Goal: Book appointment/travel/reservation

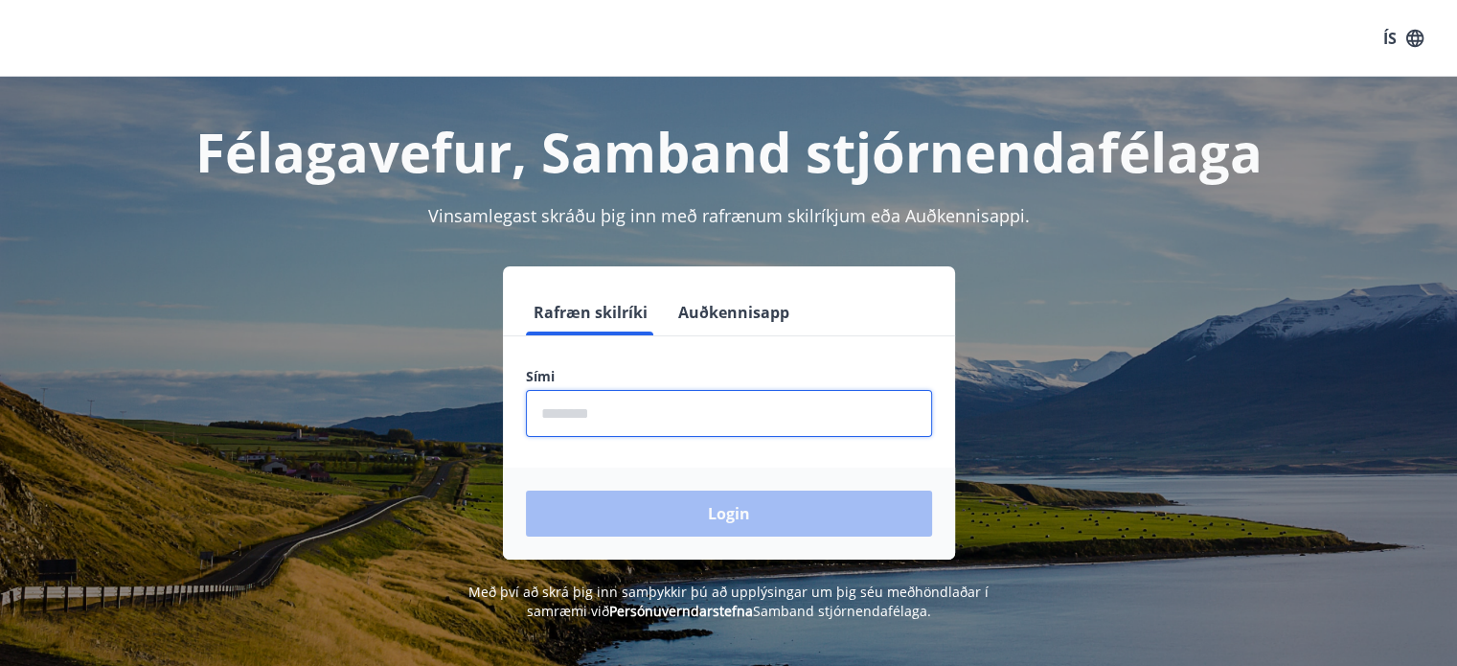
click at [582, 421] on input "phone" at bounding box center [729, 413] width 406 height 47
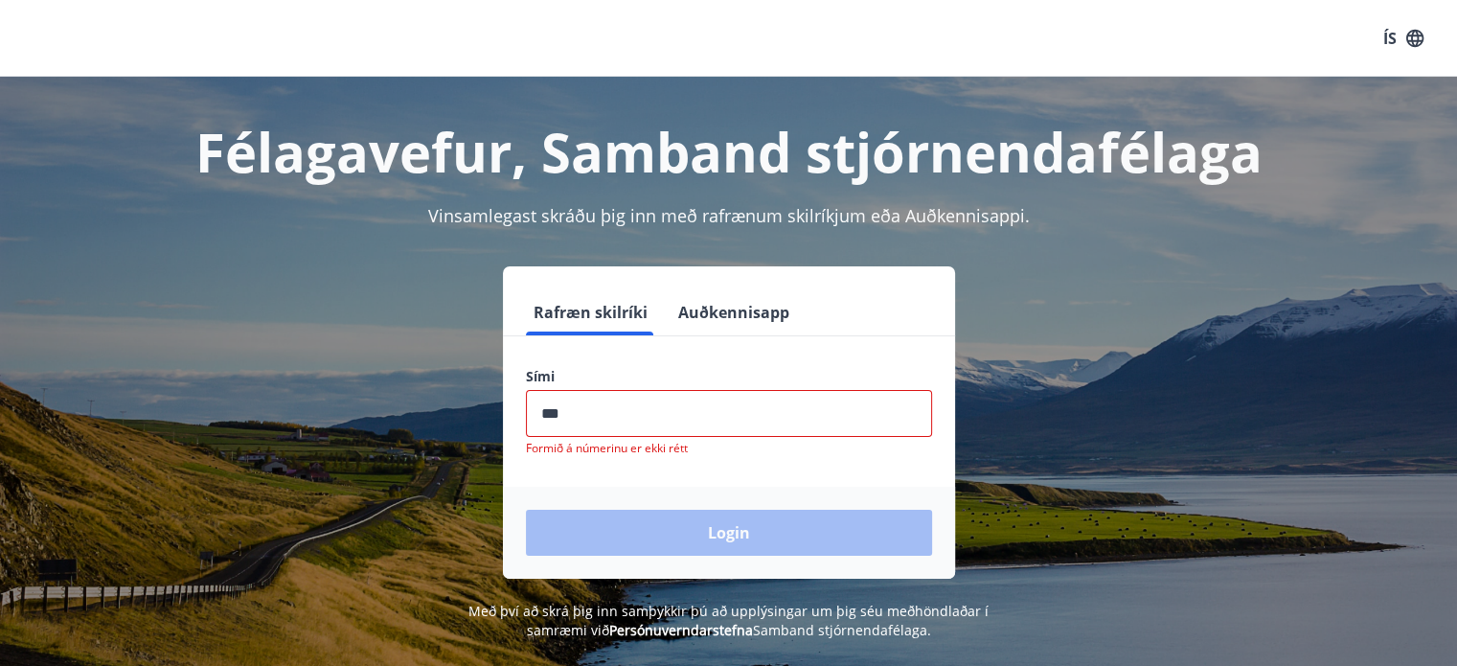
type input "********"
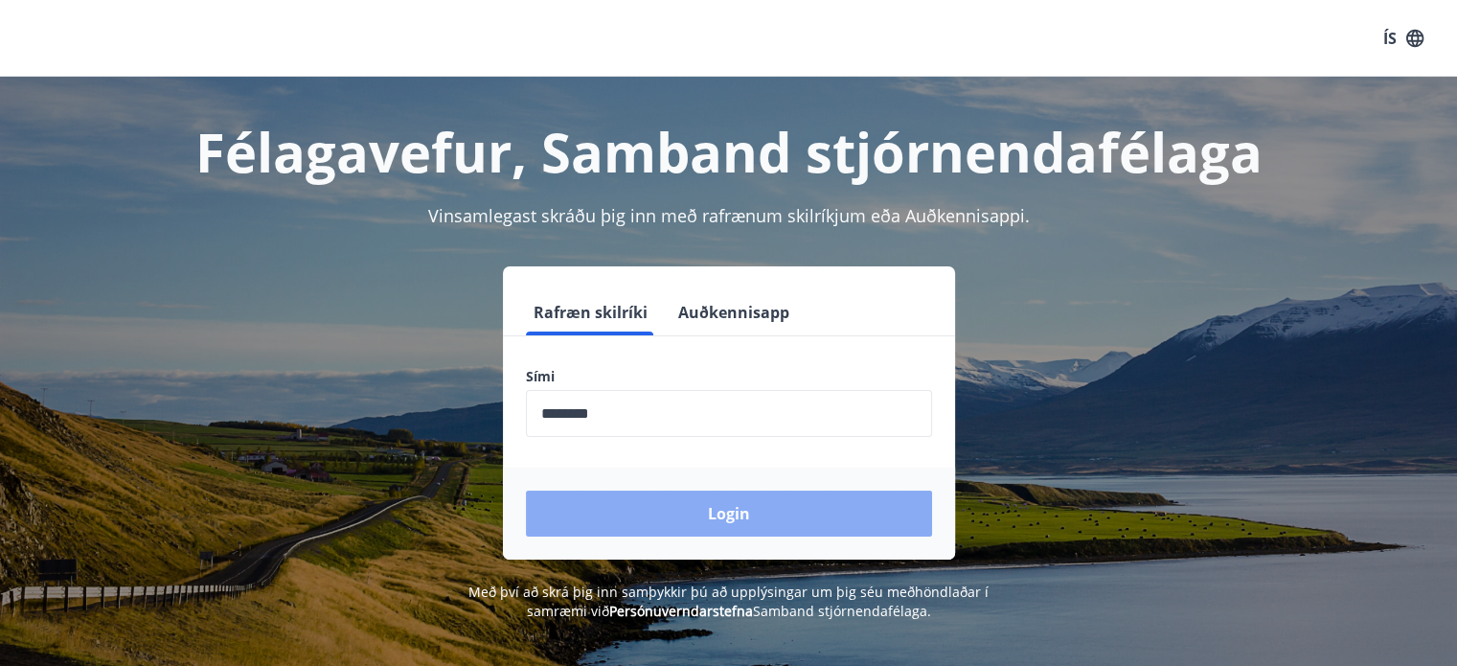
click at [707, 512] on button "Login" at bounding box center [729, 513] width 406 height 46
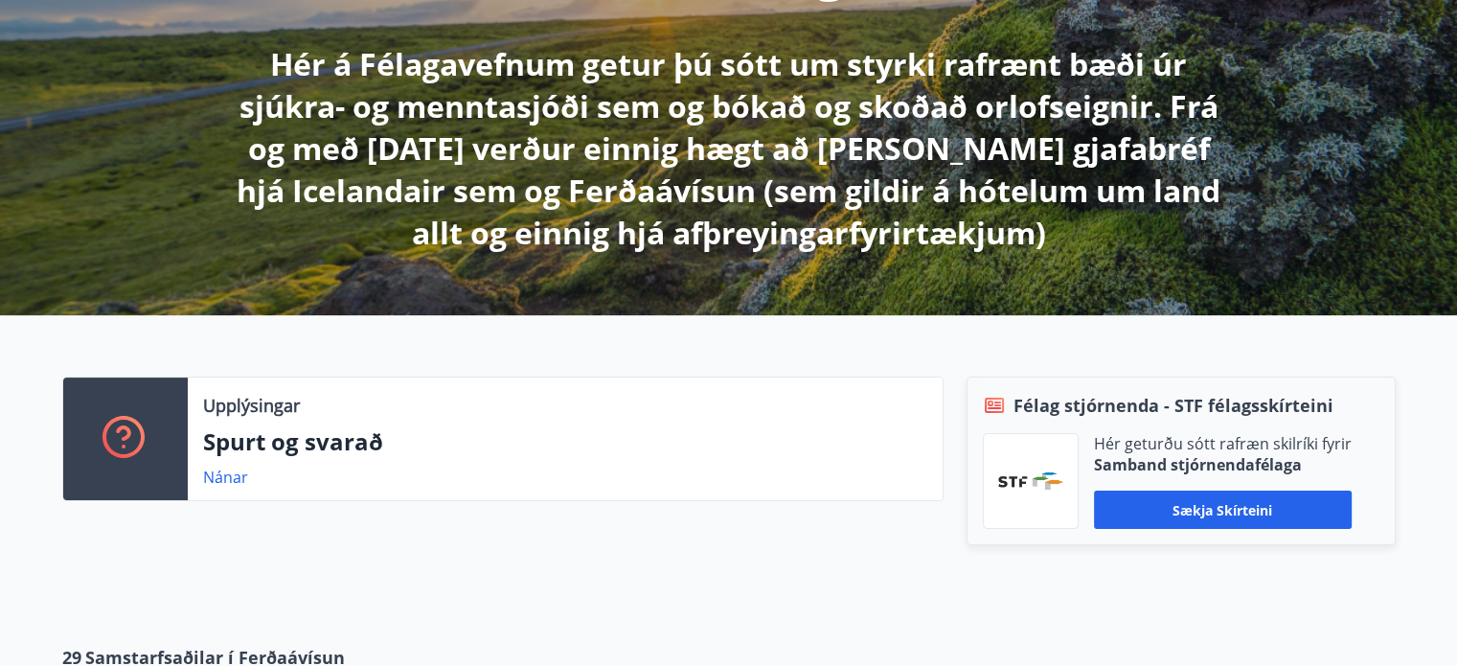
scroll to position [332, 0]
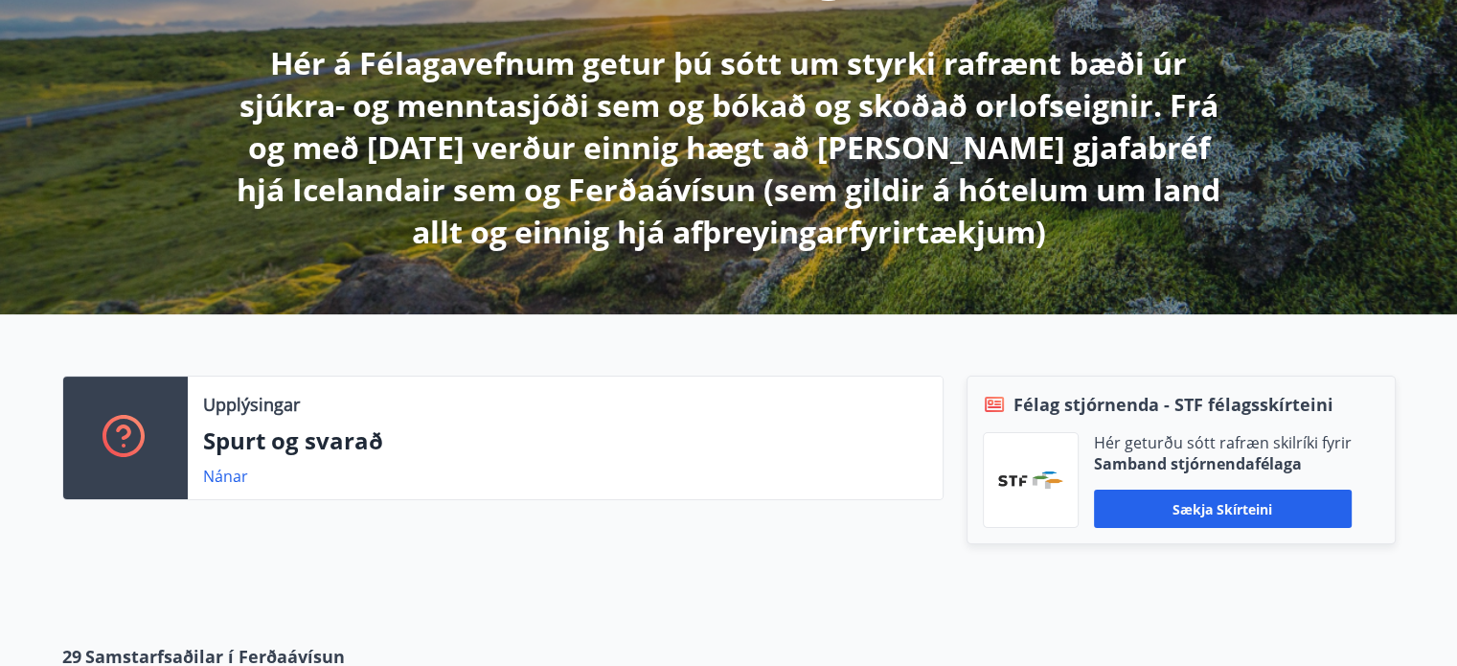
click at [557, 347] on div "Upplýsingar Spurt og svarað Nánar Félag stjórnenda - STF félagsskírteini Hér ge…" at bounding box center [728, 463] width 1457 height 299
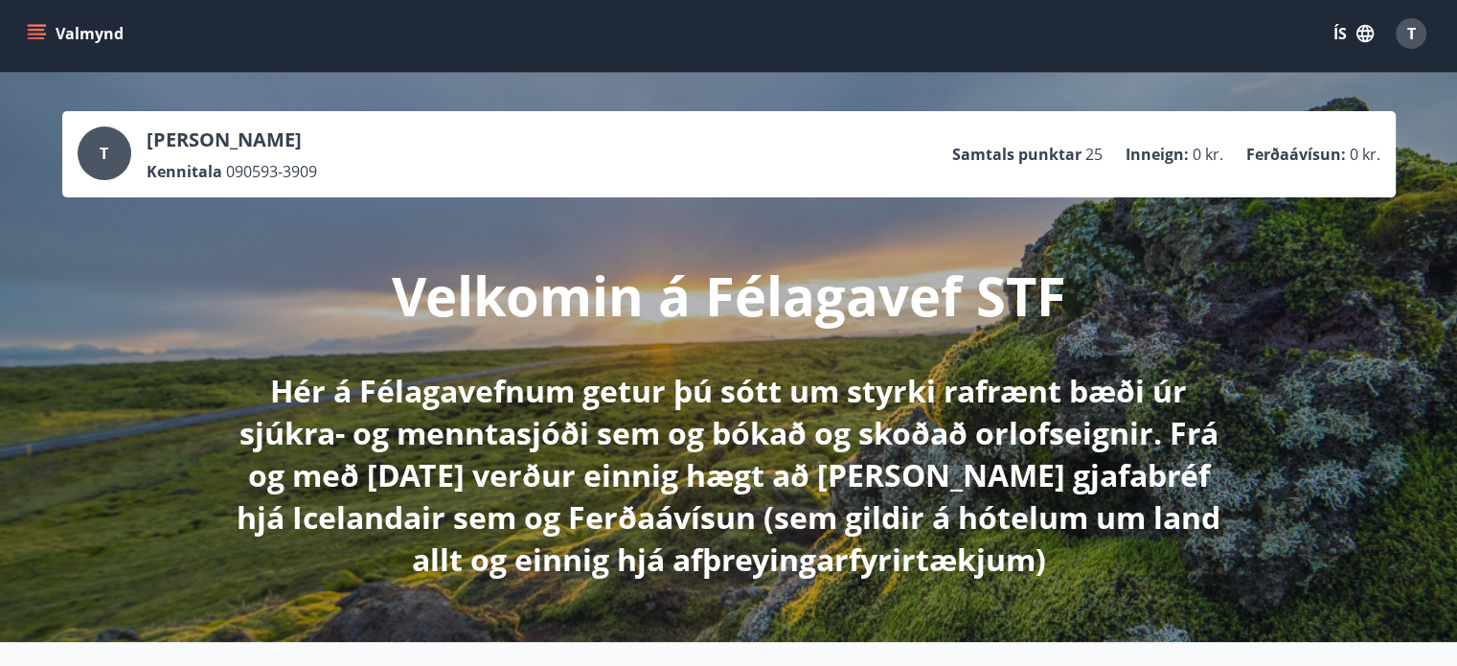
scroll to position [0, 0]
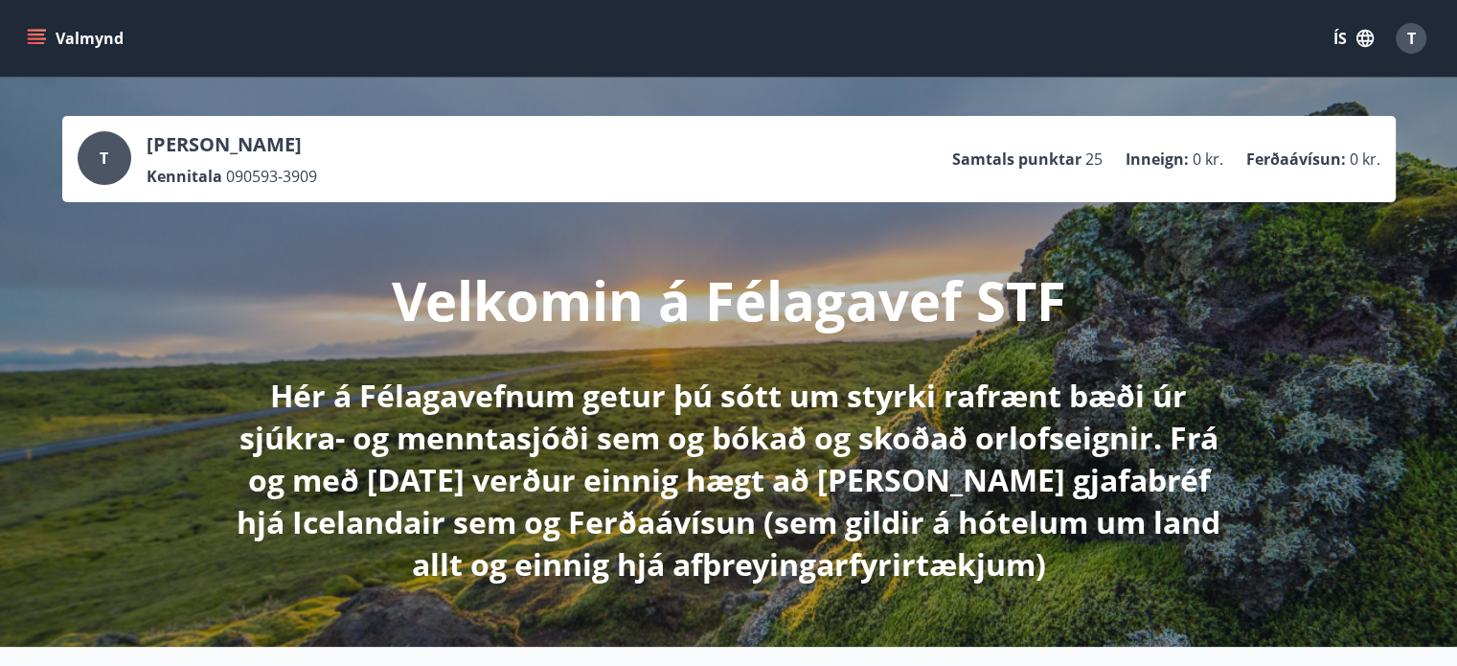
click at [30, 41] on icon "menu" at bounding box center [36, 38] width 19 height 19
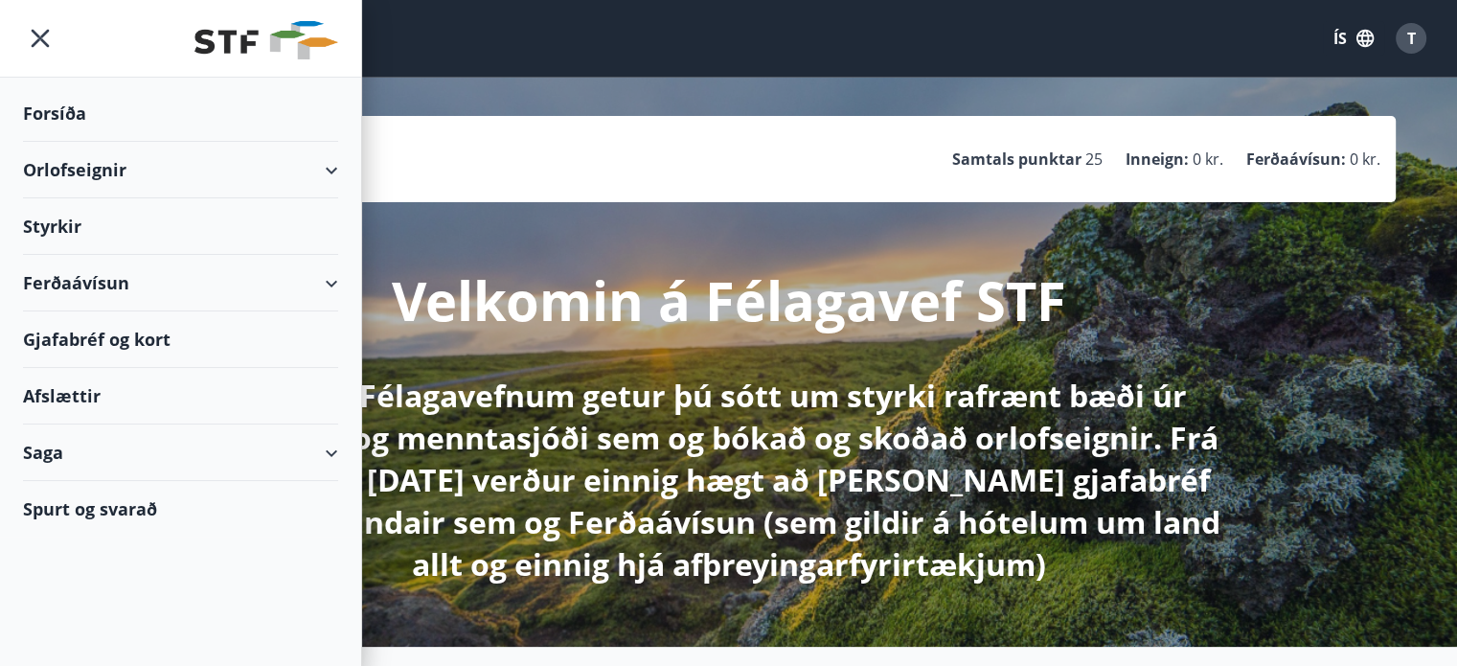
click at [341, 173] on icon at bounding box center [331, 170] width 23 height 23
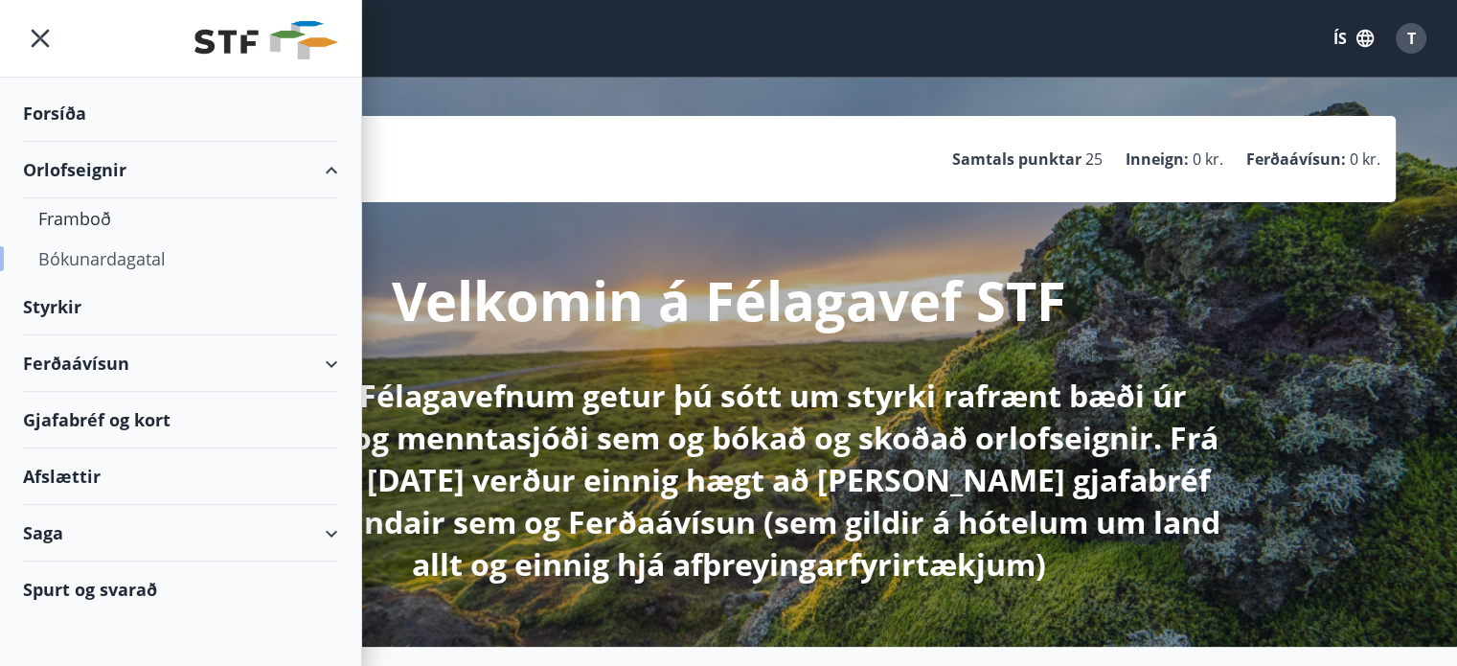
click at [119, 258] on div "Bókunardagatal" at bounding box center [180, 258] width 284 height 40
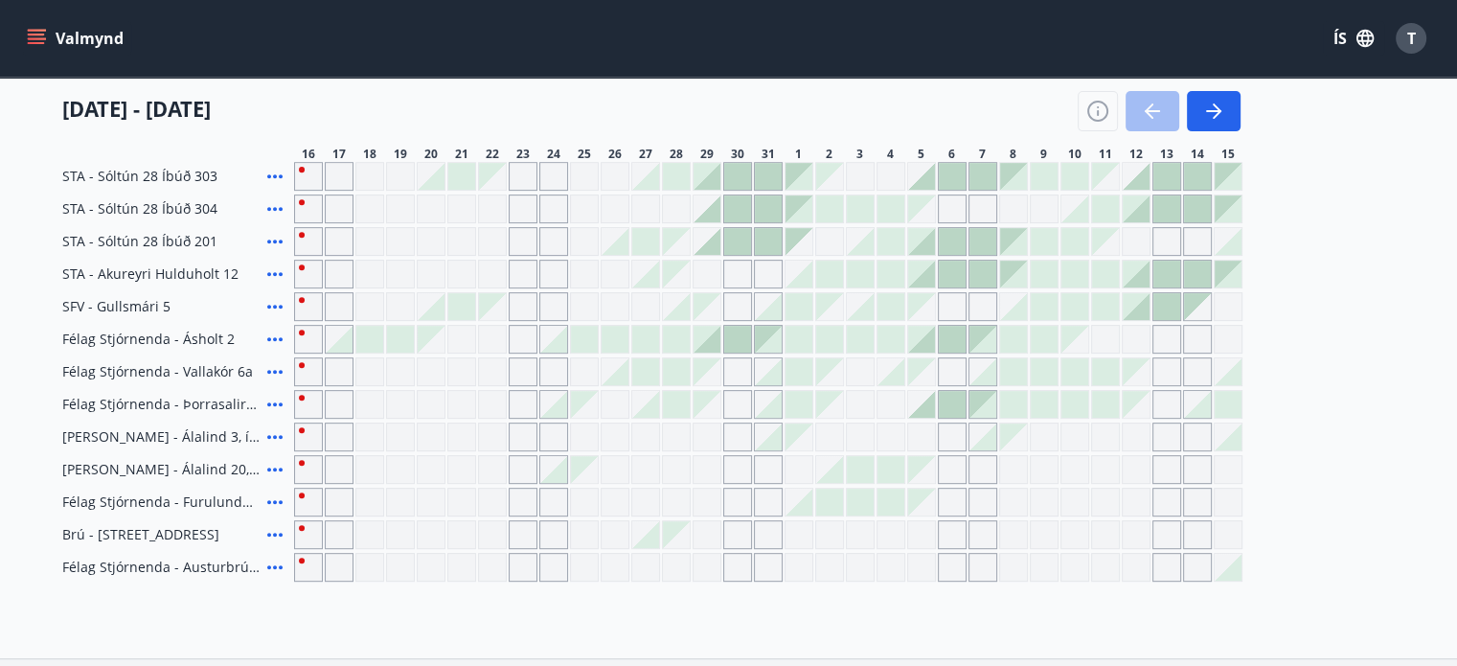
scroll to position [745, 0]
click at [841, 344] on div at bounding box center [829, 337] width 27 height 27
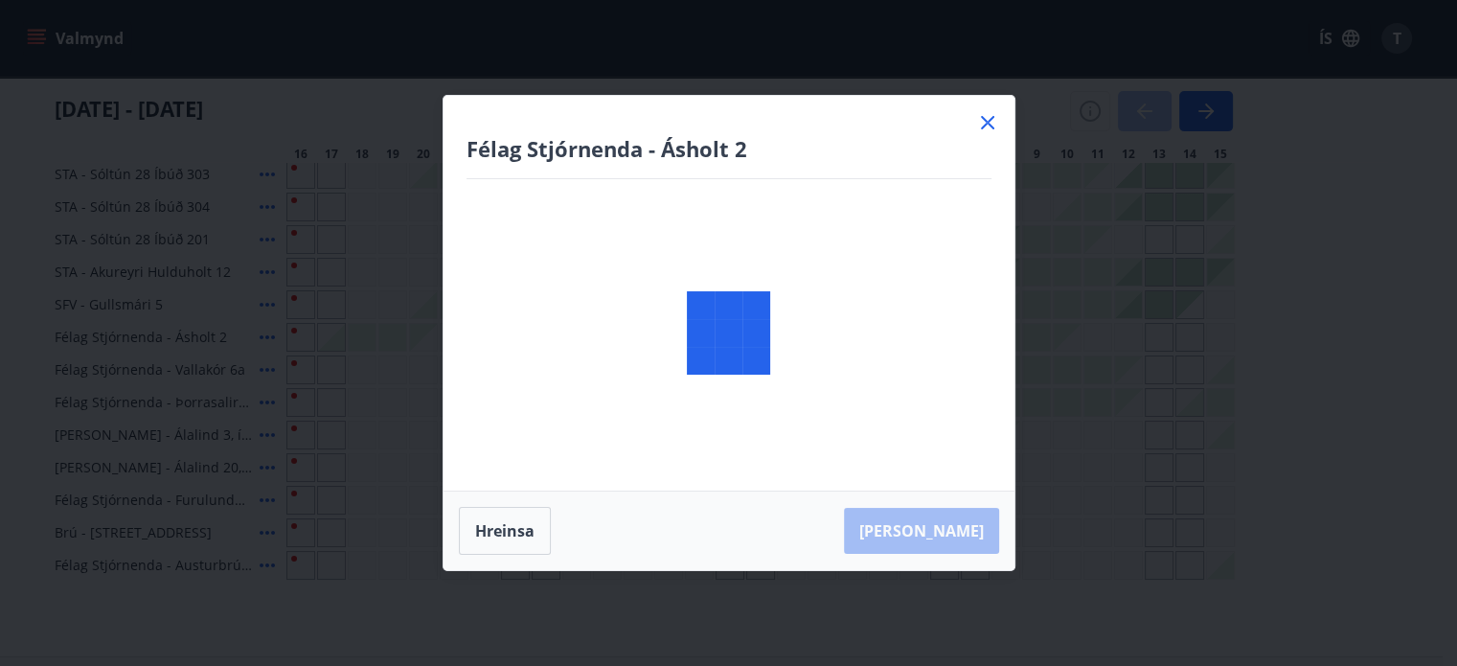
scroll to position [195, 0]
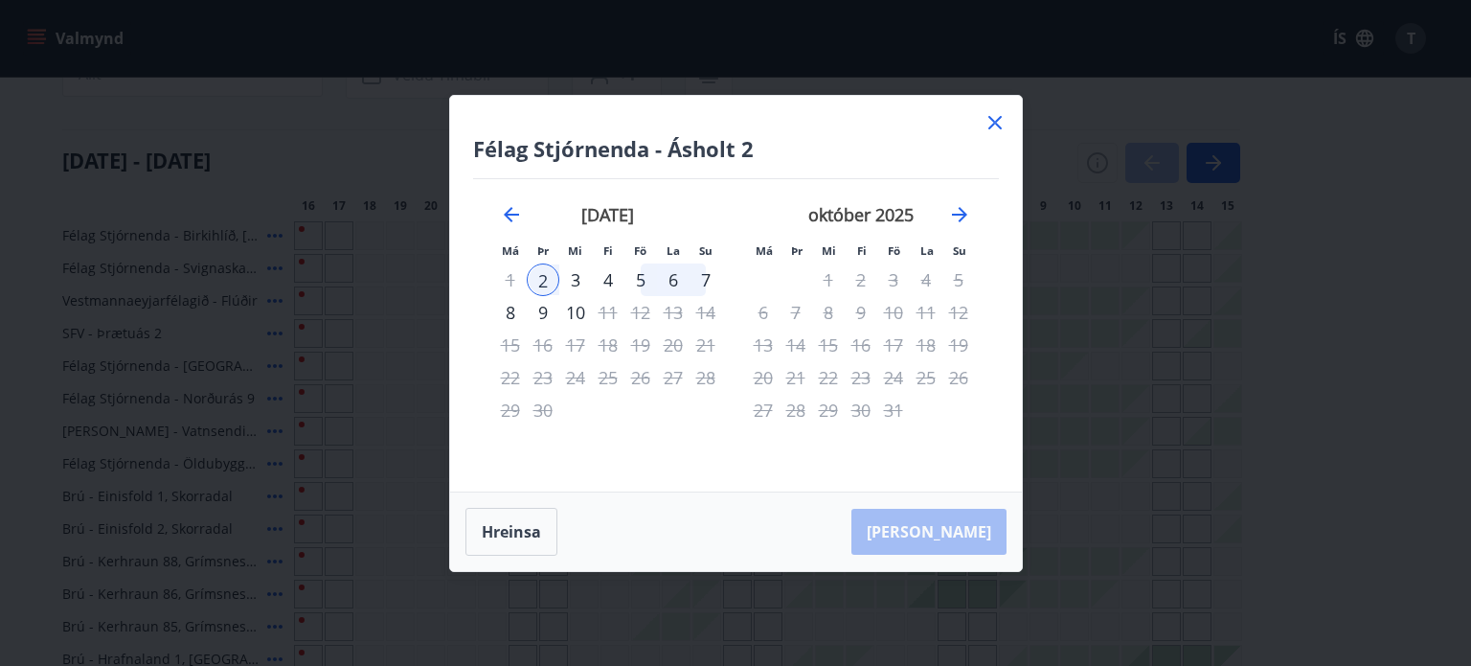
click at [991, 121] on icon at bounding box center [994, 122] width 13 height 13
click at [991, 121] on div "Svæði Allt Dagsetningar Veldu tímabil Svefnstæði +1 [DATE] - [DATE] 17 18 19 20…" at bounding box center [728, 578] width 1333 height 1101
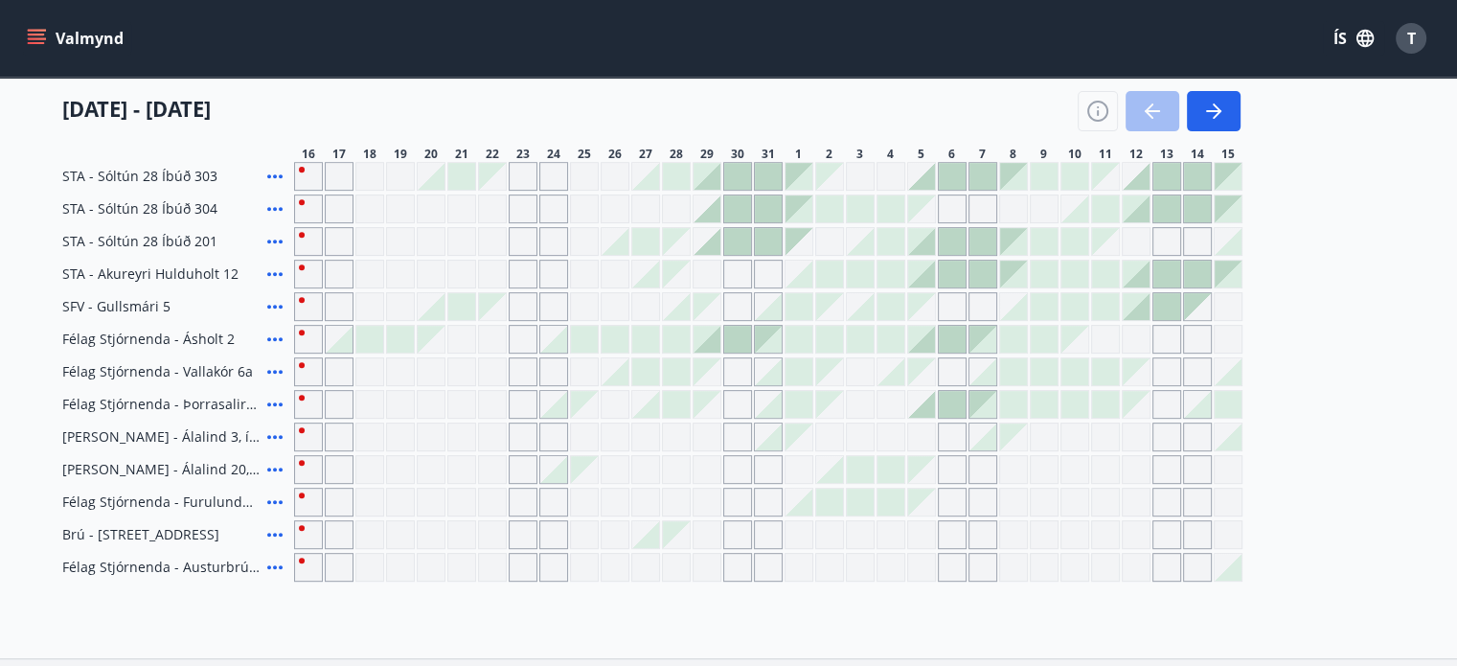
scroll to position [745, 0]
drag, startPoint x: 172, startPoint y: 329, endPoint x: 233, endPoint y: 329, distance: 60.3
click at [233, 329] on div "Félag Stjórnenda - Ásholt 2" at bounding box center [174, 337] width 224 height 29
copy span "Ásholt 2"
click at [192, 436] on span "[PERSON_NAME] - Álalind 3, íbúð 307" at bounding box center [160, 434] width 197 height 19
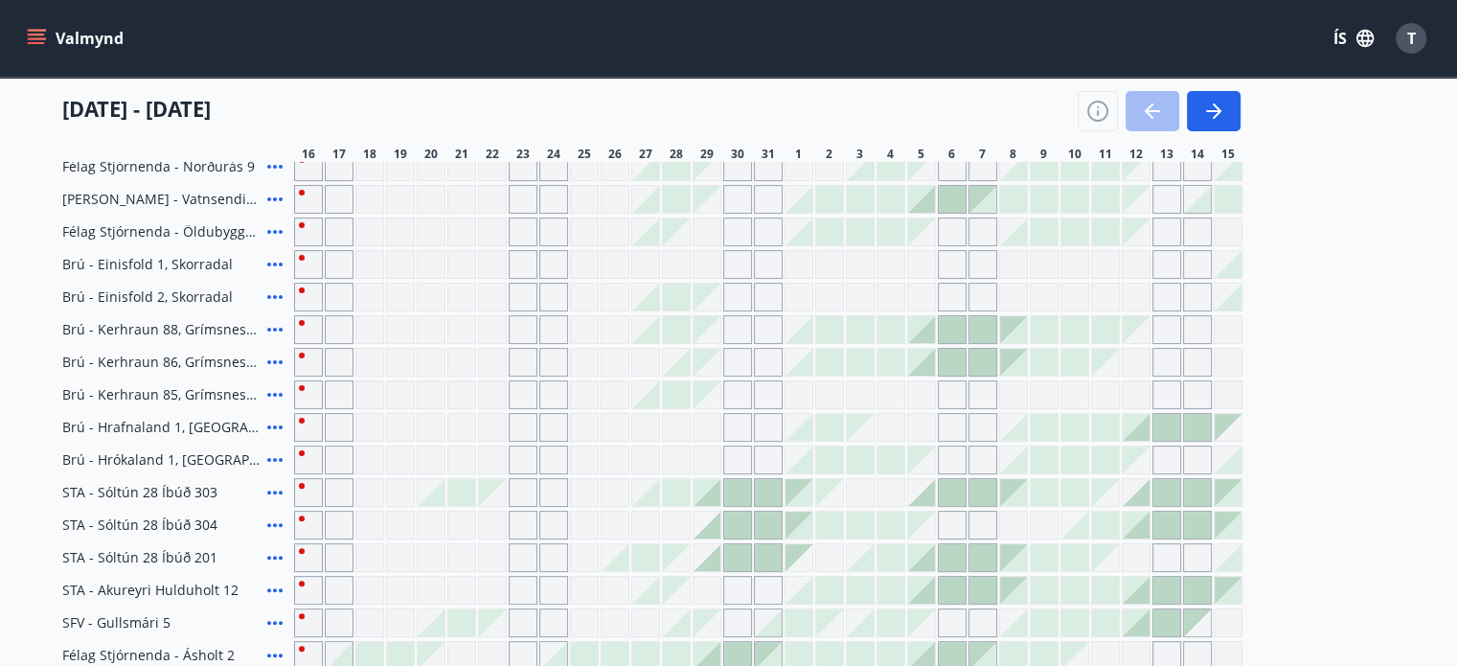
scroll to position [425, 0]
click at [103, 487] on span "STA - Sóltún 28 Íbúð 303" at bounding box center [139, 494] width 155 height 19
click at [146, 558] on span "STA - Sóltún 28 Íbúð 201" at bounding box center [139, 559] width 155 height 19
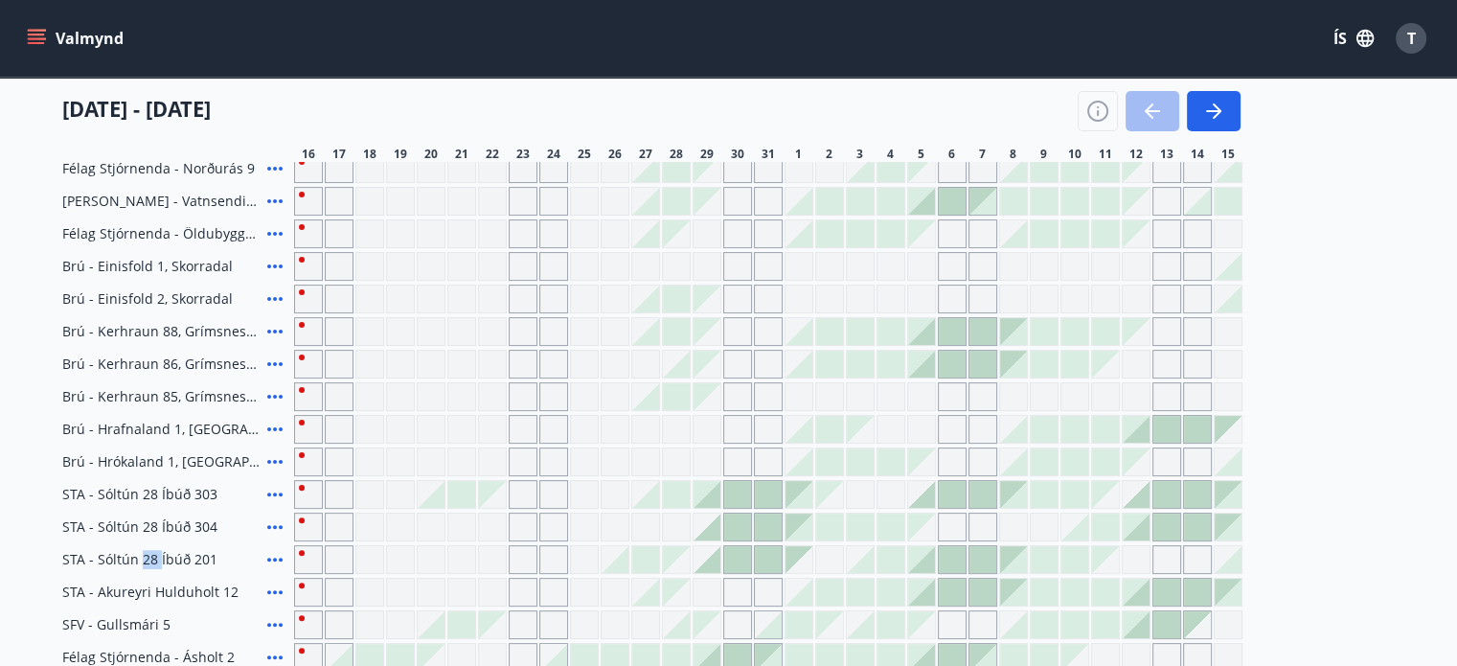
click at [146, 558] on span "STA - Sóltún 28 Íbúð 201" at bounding box center [139, 559] width 155 height 19
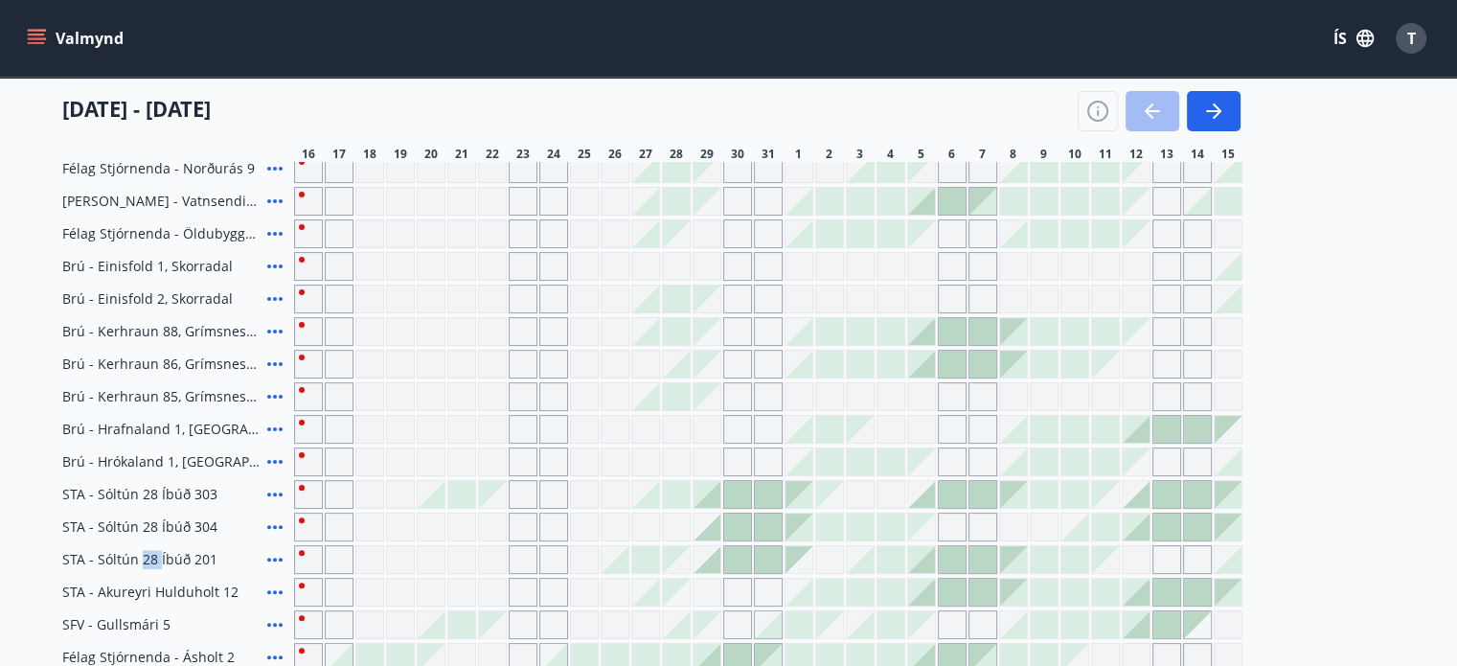
click at [146, 558] on span "STA - Sóltún 28 Íbúð 201" at bounding box center [139, 559] width 155 height 19
click at [98, 559] on span "STA - Sóltún 28 Íbúð 201" at bounding box center [139, 559] width 155 height 19
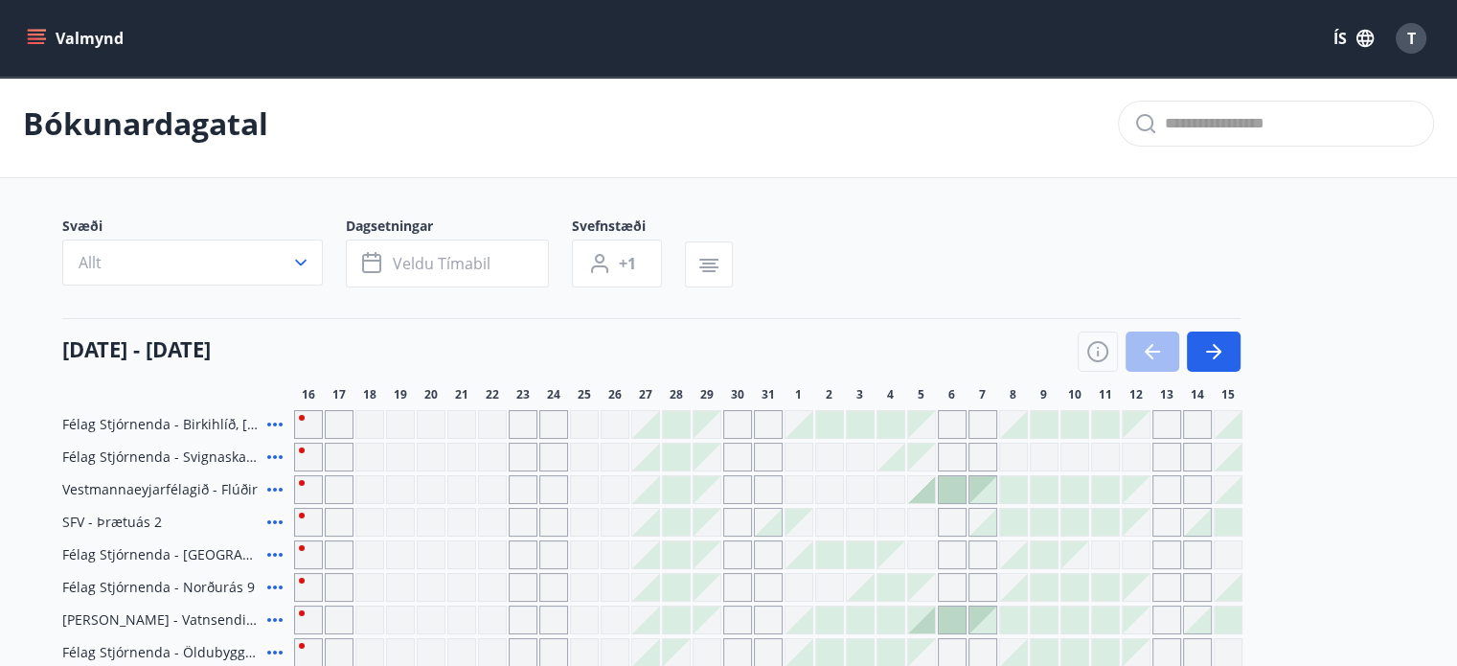
scroll to position [0, 0]
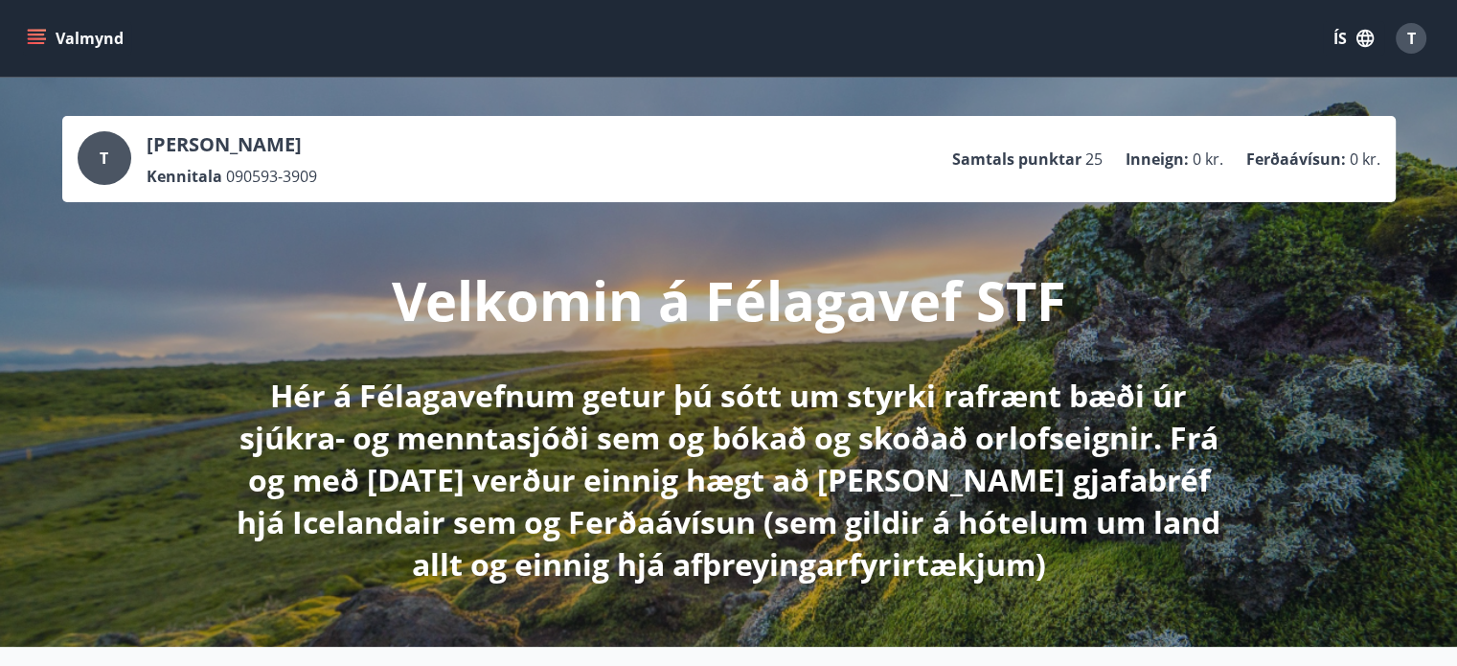
click at [30, 47] on icon "menu" at bounding box center [36, 38] width 19 height 19
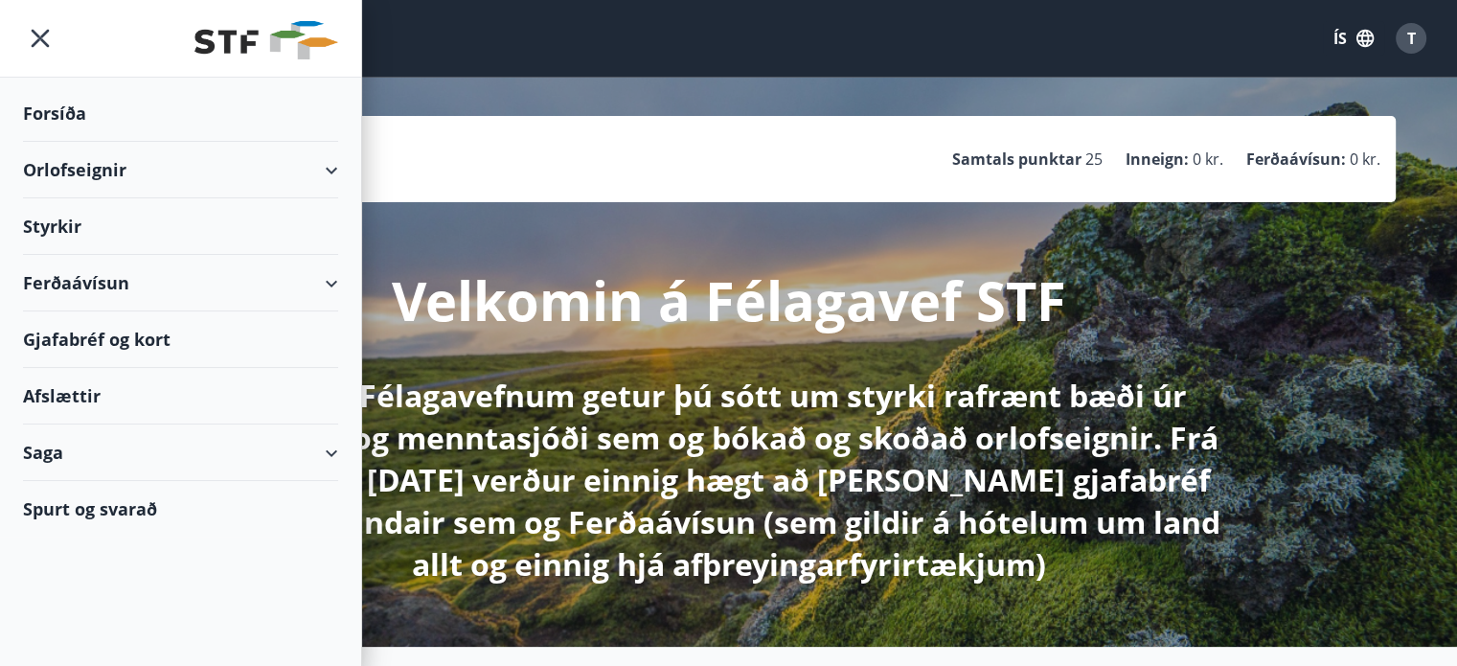
click at [331, 160] on div "Orlofseignir" at bounding box center [180, 170] width 315 height 57
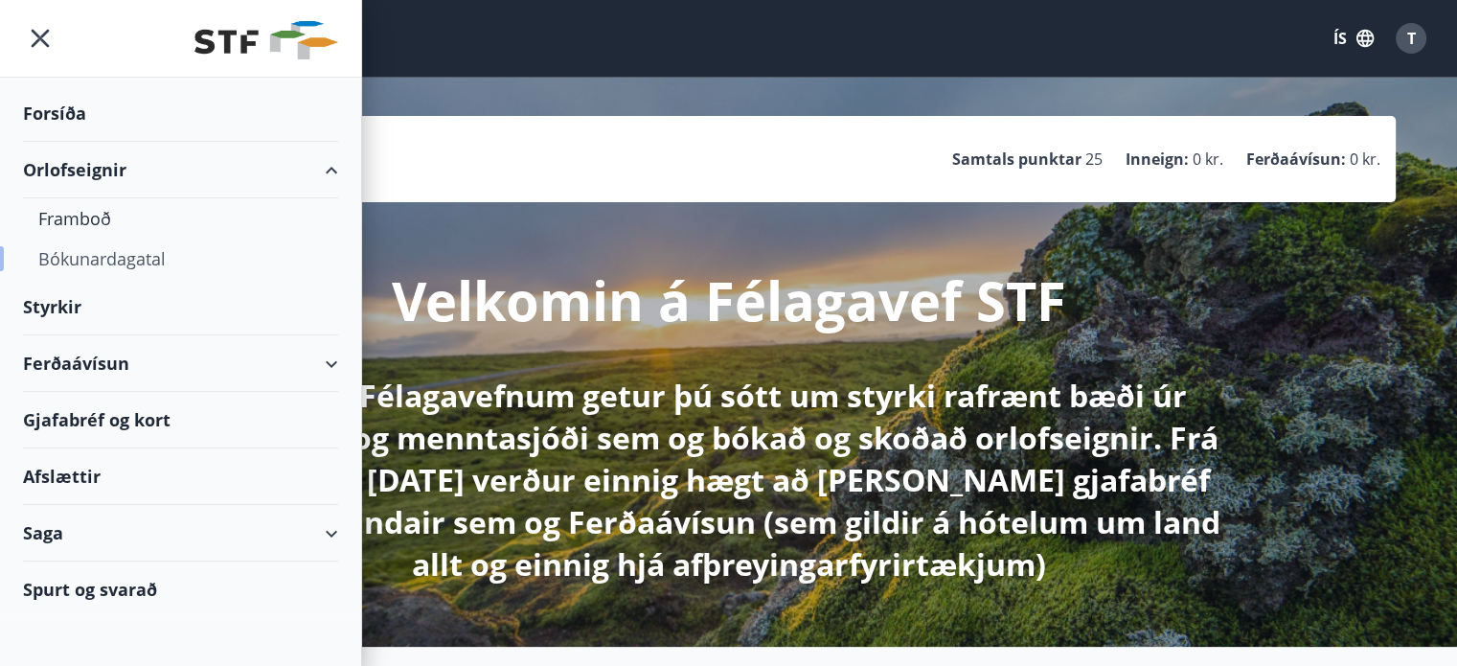
click at [110, 261] on div "Bókunardagatal" at bounding box center [180, 258] width 284 height 40
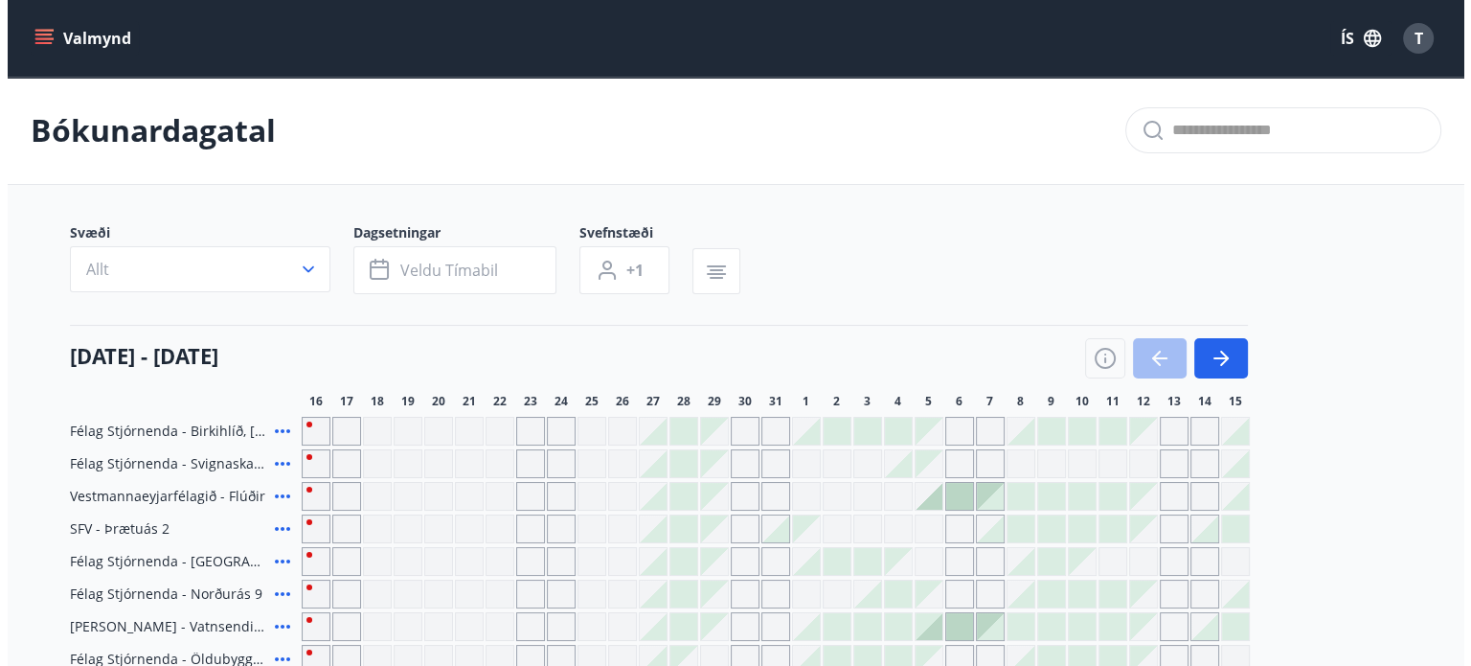
scroll to position [215, 0]
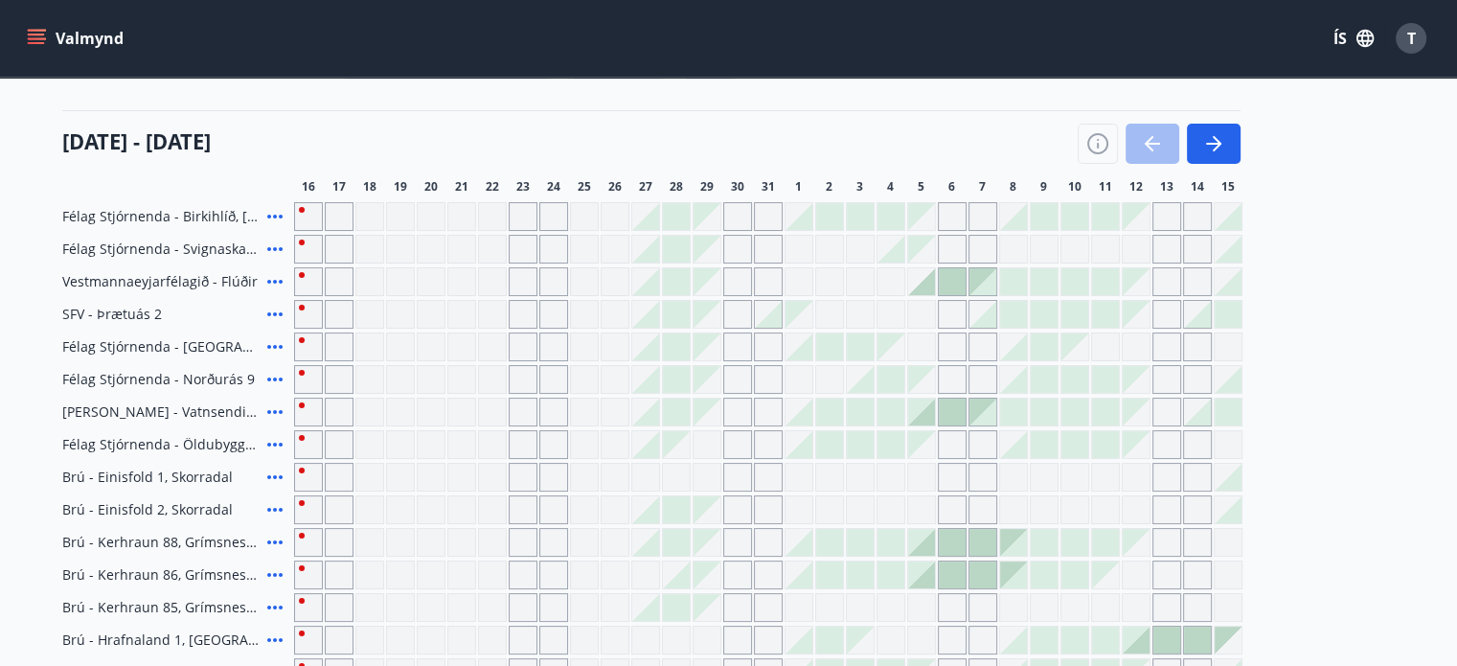
click at [269, 213] on icon at bounding box center [274, 216] width 23 height 23
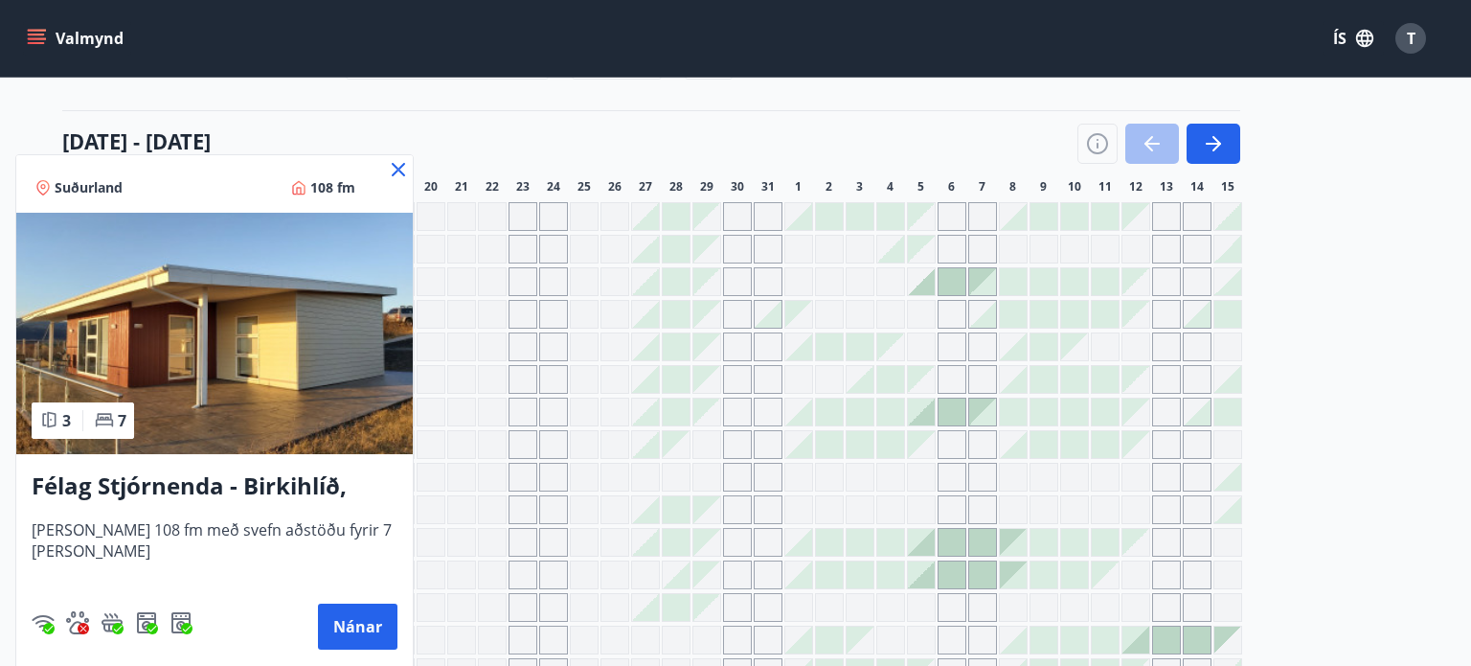
click at [224, 372] on img at bounding box center [214, 333] width 397 height 241
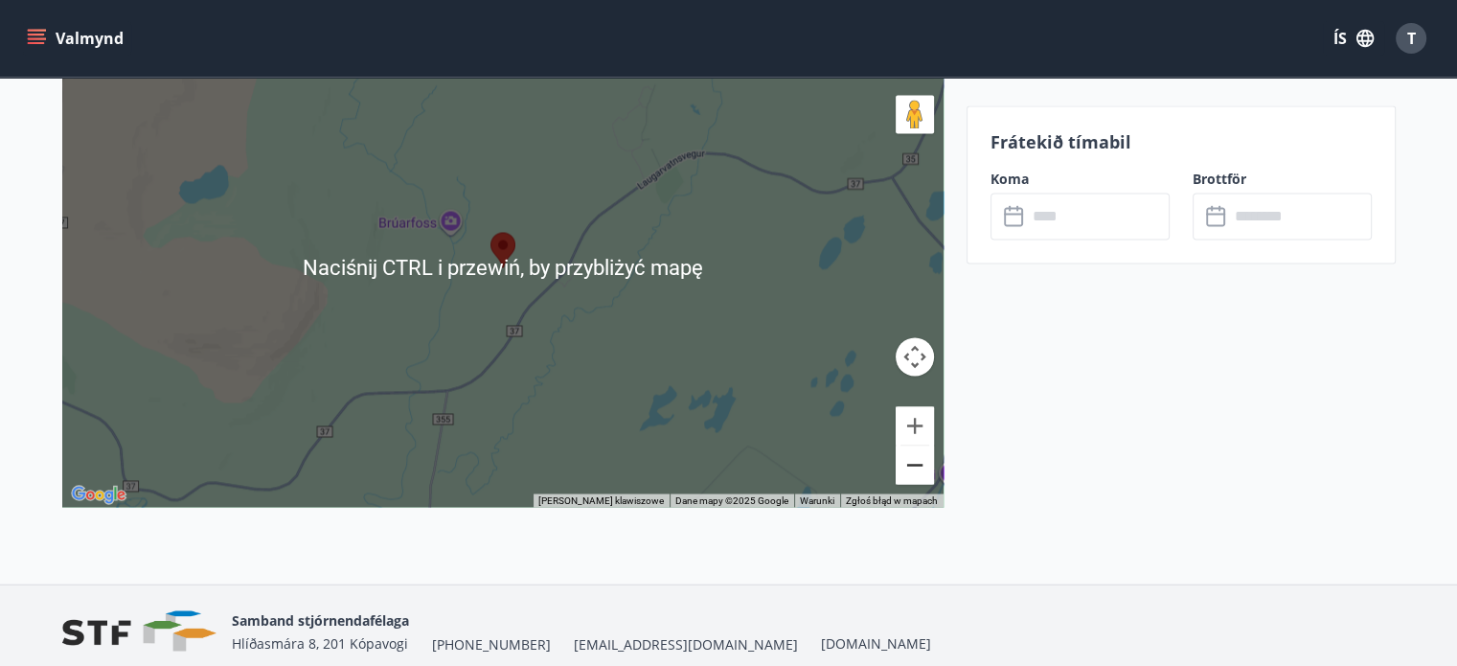
scroll to position [3153, 0]
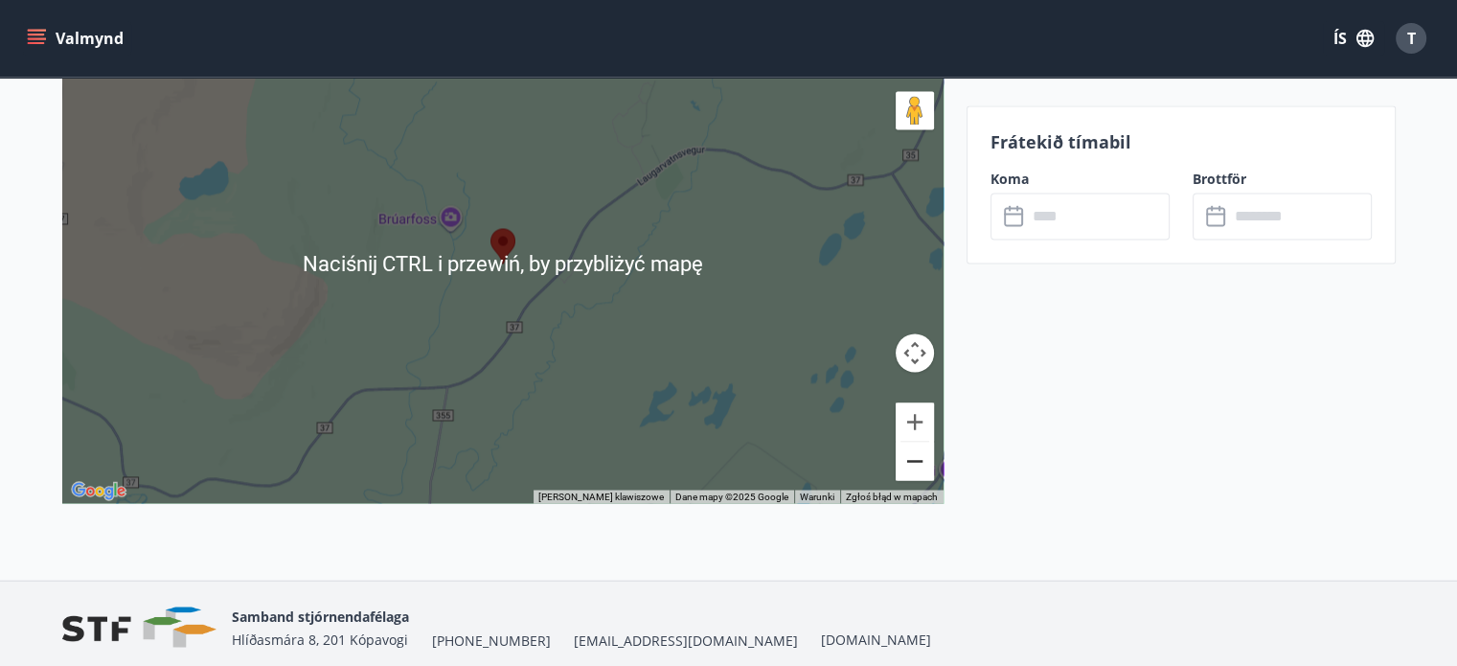
click at [915, 464] on button "Pomniejsz" at bounding box center [915, 461] width 38 height 38
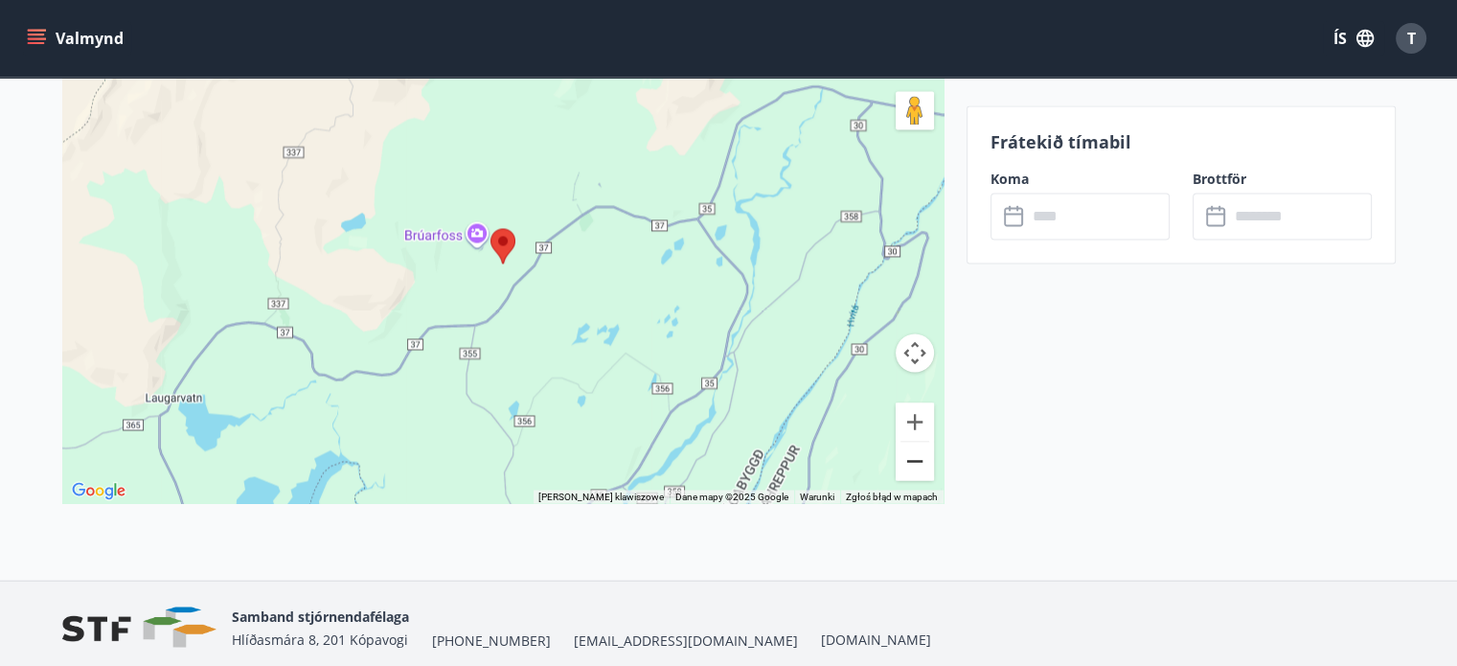
click at [915, 464] on button "Pomniejsz" at bounding box center [915, 461] width 38 height 38
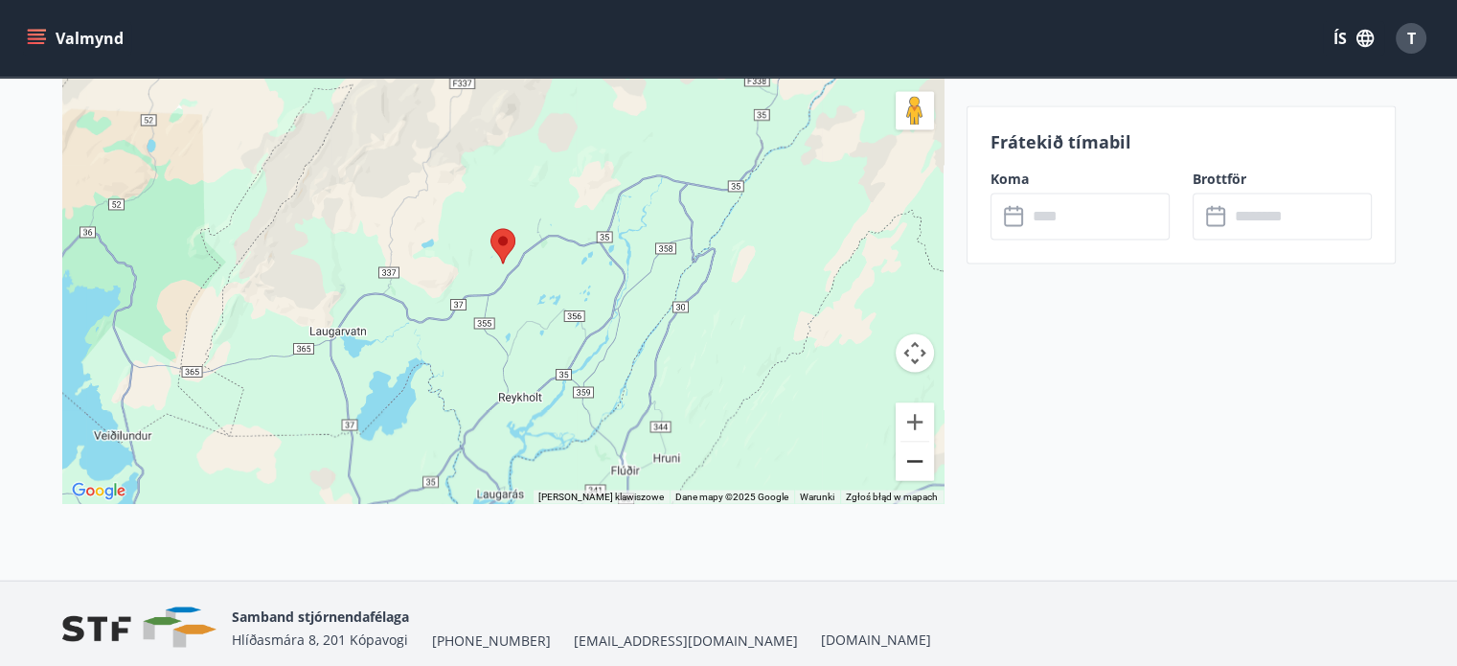
click at [915, 464] on button "Pomniejsz" at bounding box center [915, 461] width 38 height 38
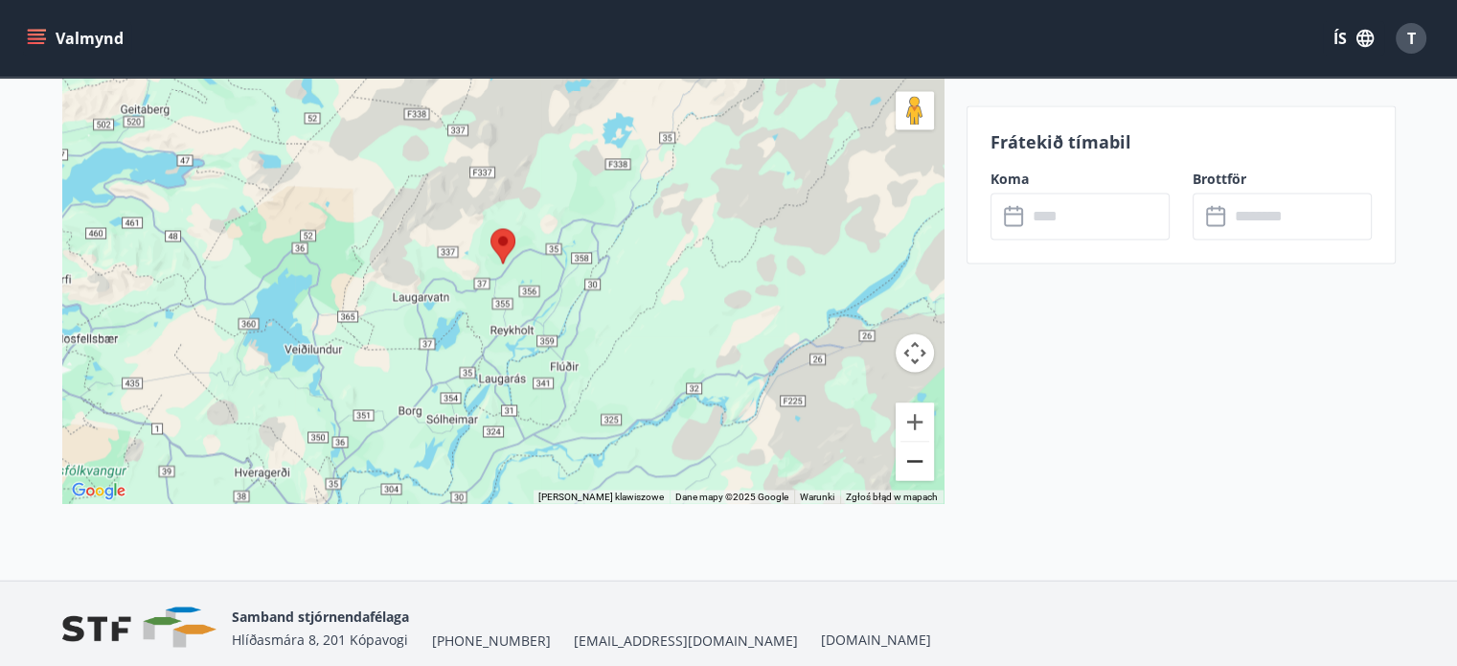
click at [915, 464] on button "Pomniejsz" at bounding box center [915, 461] width 38 height 38
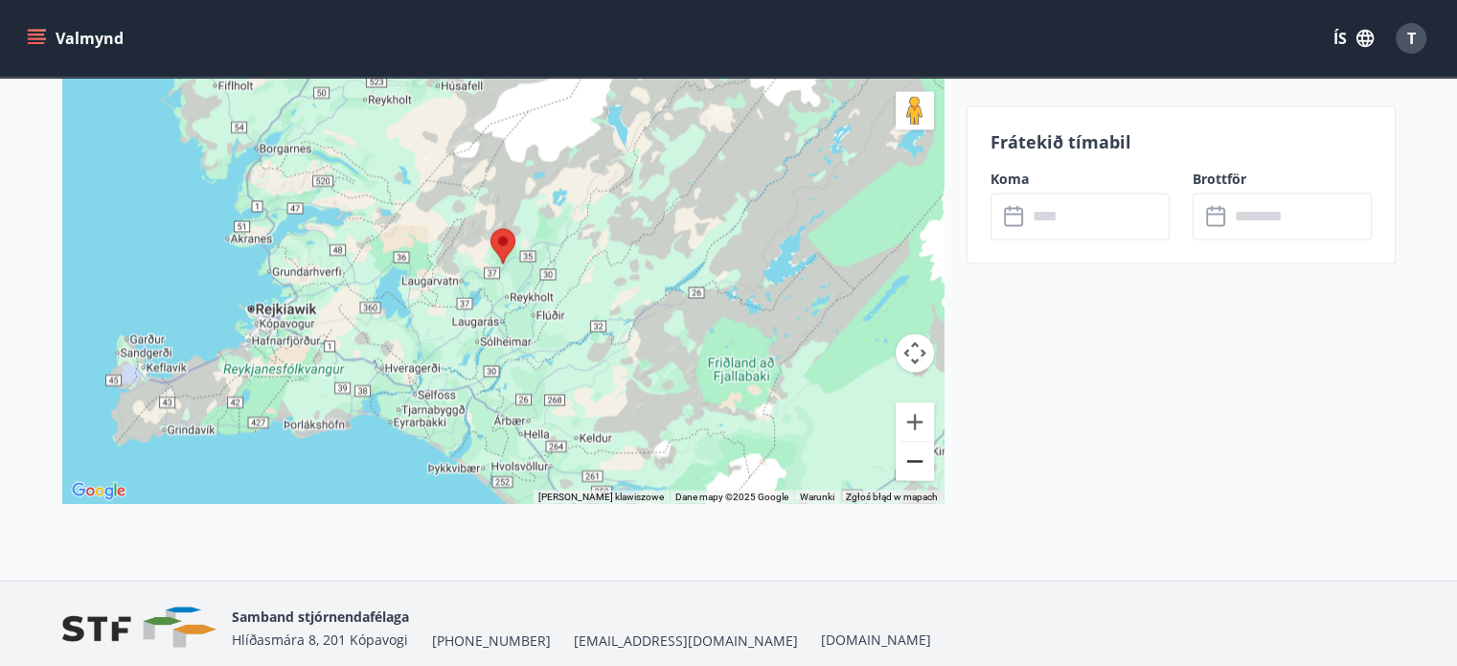
click at [915, 464] on button "Pomniejsz" at bounding box center [915, 461] width 38 height 38
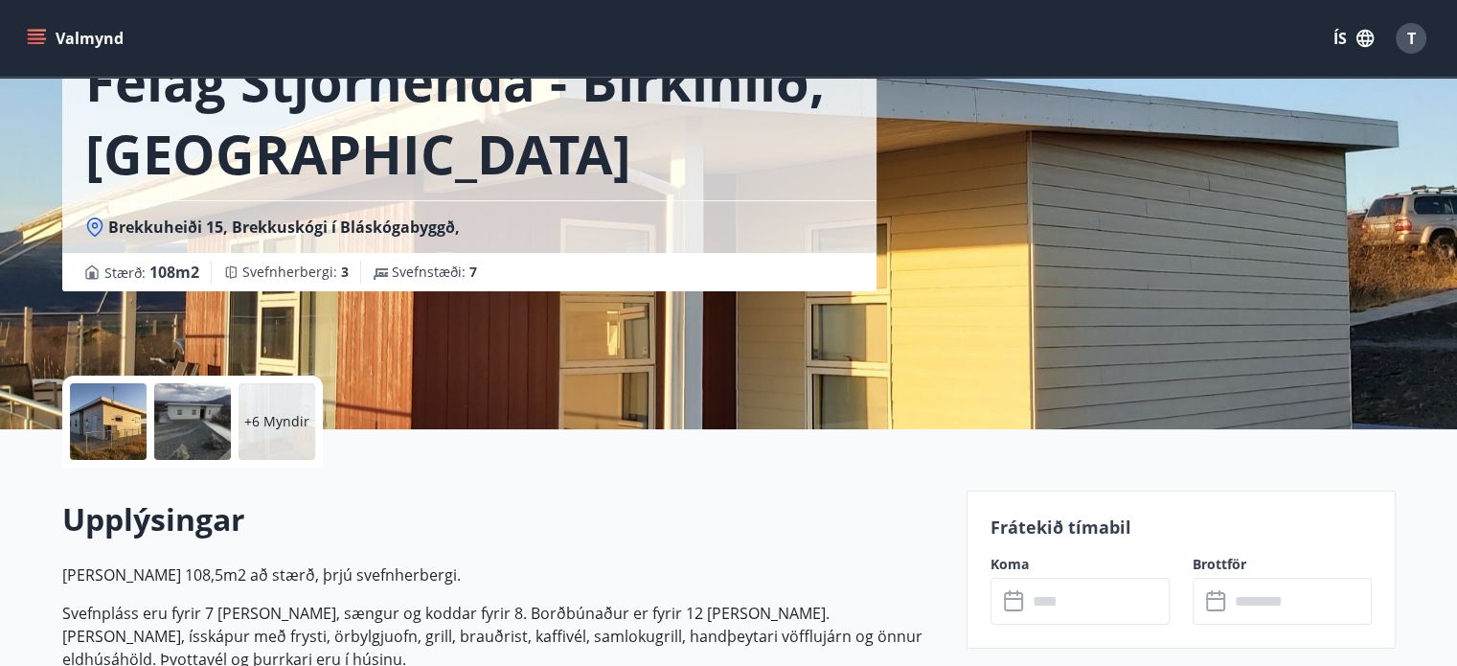
scroll to position [151, 0]
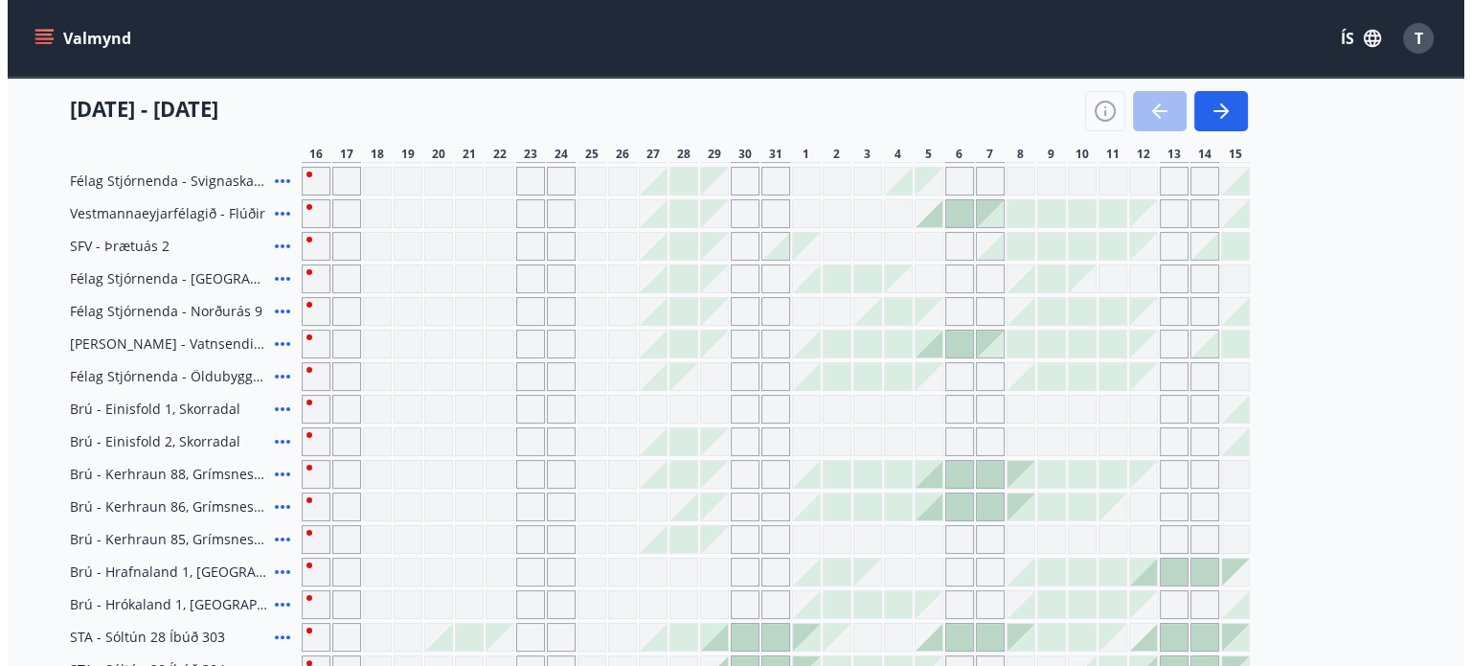
scroll to position [284, 0]
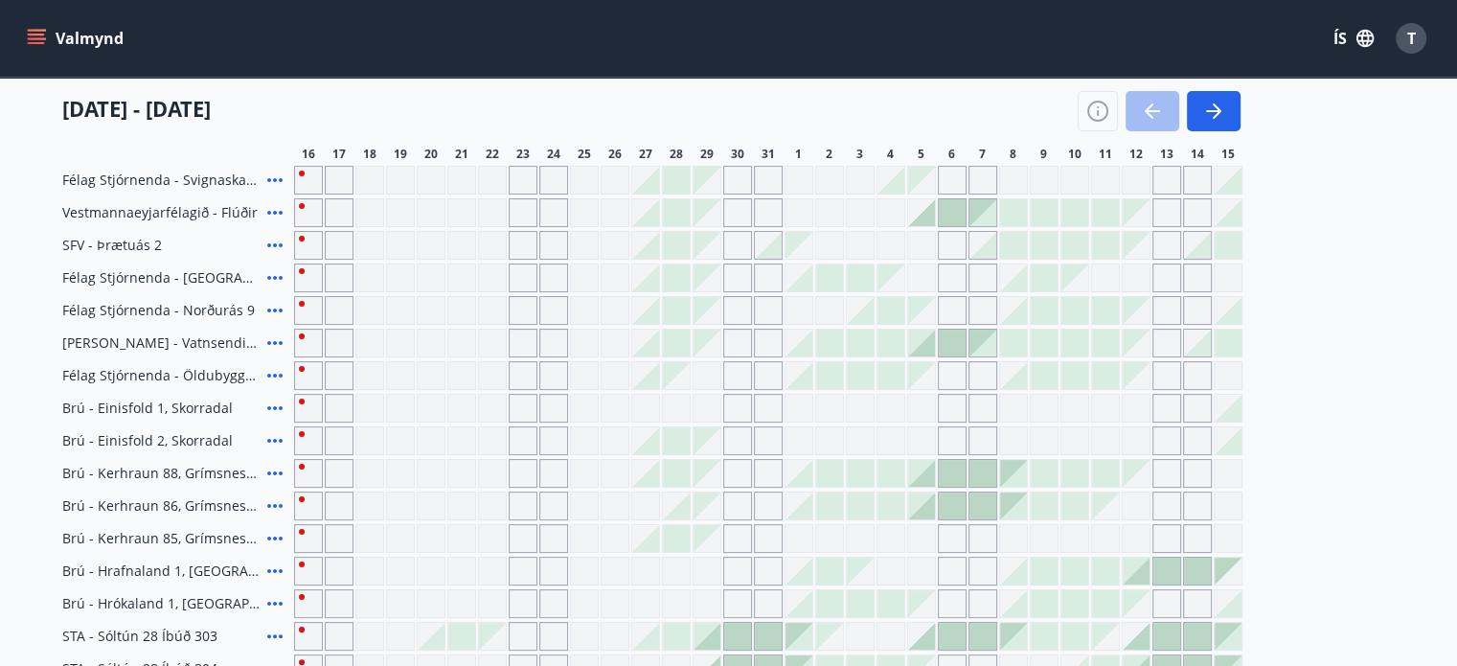
drag, startPoint x: 271, startPoint y: 239, endPoint x: 232, endPoint y: 240, distance: 39.3
click at [232, 240] on div "SFV - Þrætuás 2" at bounding box center [174, 245] width 224 height 29
click at [278, 250] on icon at bounding box center [274, 245] width 23 height 23
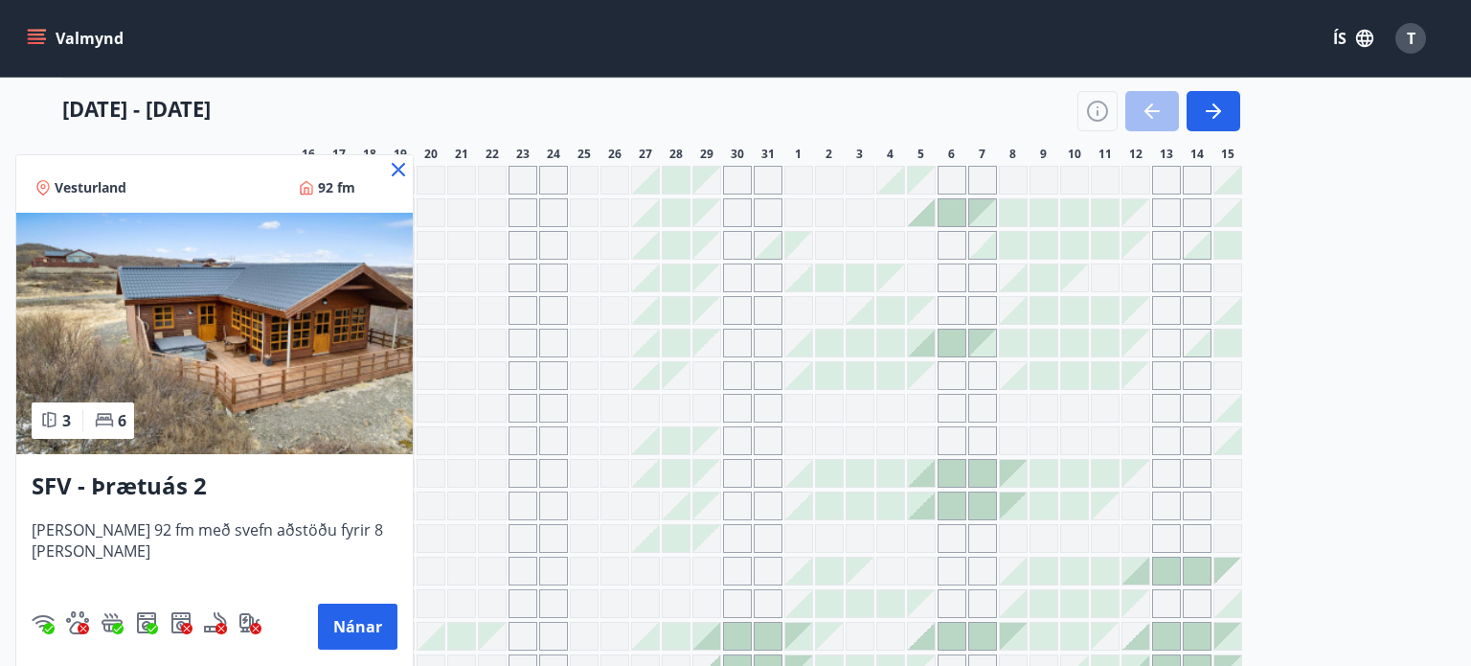
drag, startPoint x: 331, startPoint y: 612, endPoint x: 245, endPoint y: 551, distance: 105.8
click at [245, 551] on span "[PERSON_NAME] 92 fm með svefn aðstöðu fyrir 8 [PERSON_NAME]" at bounding box center [215, 550] width 366 height 63
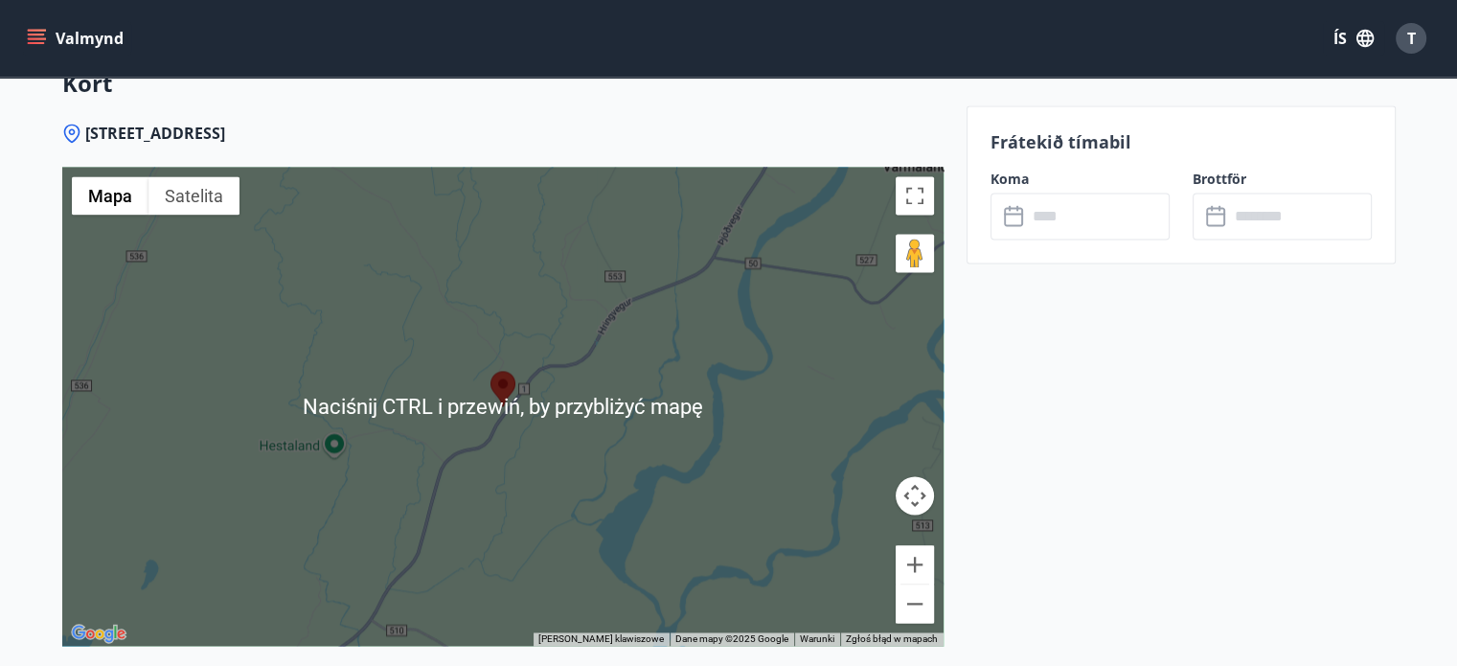
scroll to position [2686, 0]
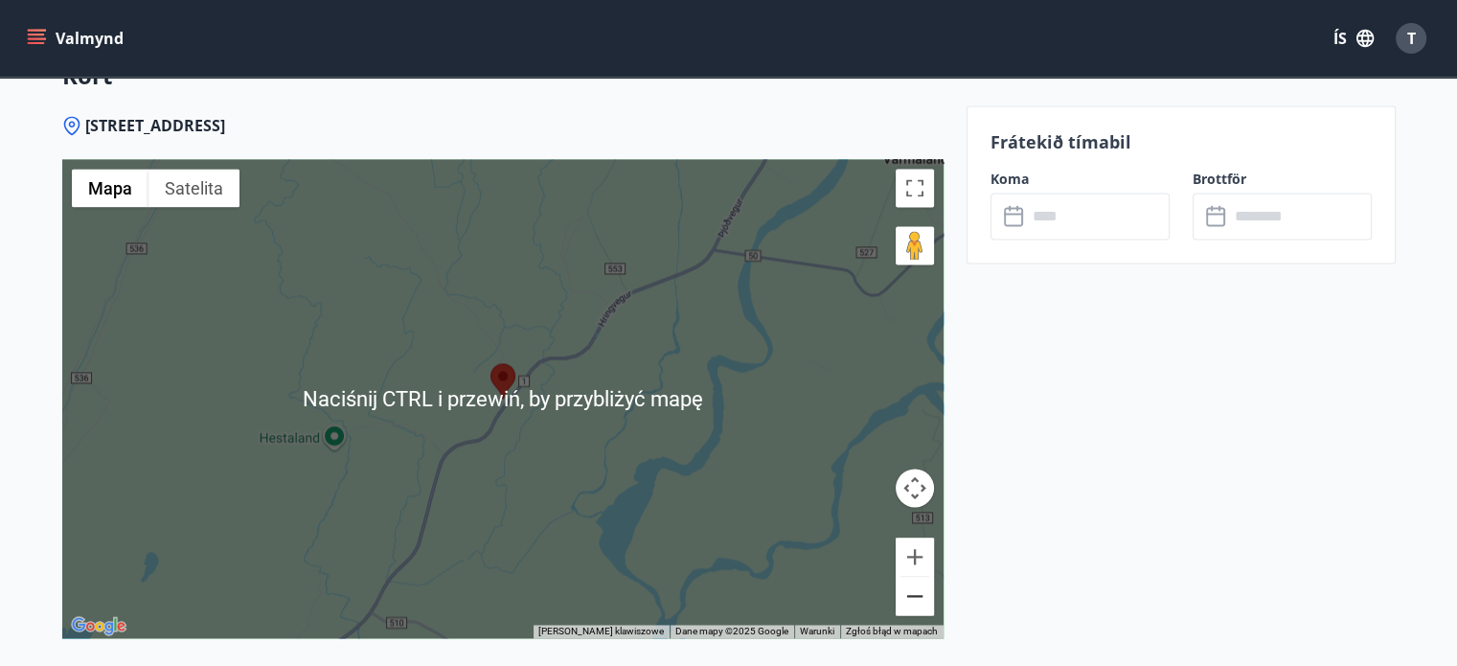
click at [920, 594] on button "Pomniejsz" at bounding box center [915, 596] width 38 height 38
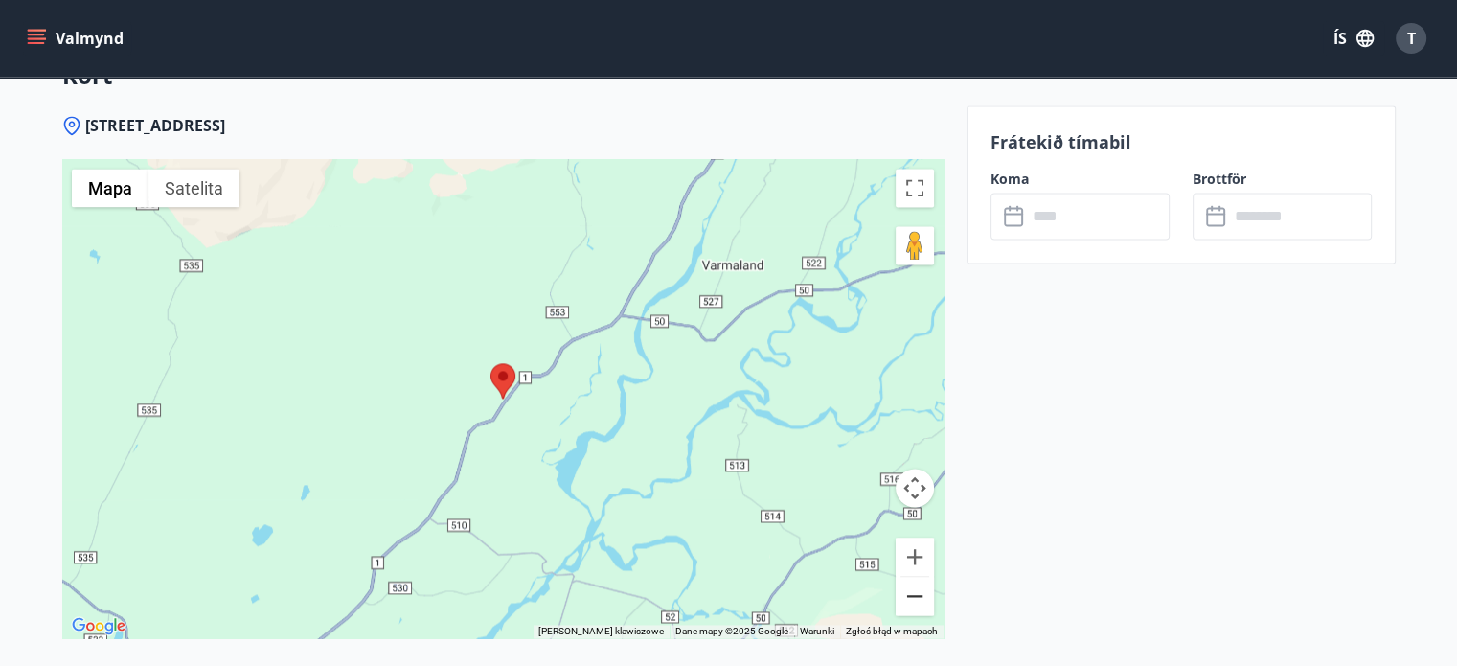
click at [920, 594] on button "Pomniejsz" at bounding box center [915, 596] width 38 height 38
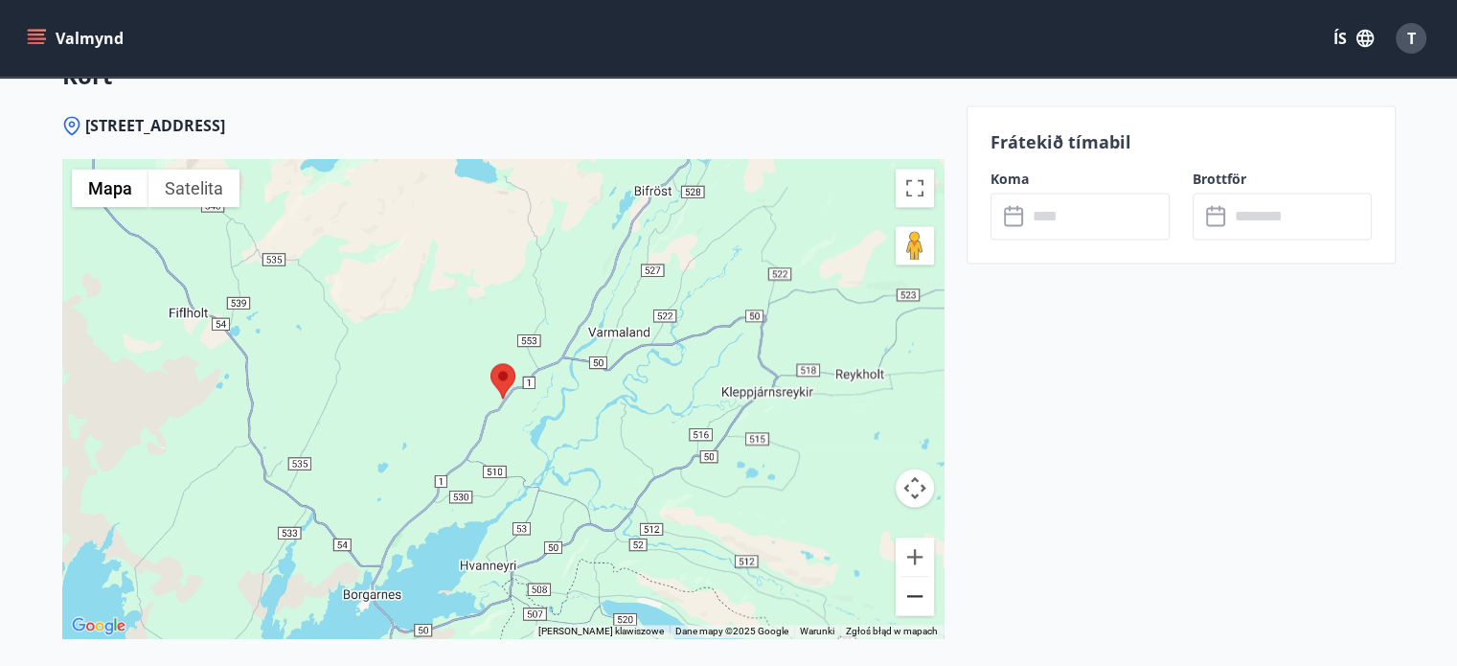
click at [920, 594] on button "Pomniejsz" at bounding box center [915, 596] width 38 height 38
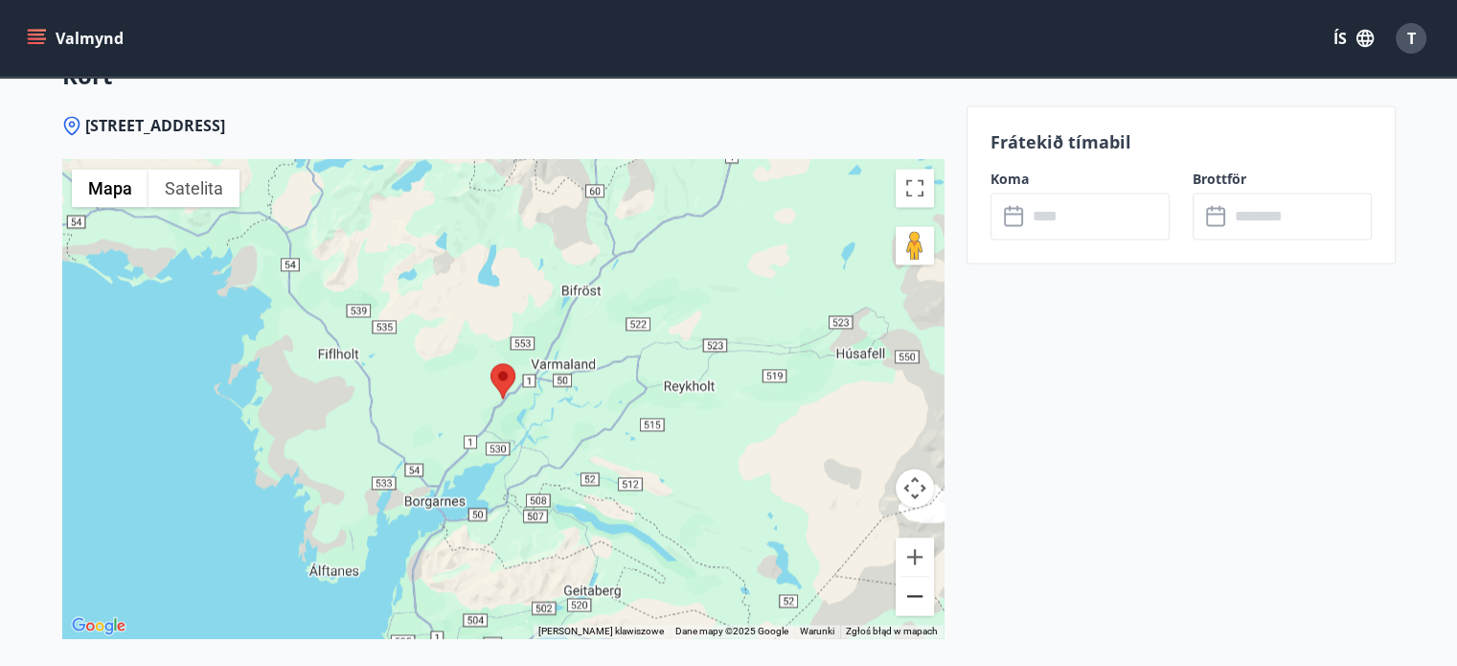
click at [920, 594] on button "Pomniejsz" at bounding box center [915, 596] width 38 height 38
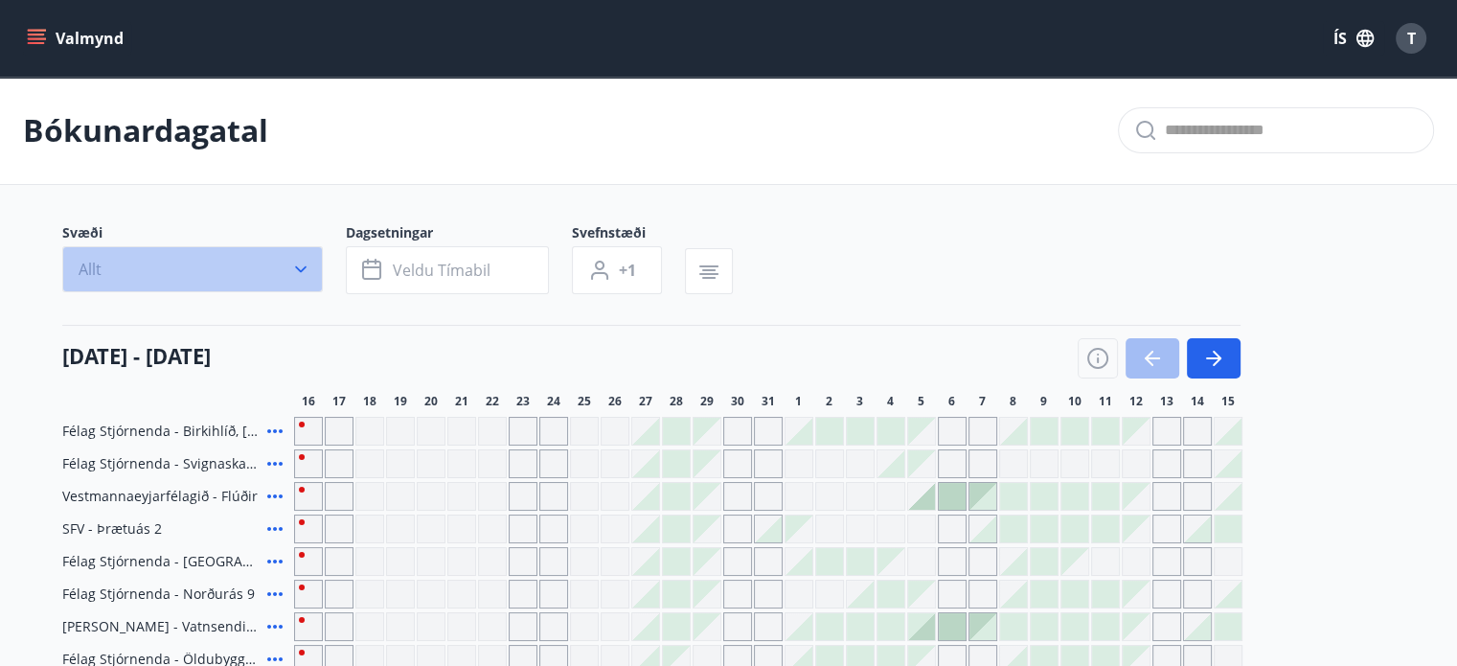
click at [299, 286] on button "Allt" at bounding box center [192, 269] width 261 height 46
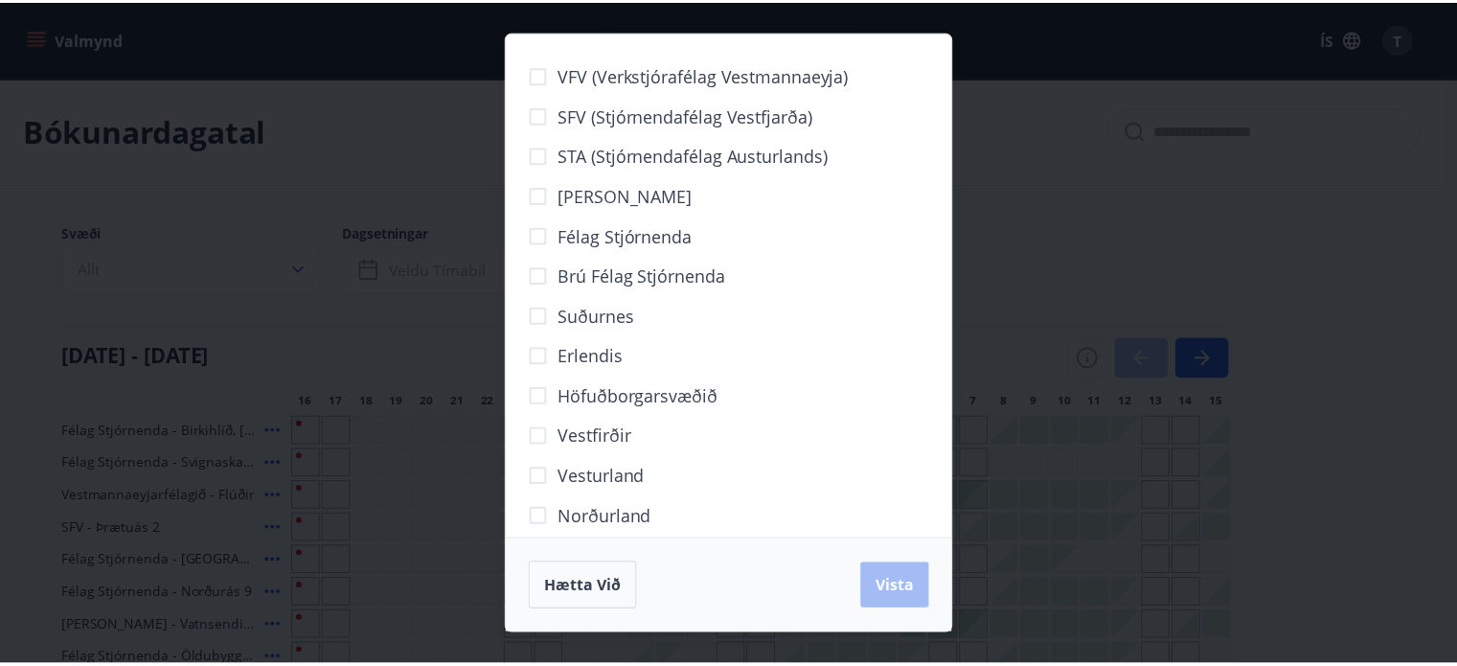
scroll to position [100, 0]
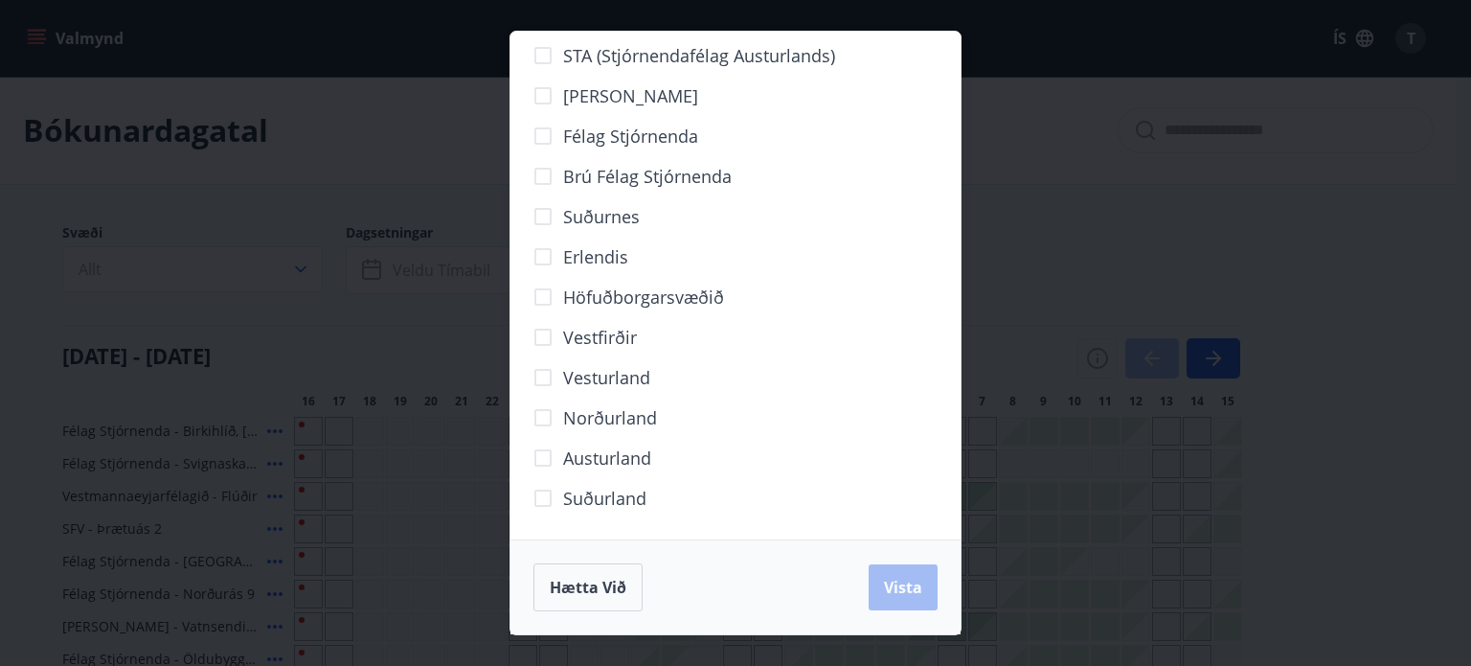
click at [34, 327] on div "VFV (Verkstjórafélag Vestmannaeyja) SFV (Stjórnendafélag Vestfjarða) STA (Stjór…" at bounding box center [735, 333] width 1471 height 666
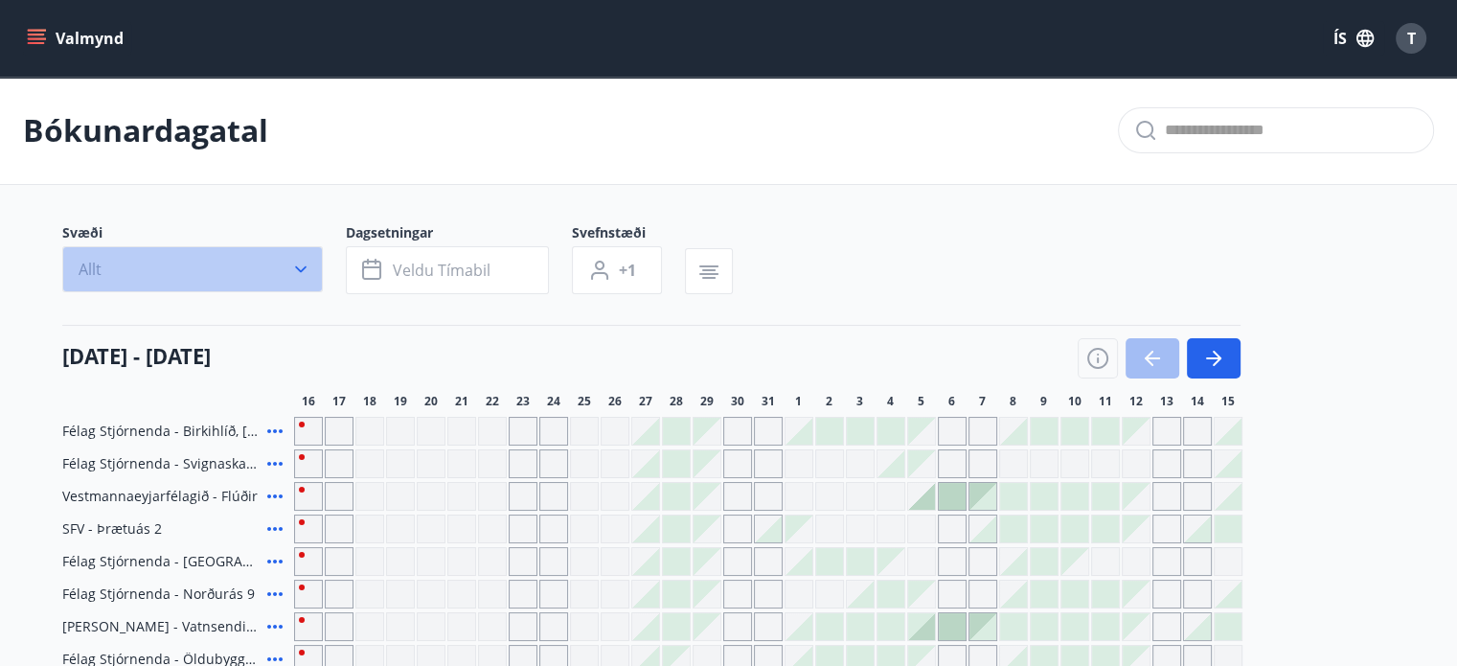
click at [192, 267] on button "Allt" at bounding box center [192, 269] width 261 height 46
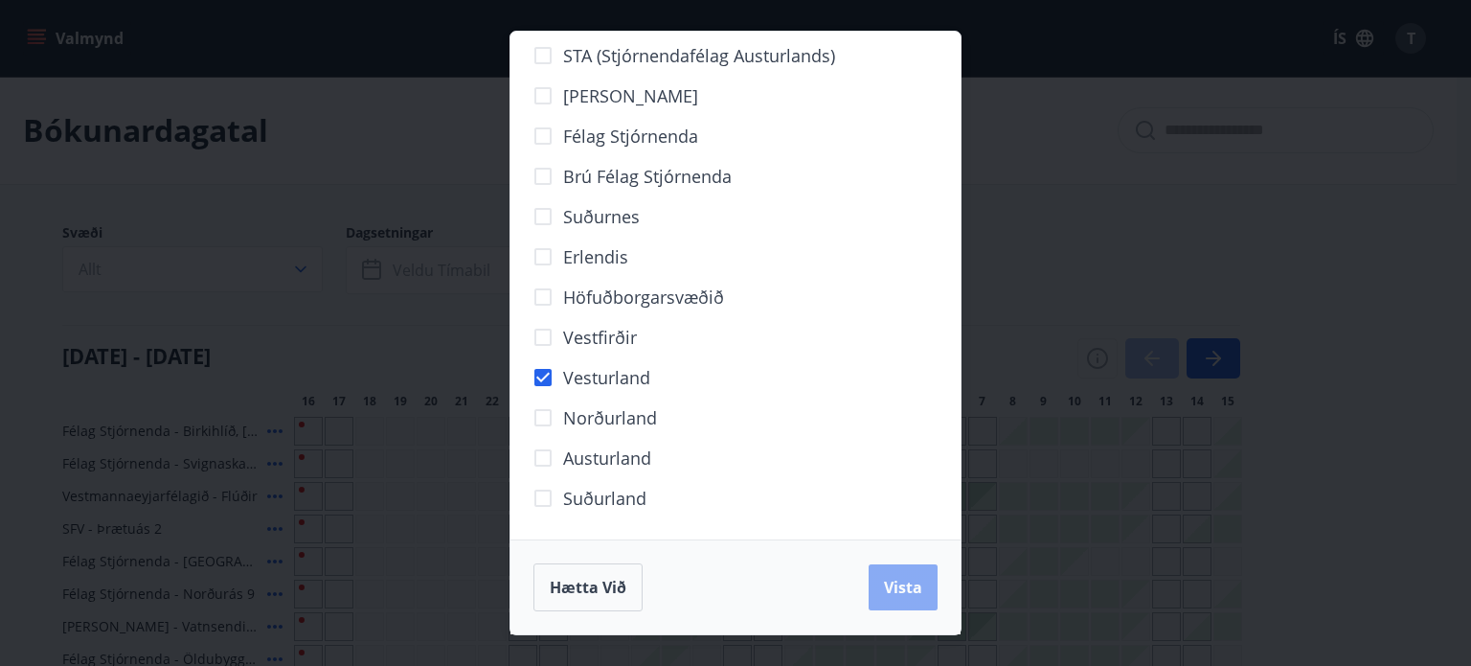
click at [888, 579] on span "Vista" at bounding box center [903, 587] width 38 height 21
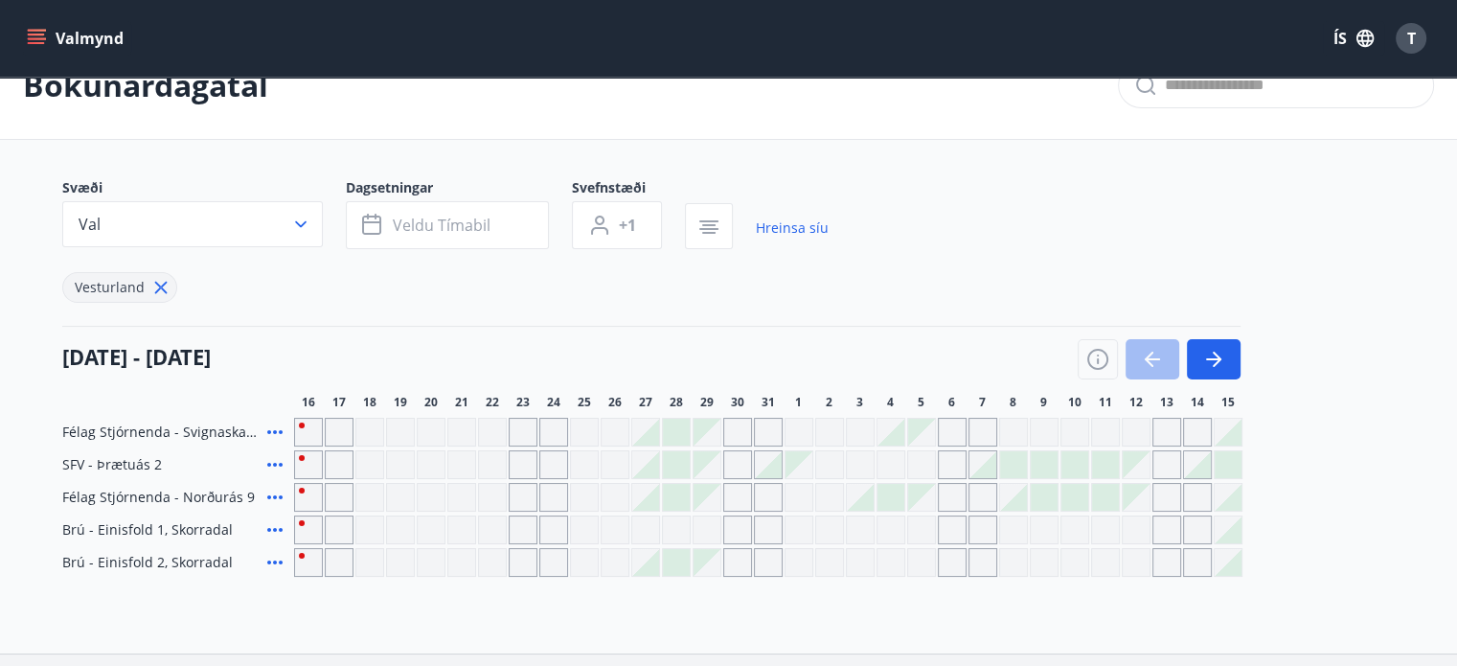
scroll to position [42, 0]
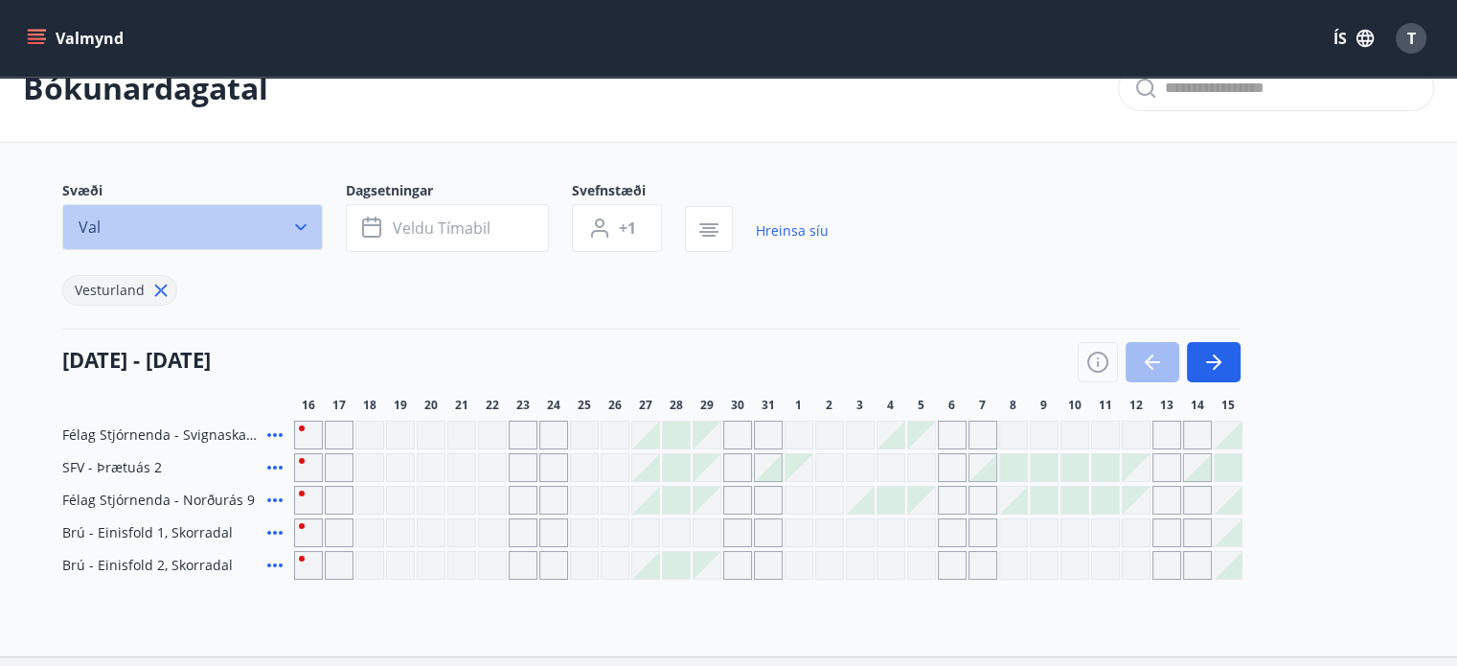
click at [302, 218] on icon "button" at bounding box center [300, 226] width 19 height 19
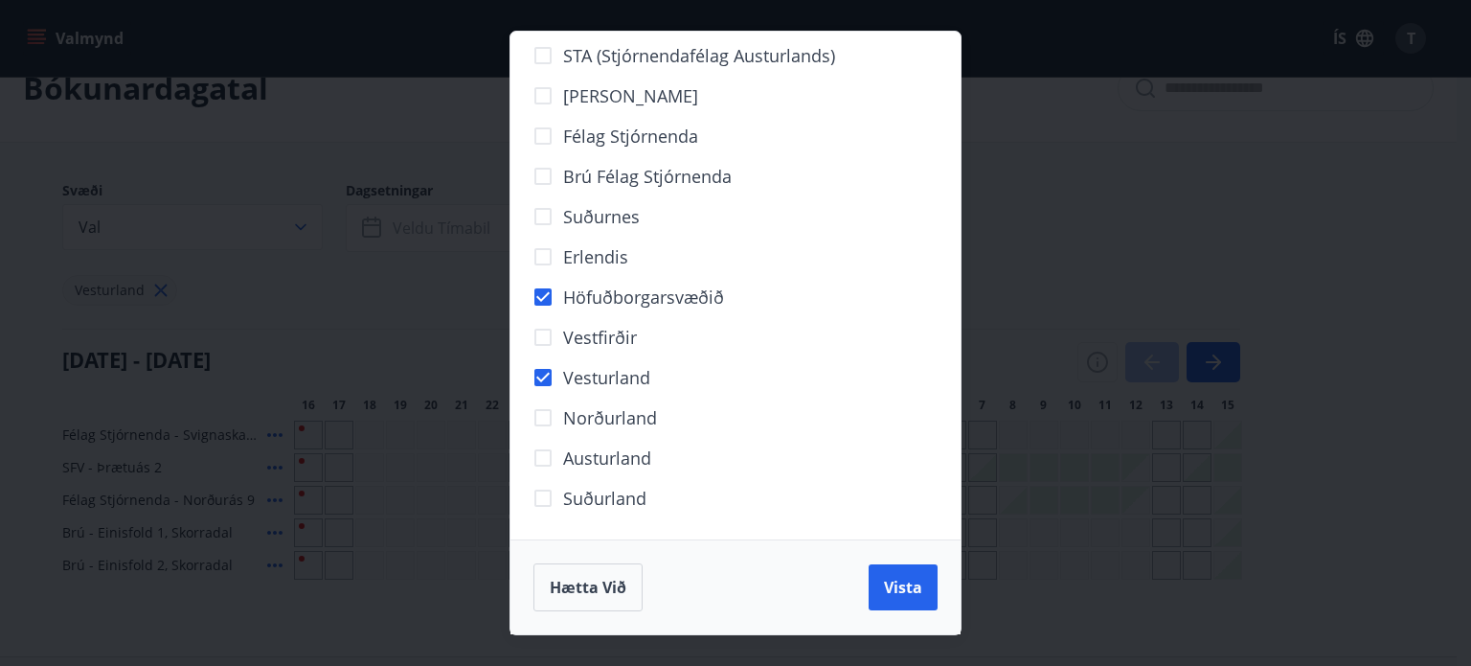
drag, startPoint x: 627, startPoint y: 344, endPoint x: 793, endPoint y: 576, distance: 284.9
click at [793, 576] on div "Hætta við Vista" at bounding box center [736, 587] width 404 height 48
click at [870, 591] on button "Vista" at bounding box center [903, 587] width 69 height 46
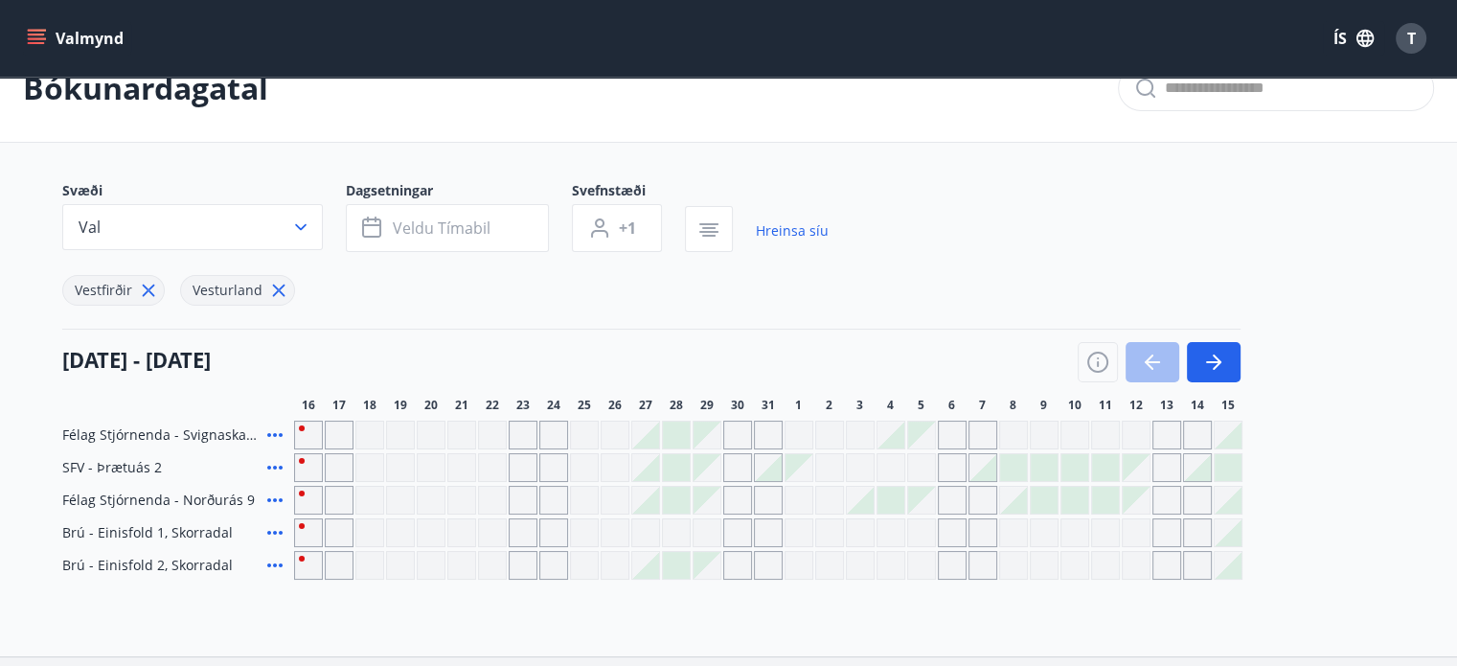
scroll to position [192, 0]
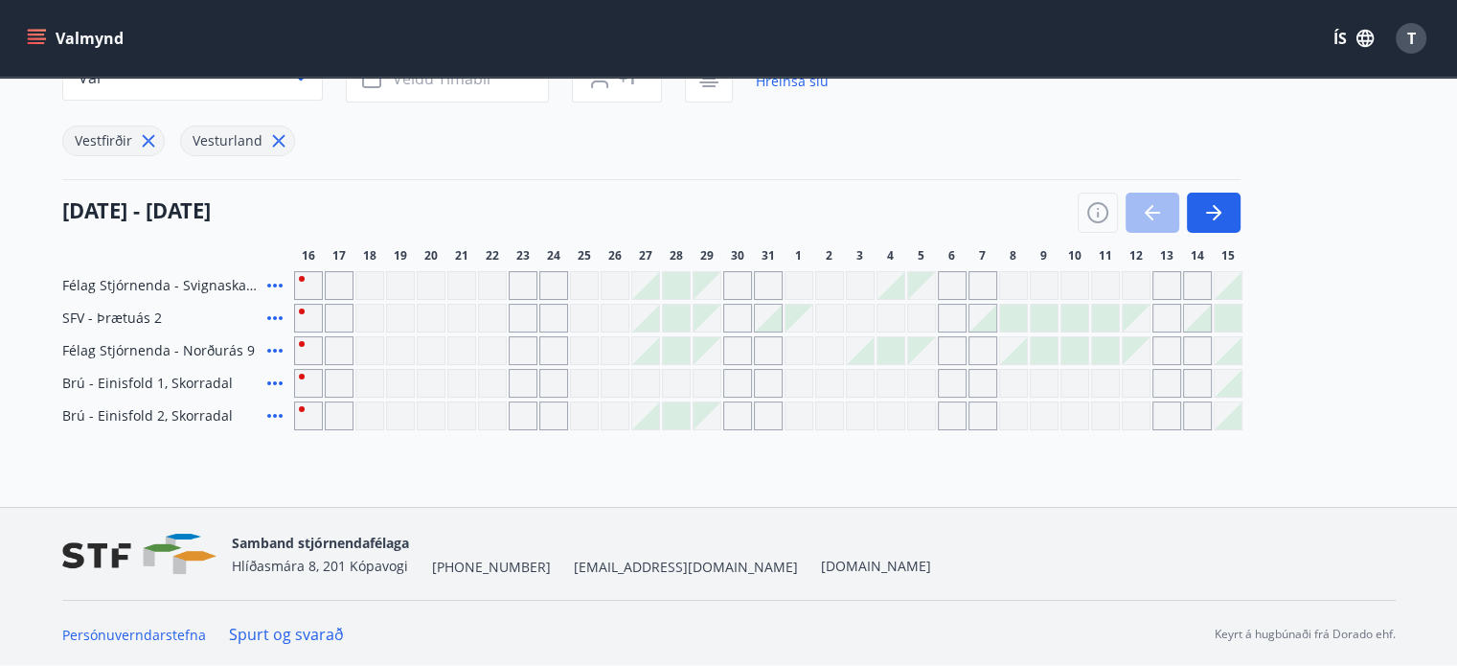
click at [264, 373] on icon at bounding box center [274, 383] width 23 height 23
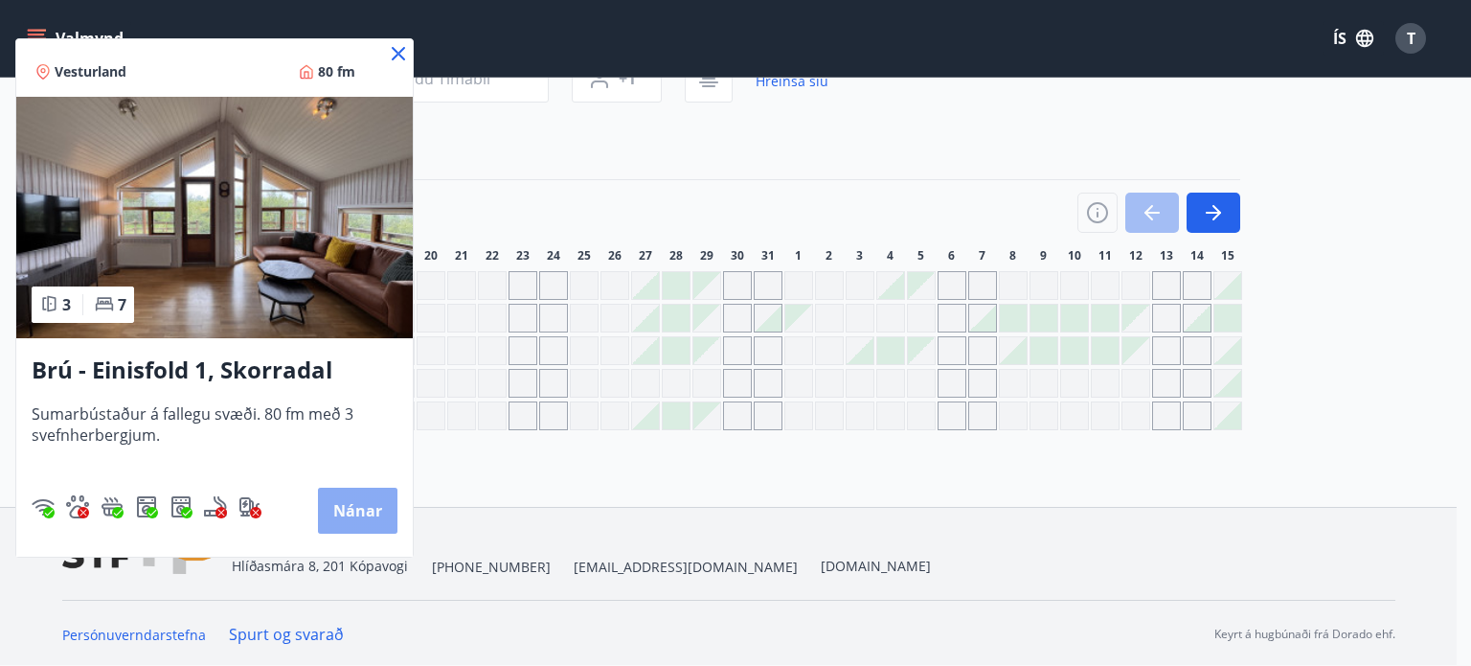
click at [353, 501] on button "Nánar" at bounding box center [357, 511] width 79 height 46
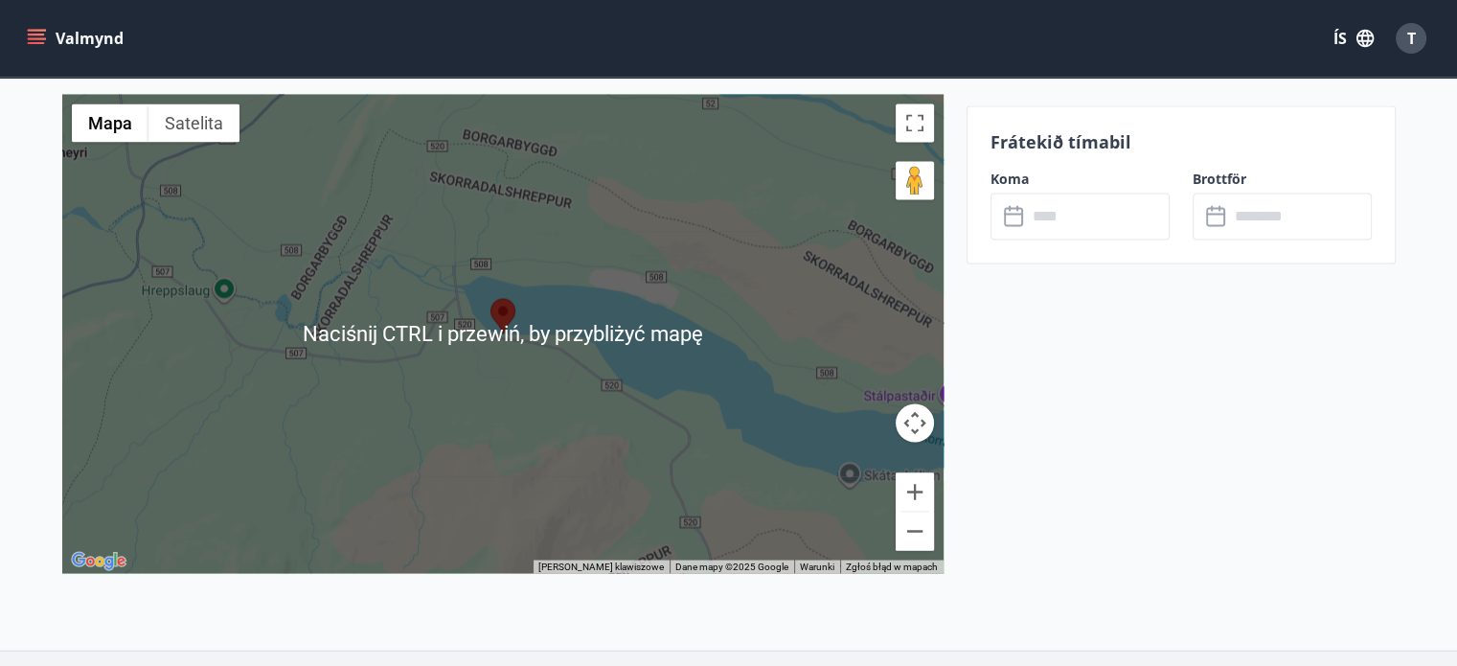
scroll to position [3414, 0]
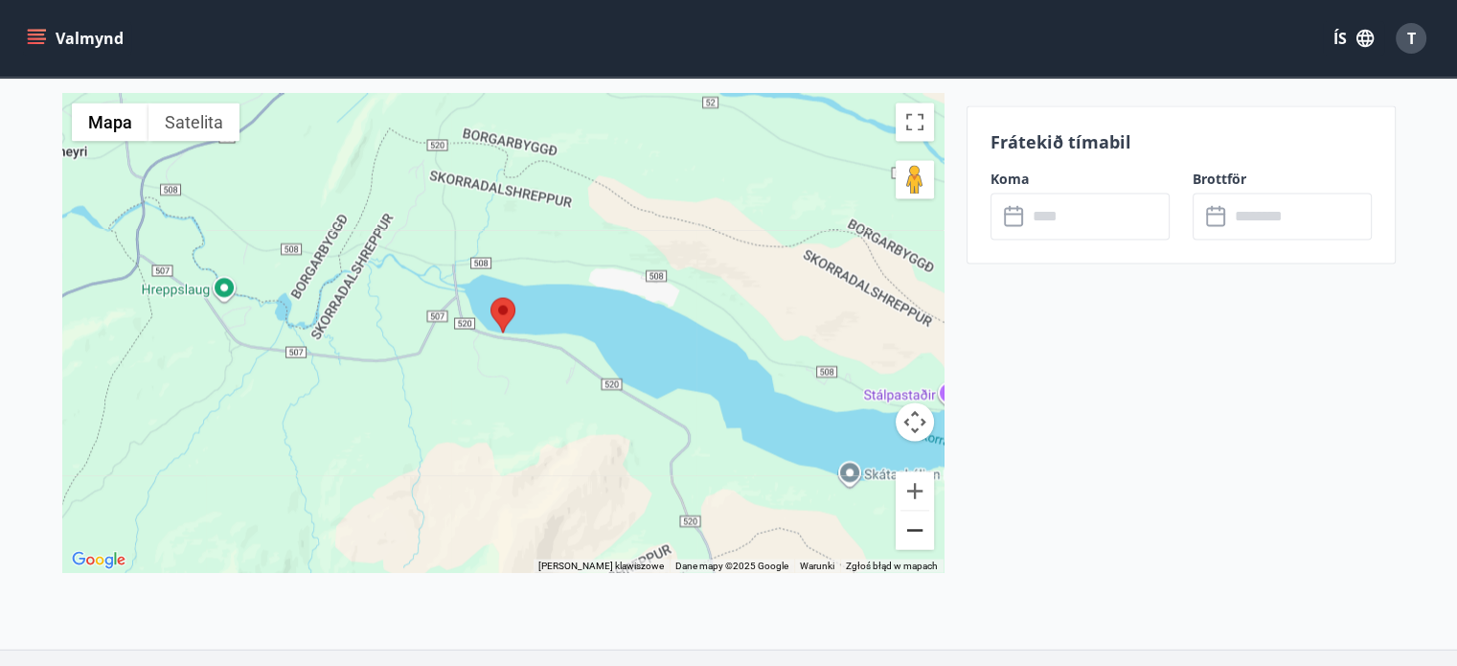
click at [917, 522] on button "Pomniejsz" at bounding box center [915, 530] width 38 height 38
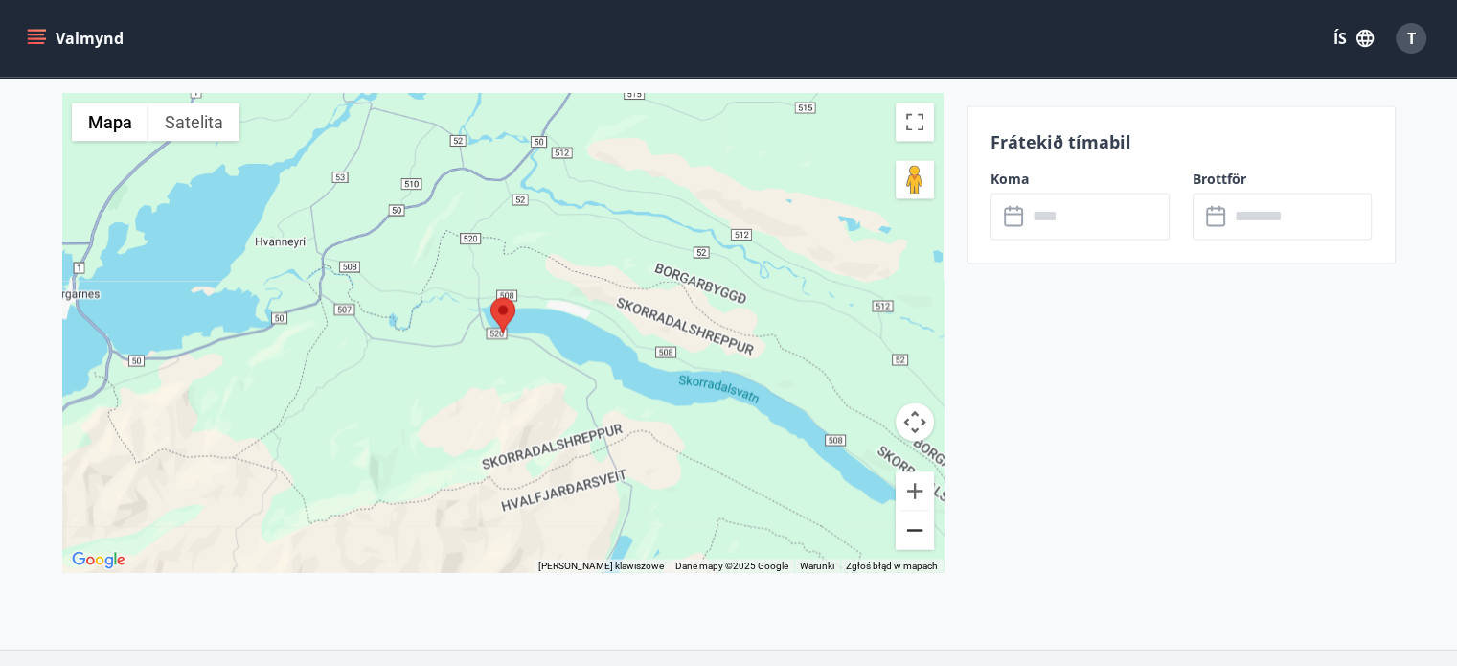
click at [917, 522] on button "Pomniejsz" at bounding box center [915, 530] width 38 height 38
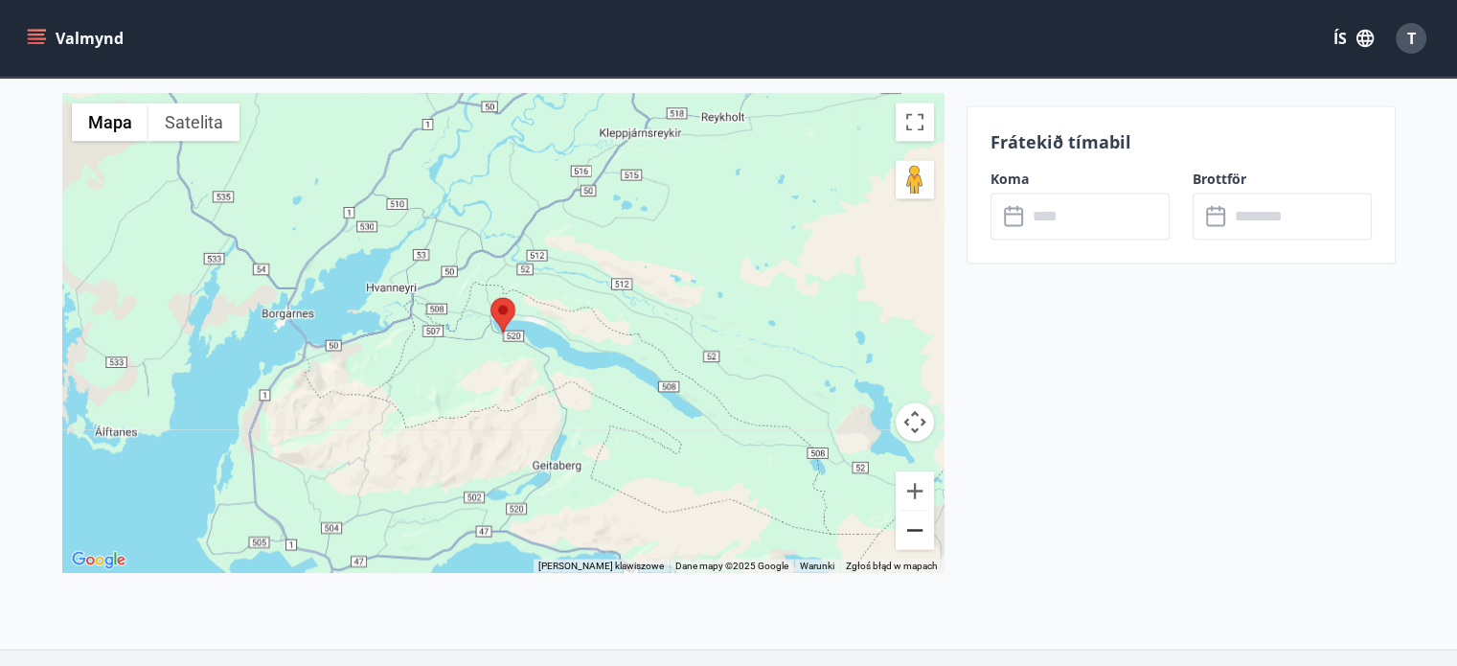
click at [917, 522] on button "Pomniejsz" at bounding box center [915, 530] width 38 height 38
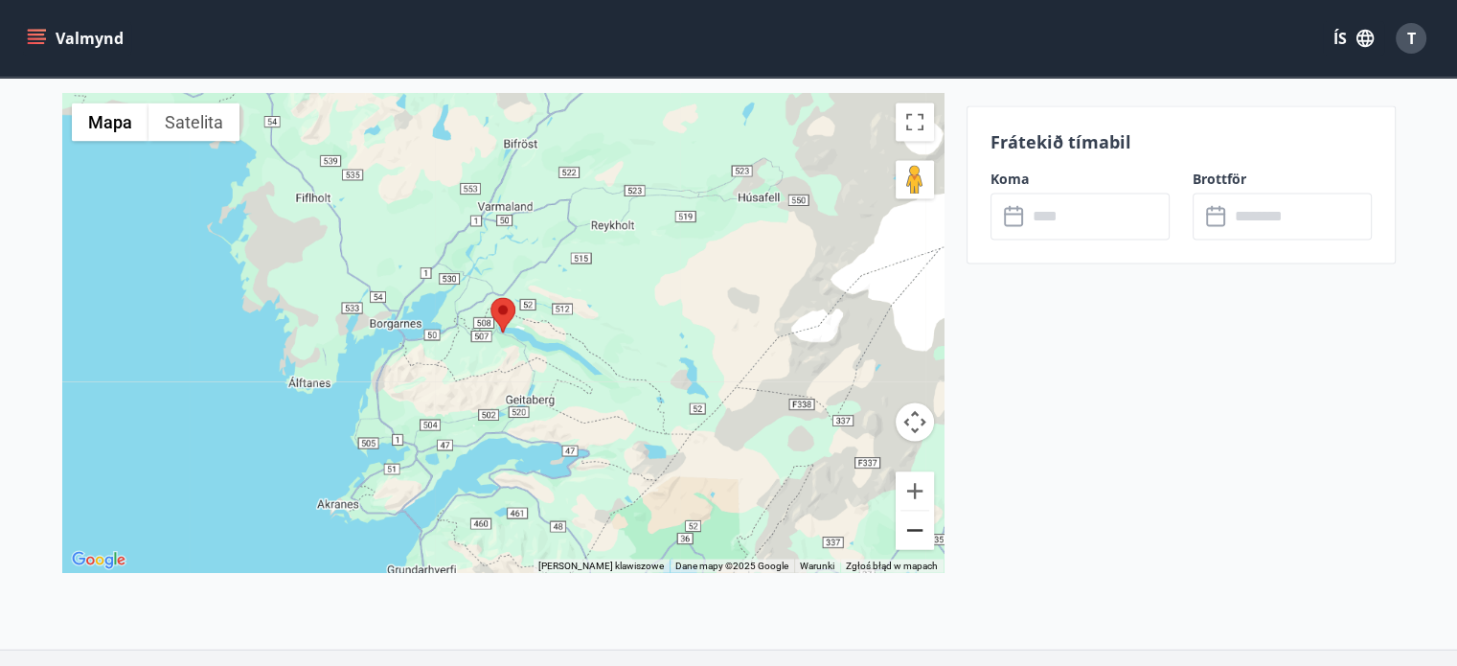
click at [917, 522] on button "Pomniejsz" at bounding box center [915, 530] width 38 height 38
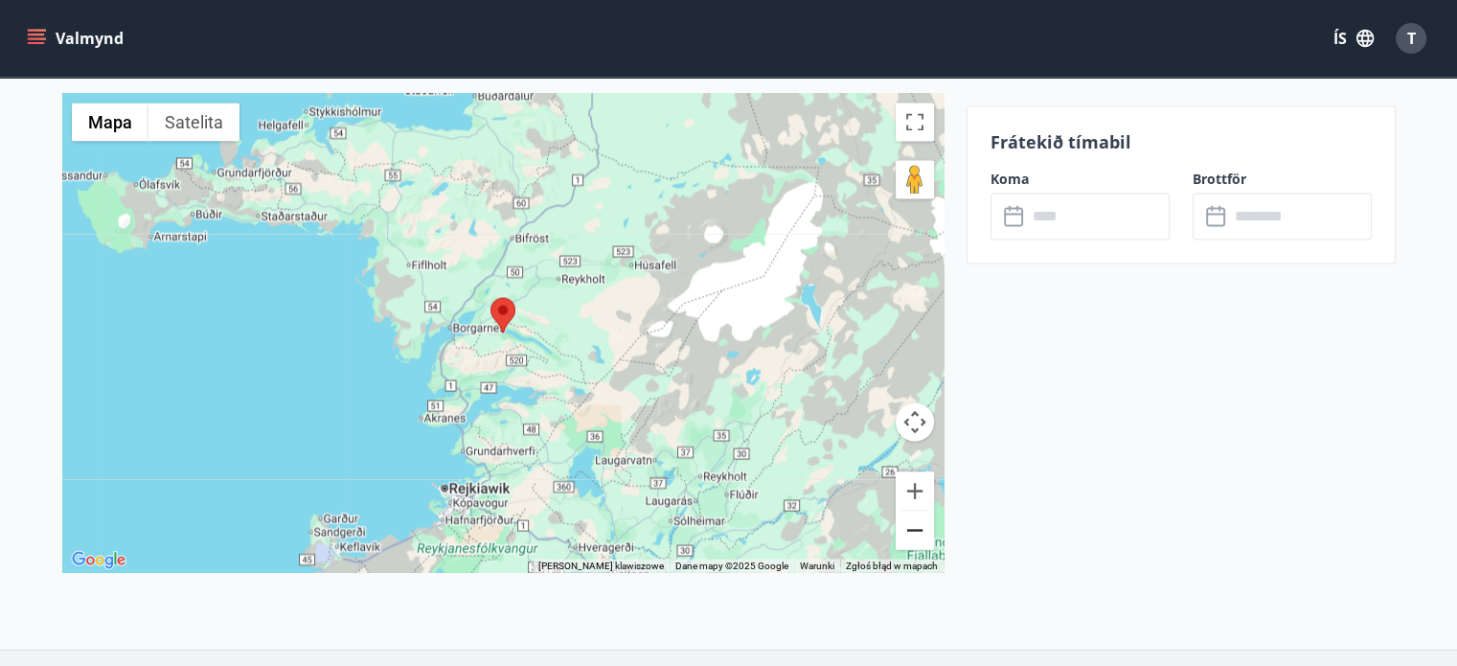
click at [917, 522] on button "Pomniejsz" at bounding box center [915, 530] width 38 height 38
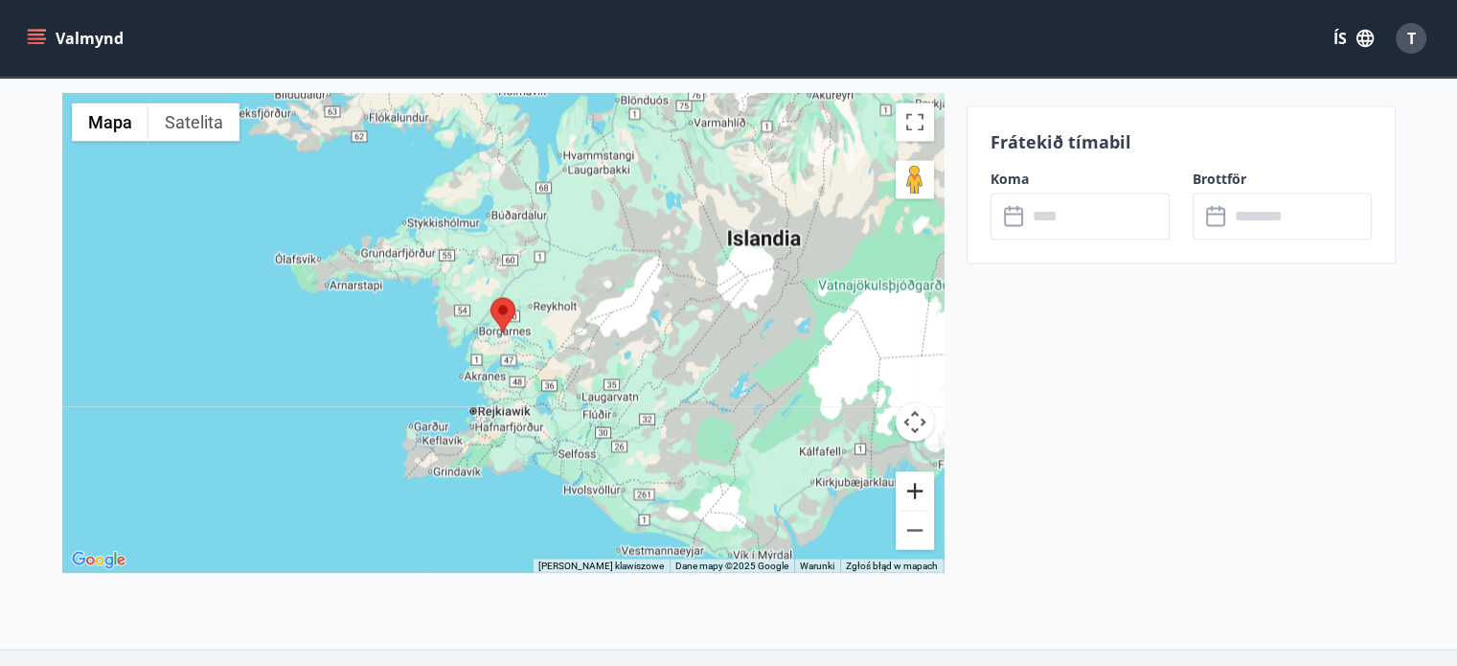
click at [916, 487] on button "Powiększ" at bounding box center [915, 490] width 38 height 38
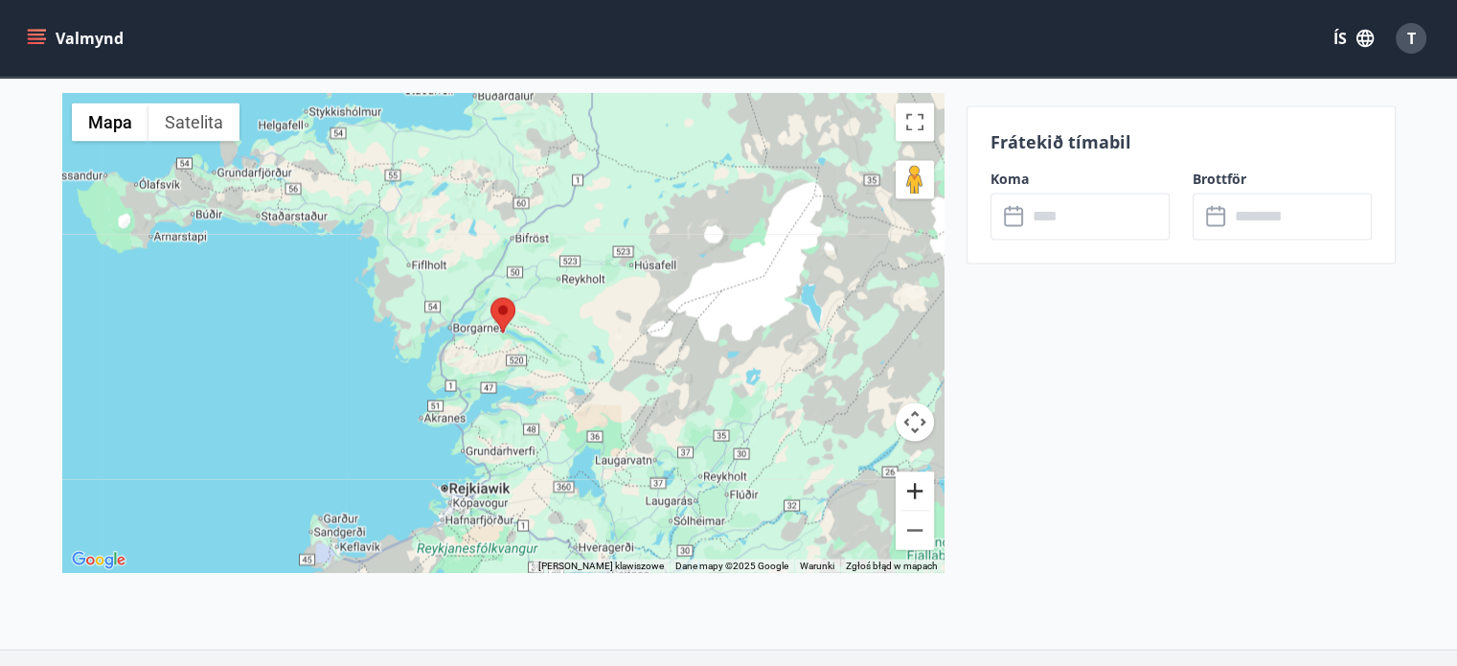
click at [916, 487] on button "Powiększ" at bounding box center [915, 490] width 38 height 38
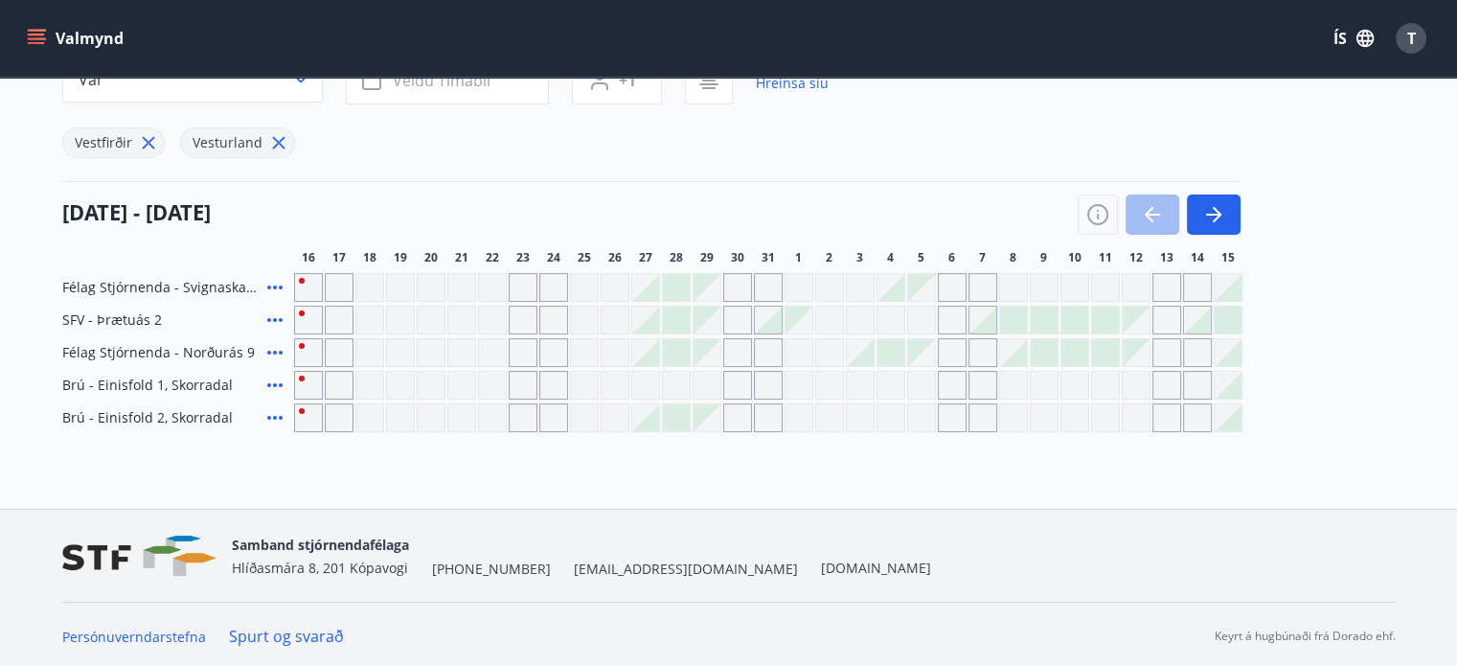
scroll to position [192, 0]
click at [279, 310] on icon at bounding box center [274, 318] width 23 height 23
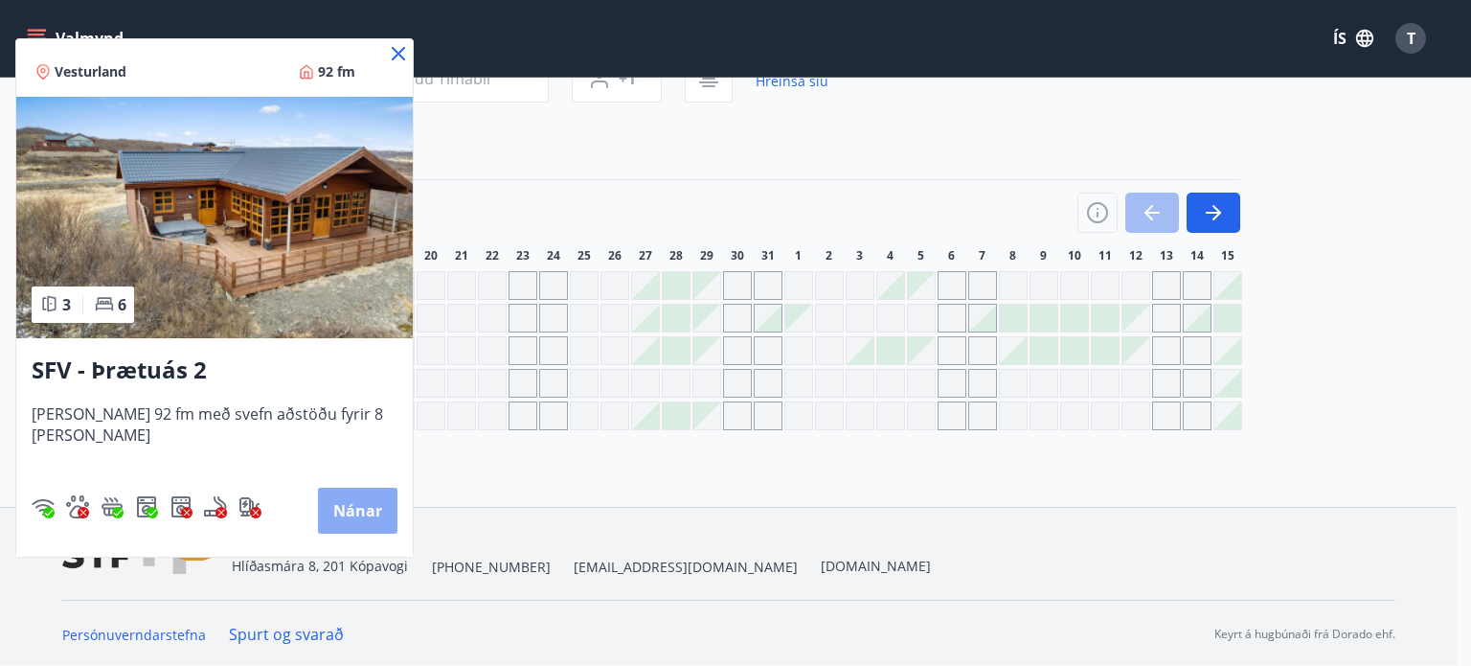
click at [344, 505] on button "Nánar" at bounding box center [357, 511] width 79 height 46
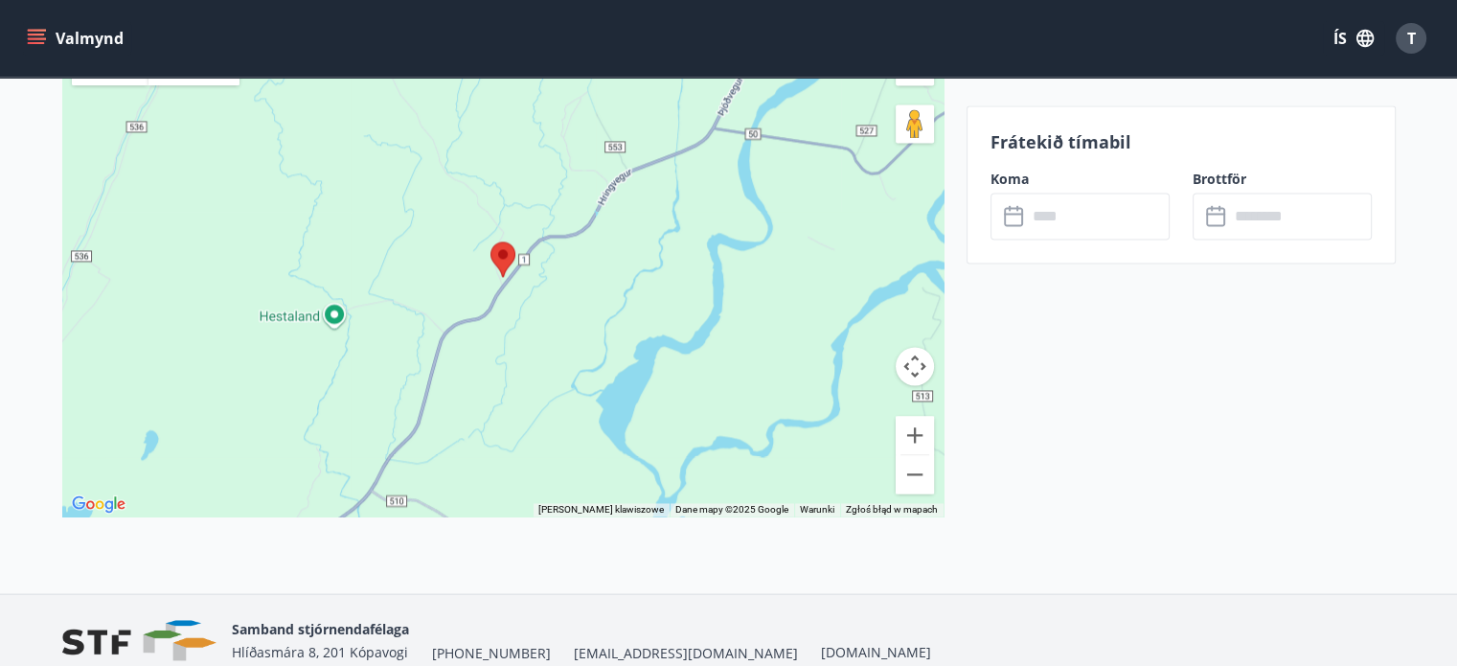
scroll to position [2810, 0]
click at [916, 469] on button "Pomniejsz" at bounding box center [915, 471] width 38 height 38
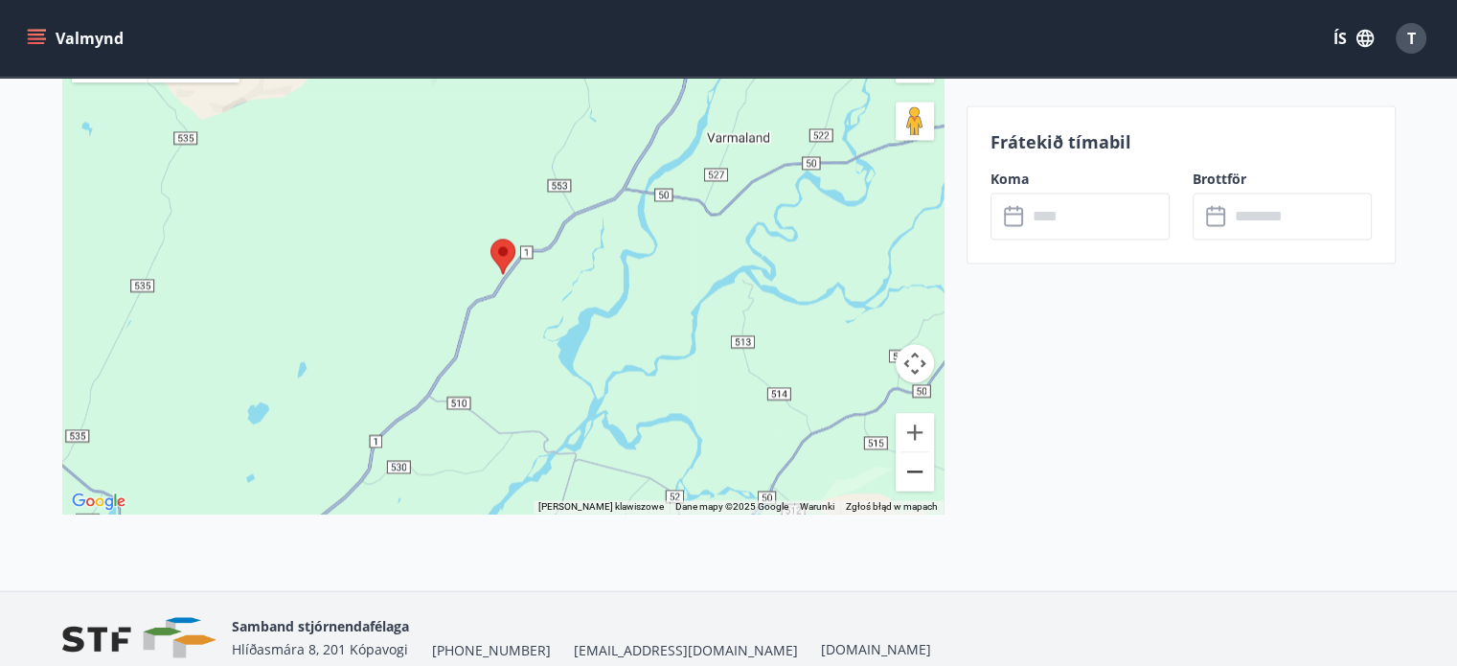
click at [916, 469] on button "Pomniejsz" at bounding box center [915, 471] width 38 height 38
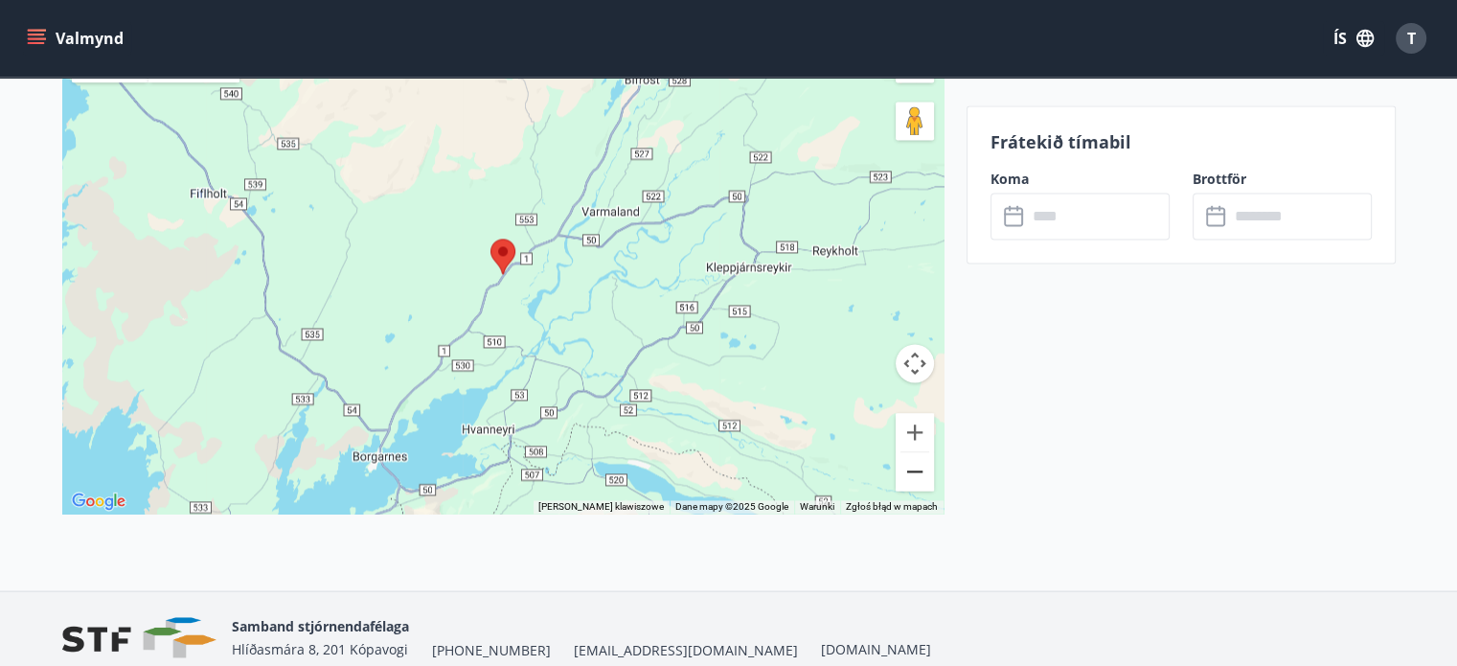
click at [916, 469] on button "Pomniejsz" at bounding box center [915, 471] width 38 height 38
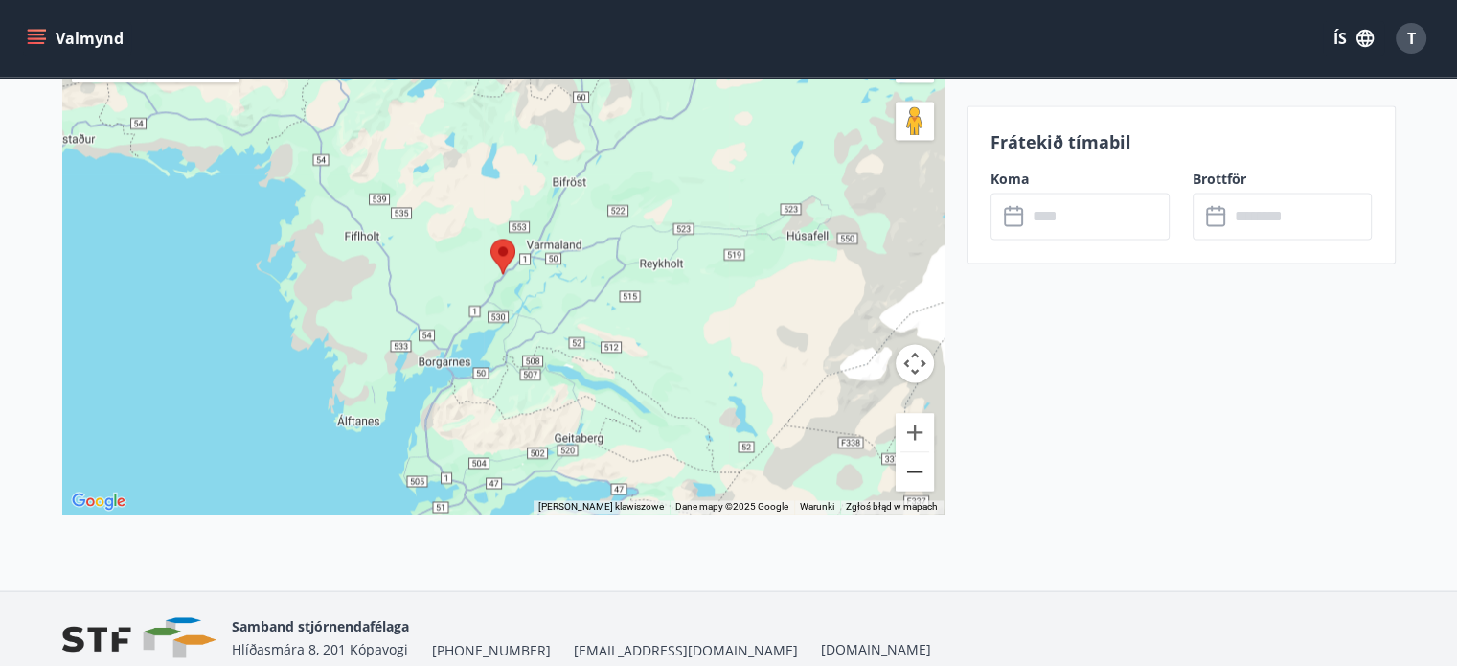
click at [916, 469] on button "Pomniejsz" at bounding box center [915, 471] width 38 height 38
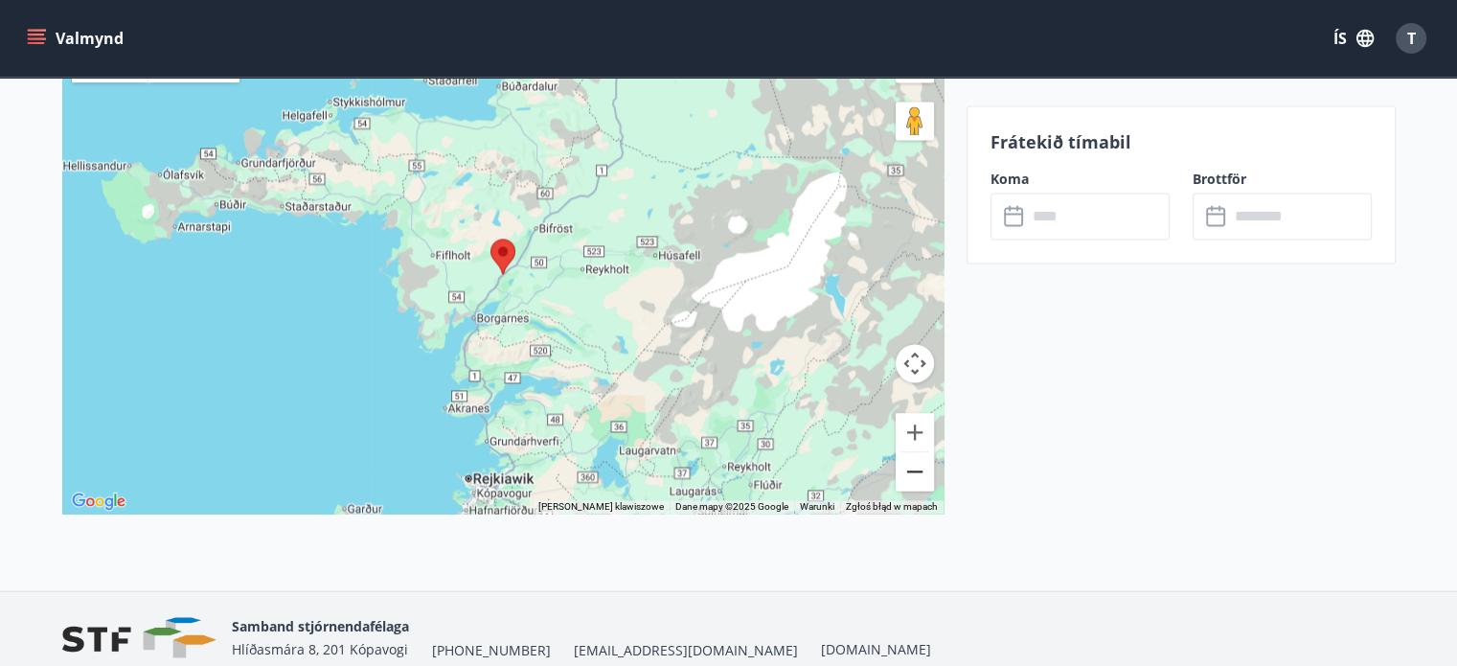
click at [916, 469] on button "Pomniejsz" at bounding box center [915, 471] width 38 height 38
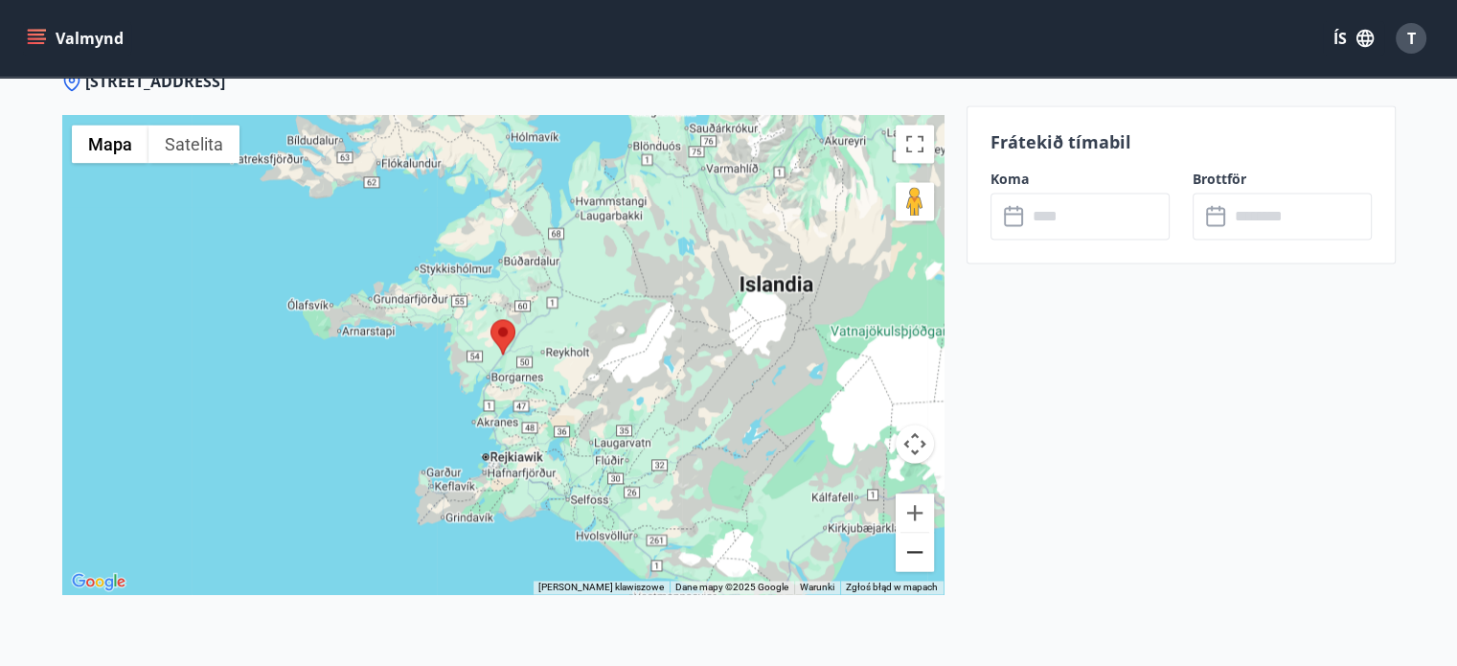
scroll to position [2731, 0]
click at [920, 505] on button "Powiększ" at bounding box center [915, 511] width 38 height 38
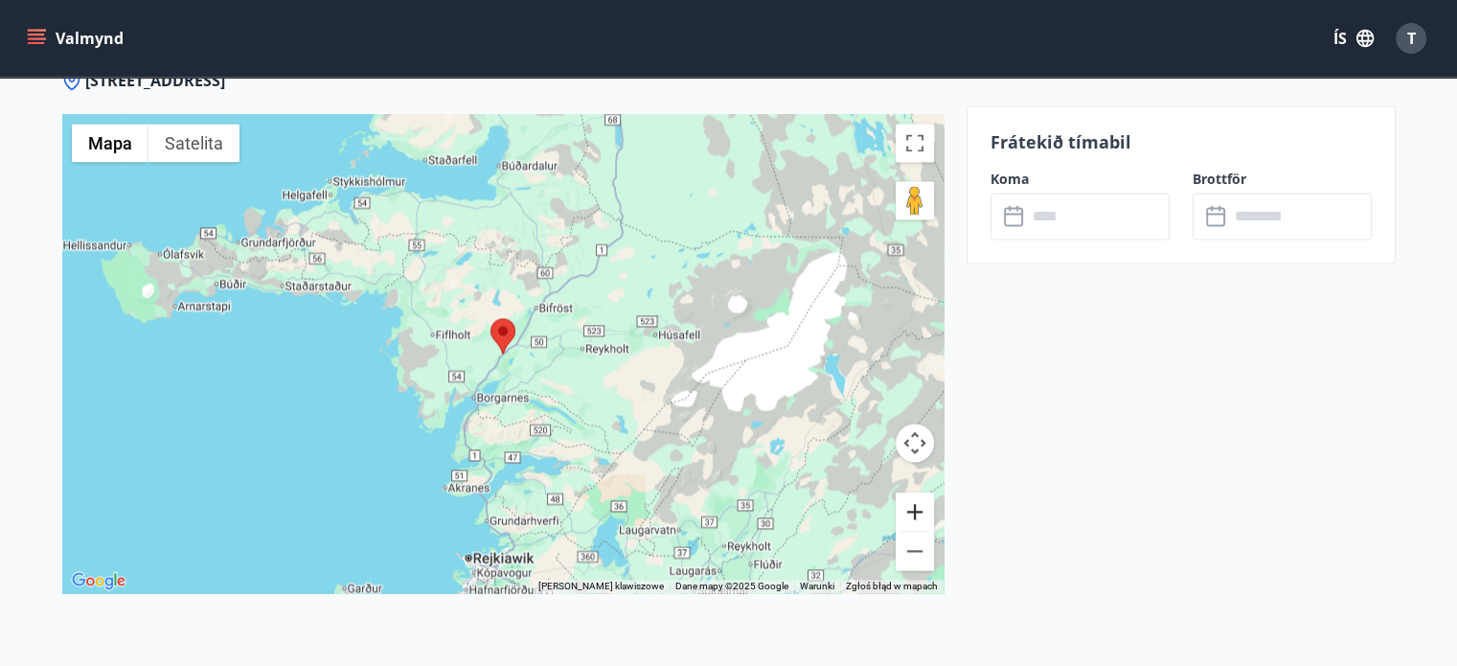
click at [920, 505] on button "Powiększ" at bounding box center [915, 511] width 38 height 38
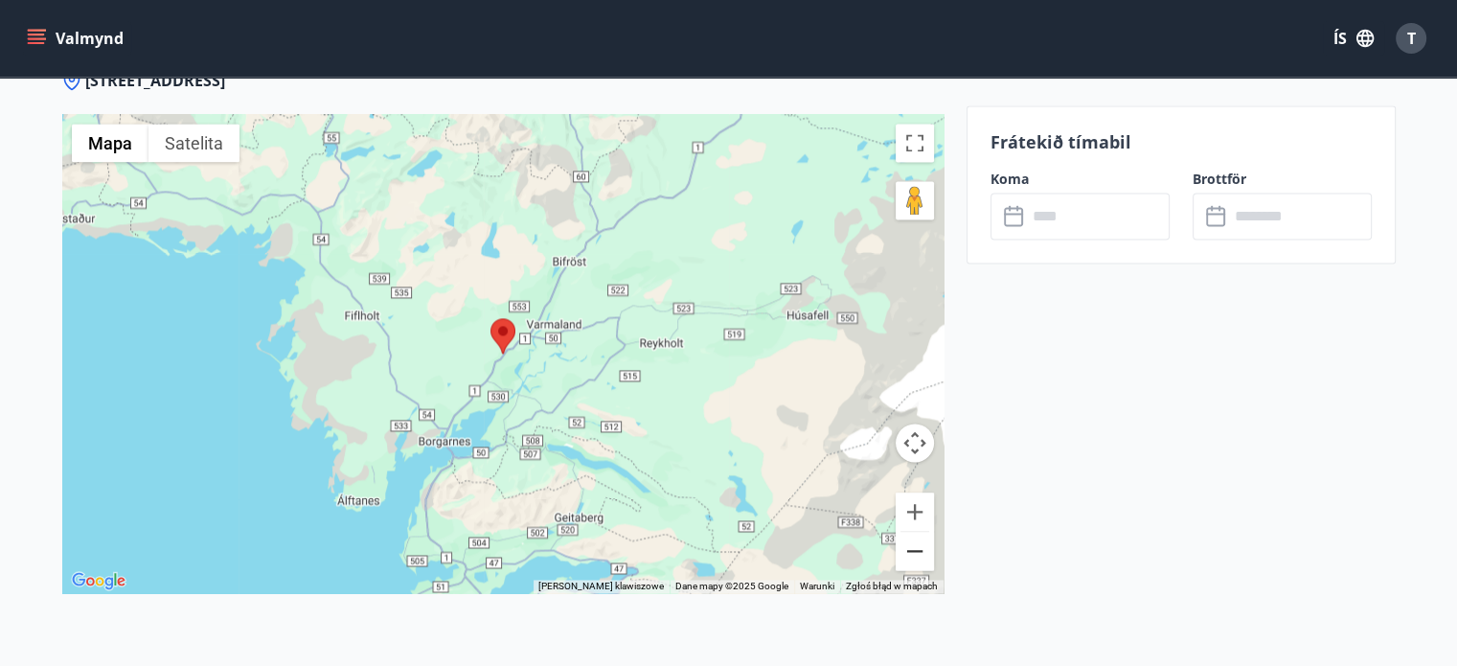
click at [932, 543] on button "Pomniejsz" at bounding box center [915, 551] width 38 height 38
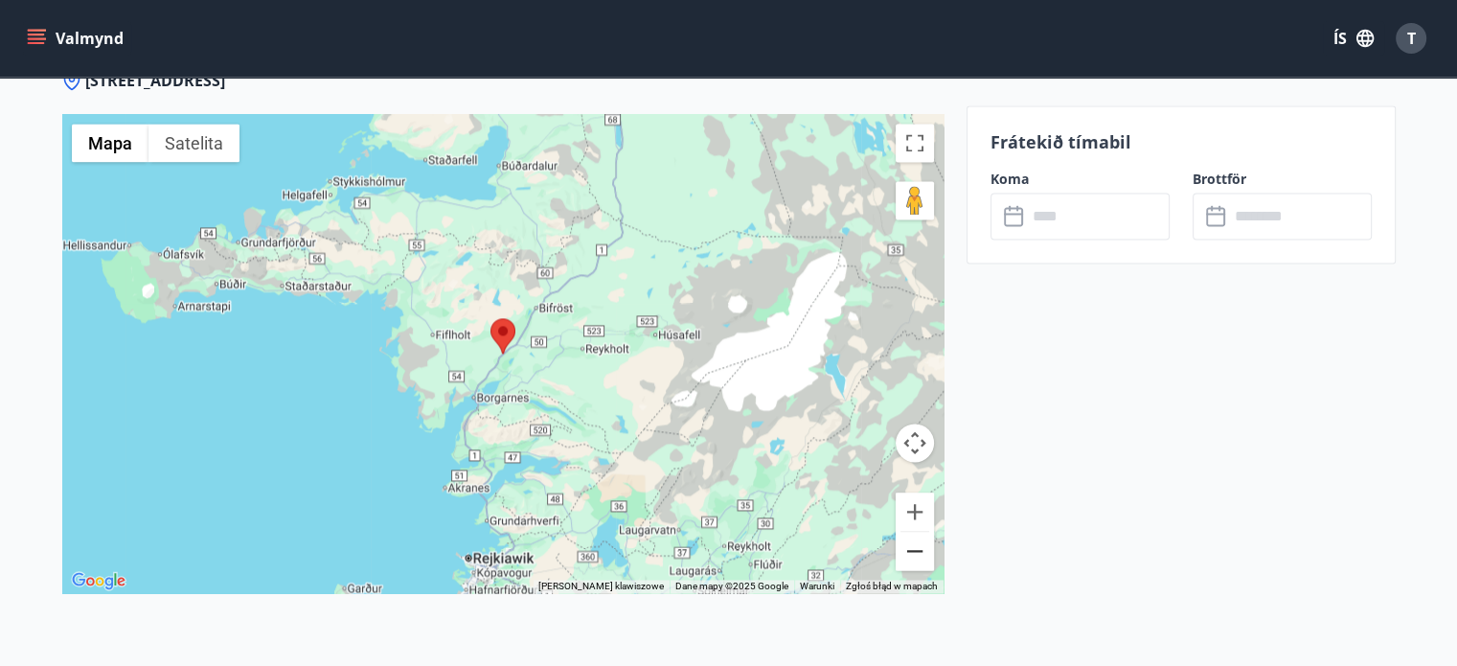
click at [915, 543] on button "Pomniejsz" at bounding box center [915, 551] width 38 height 38
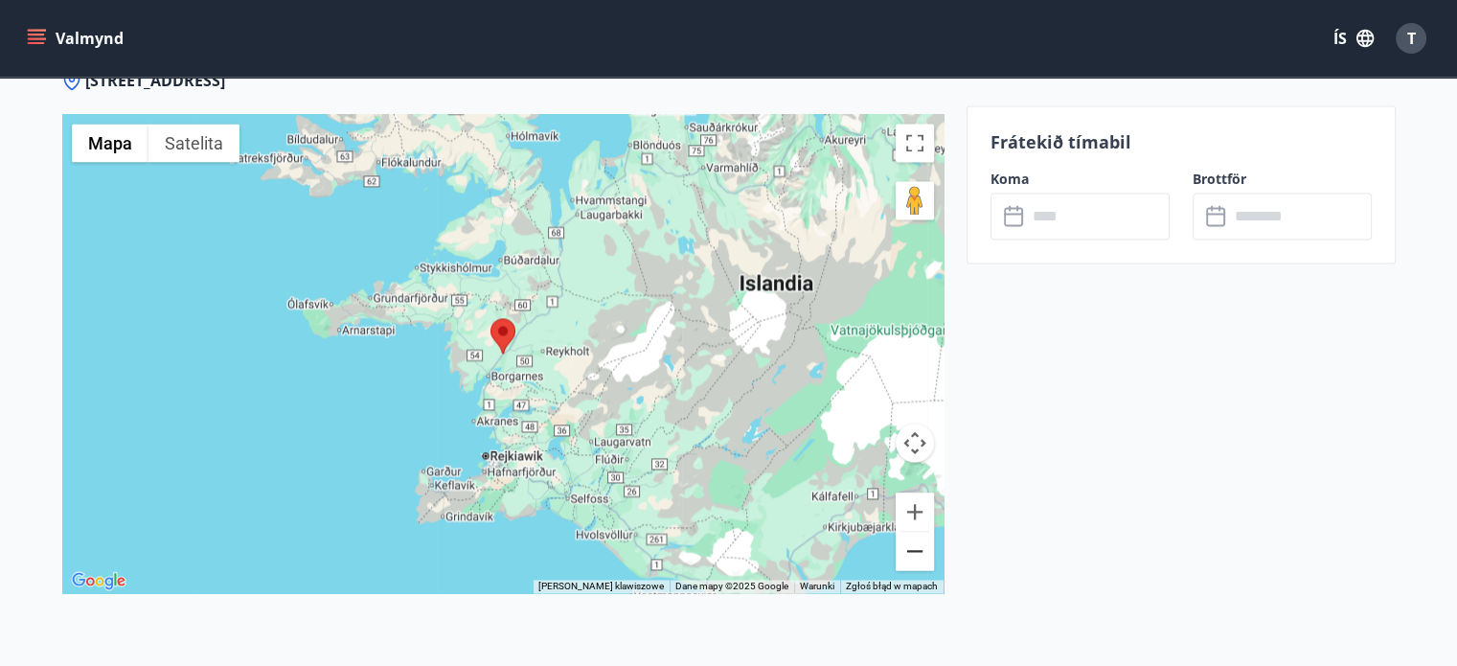
click at [915, 543] on button "Pomniejsz" at bounding box center [915, 551] width 38 height 38
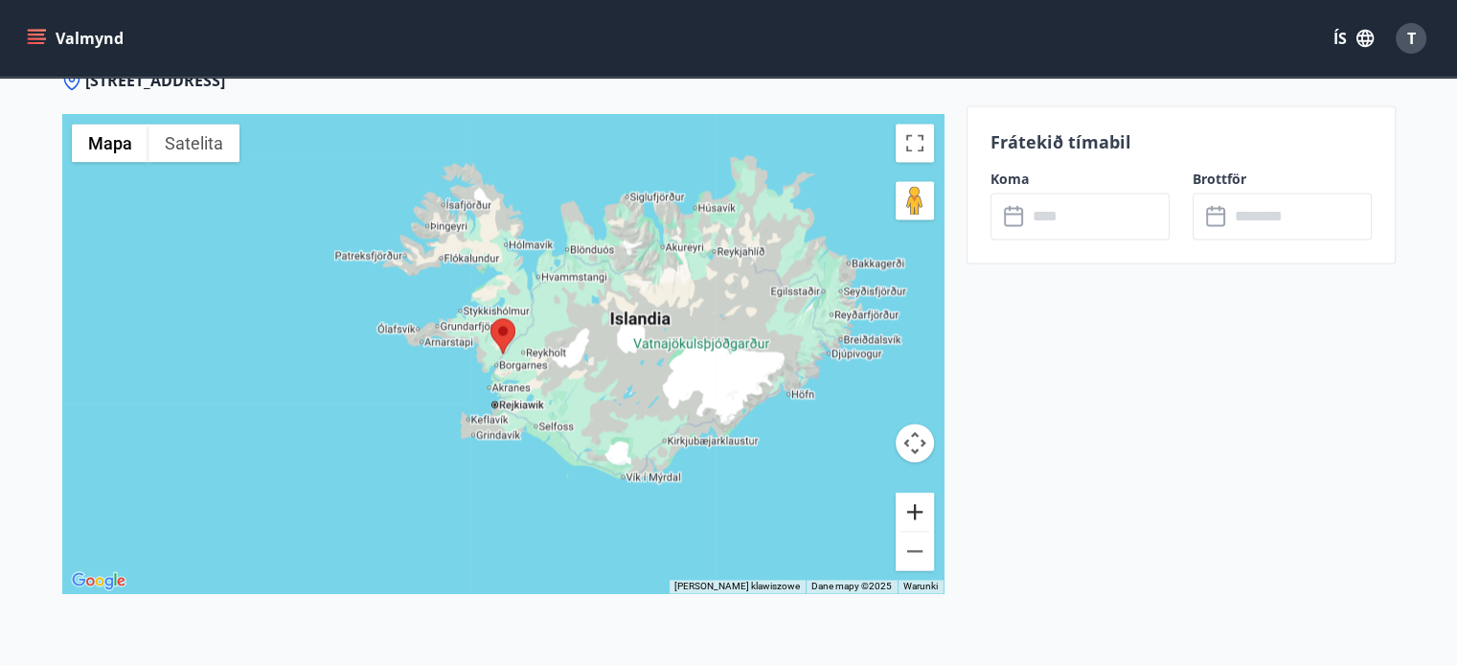
click at [912, 507] on button "Powiększ" at bounding box center [915, 511] width 38 height 38
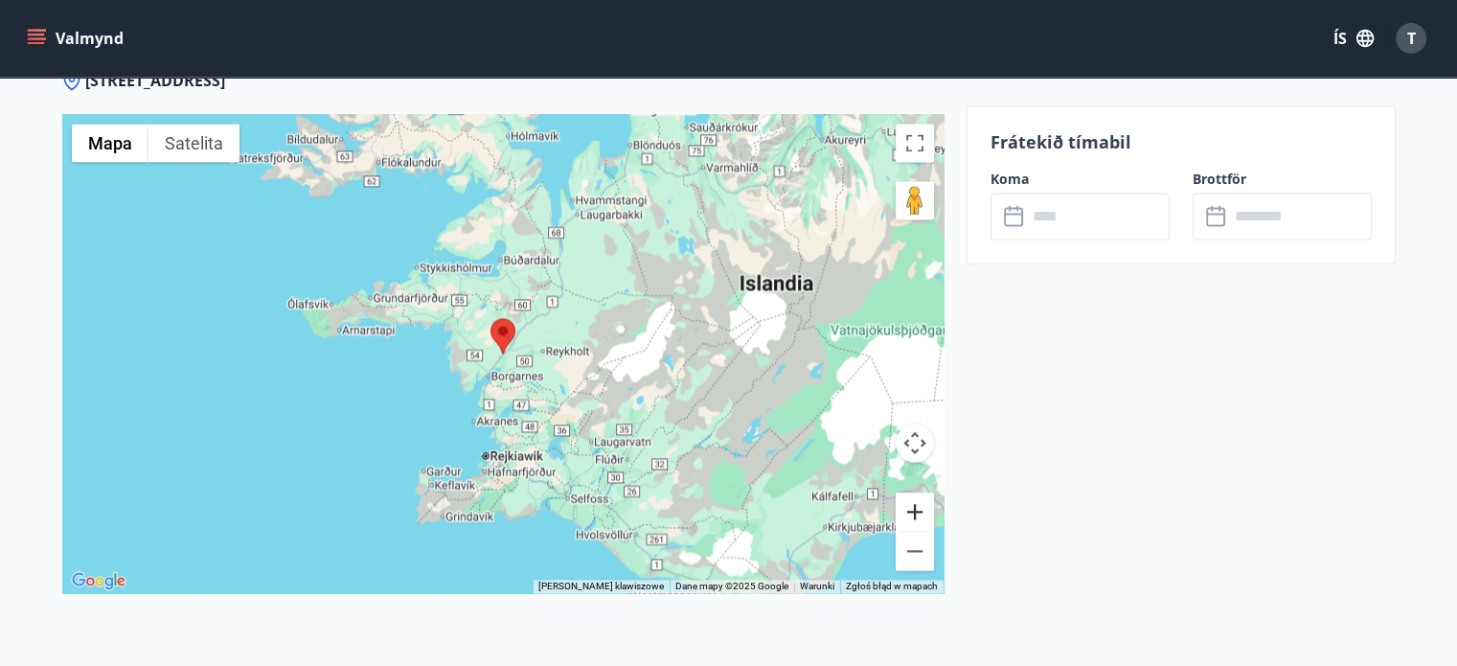
click at [912, 507] on button "Powiększ" at bounding box center [915, 511] width 38 height 38
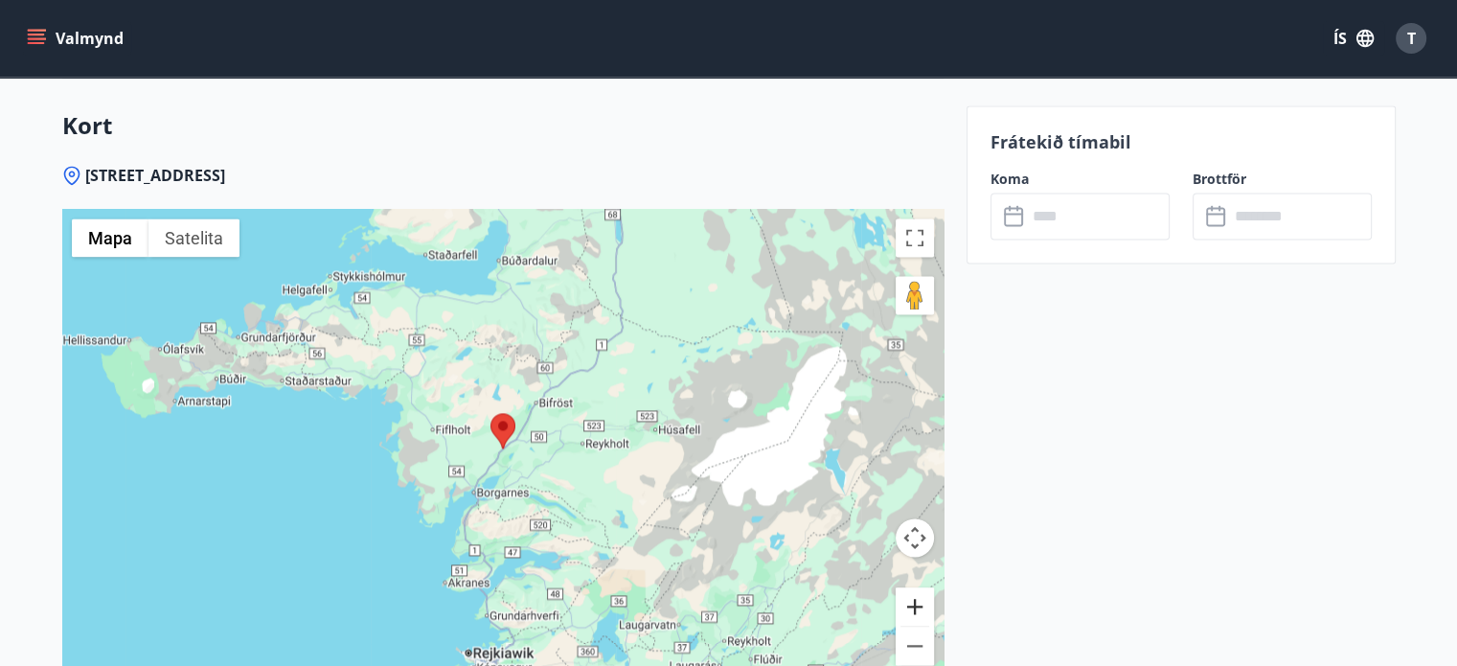
scroll to position [2635, 0]
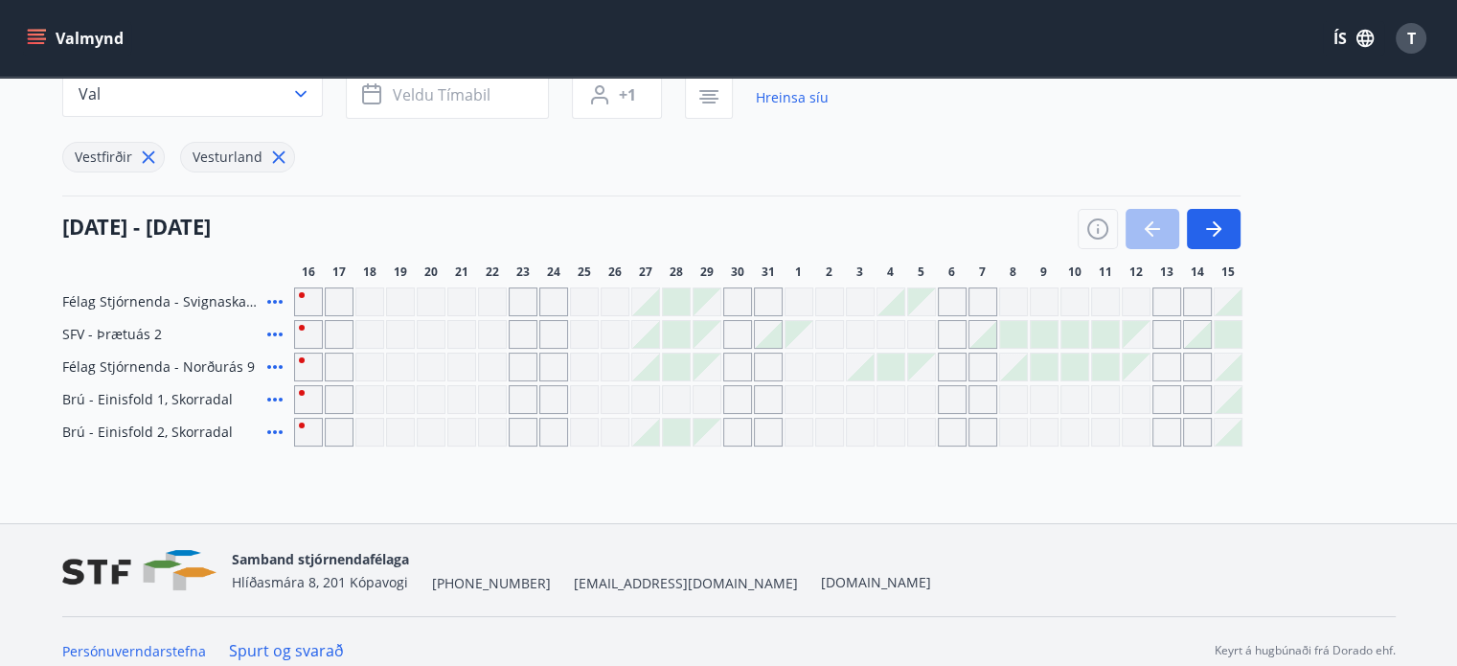
scroll to position [192, 0]
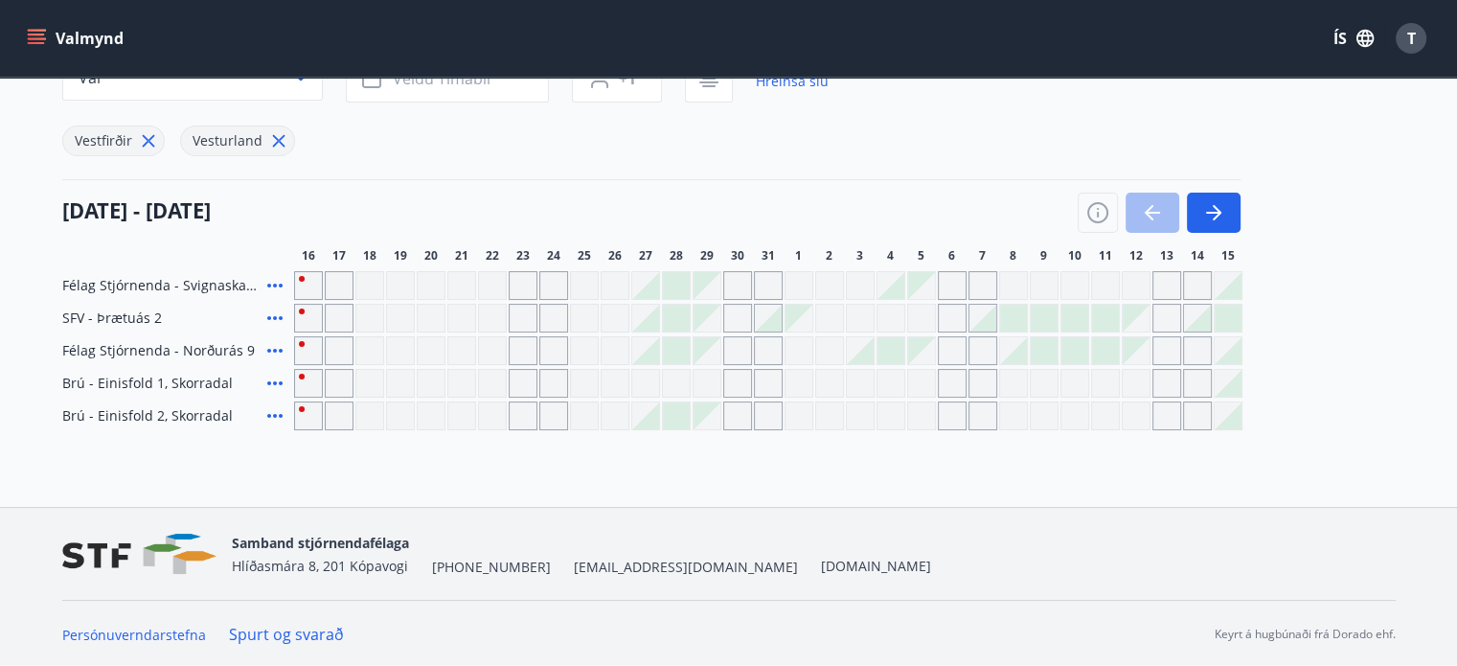
click at [276, 282] on icon at bounding box center [274, 285] width 23 height 23
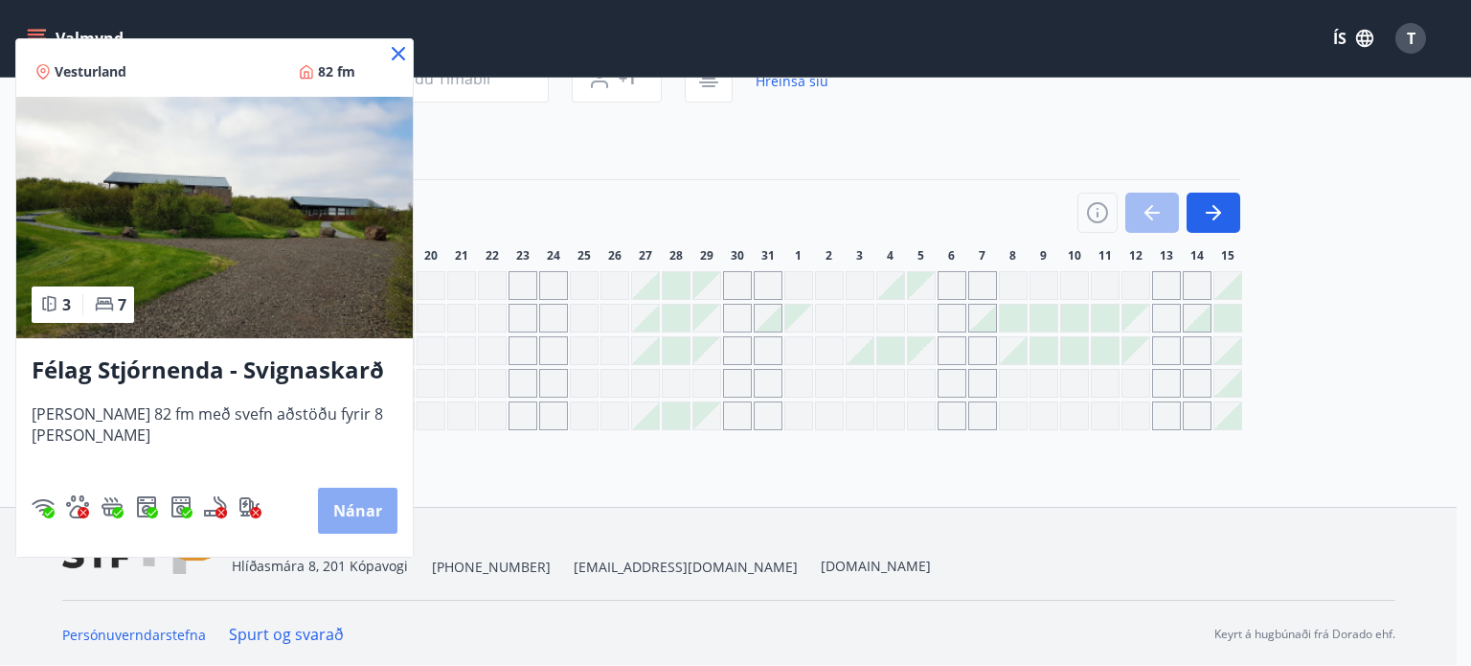
click at [362, 503] on button "Nánar" at bounding box center [357, 511] width 79 height 46
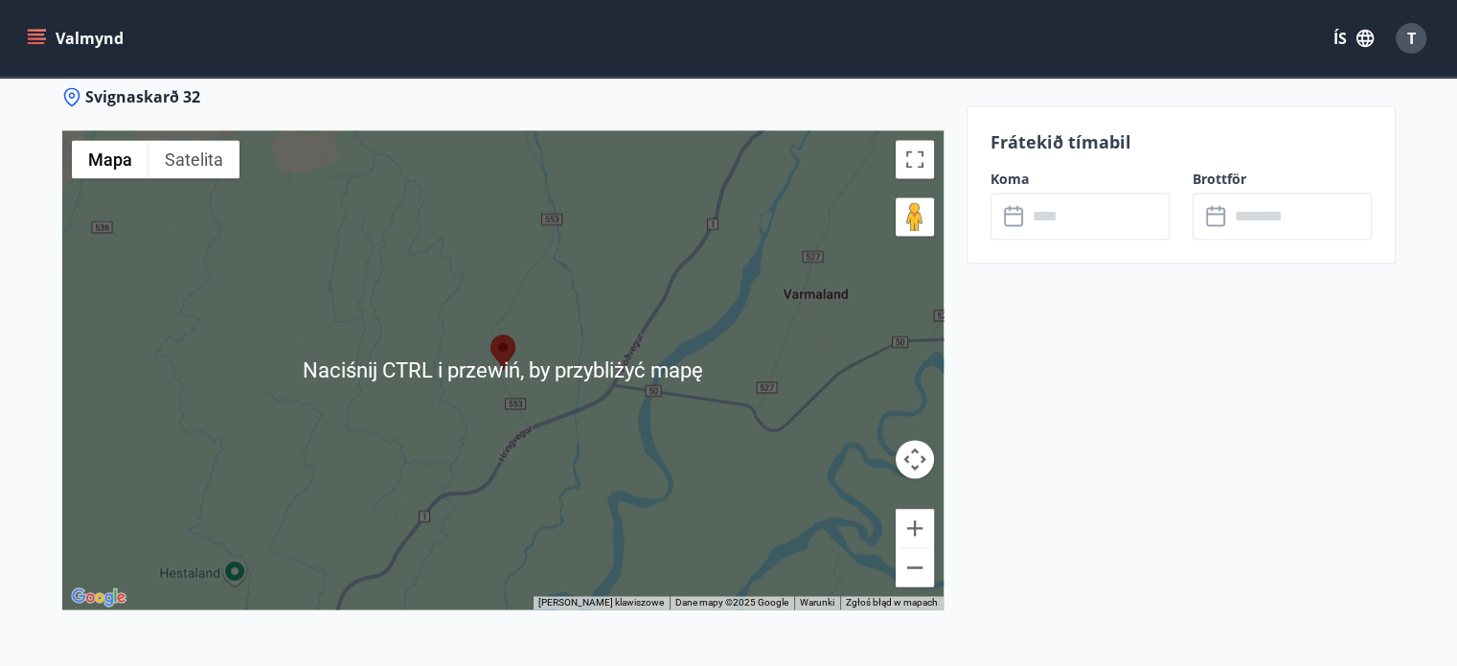
scroll to position [2800, 0]
click at [920, 574] on button "Pomniejsz" at bounding box center [915, 566] width 38 height 38
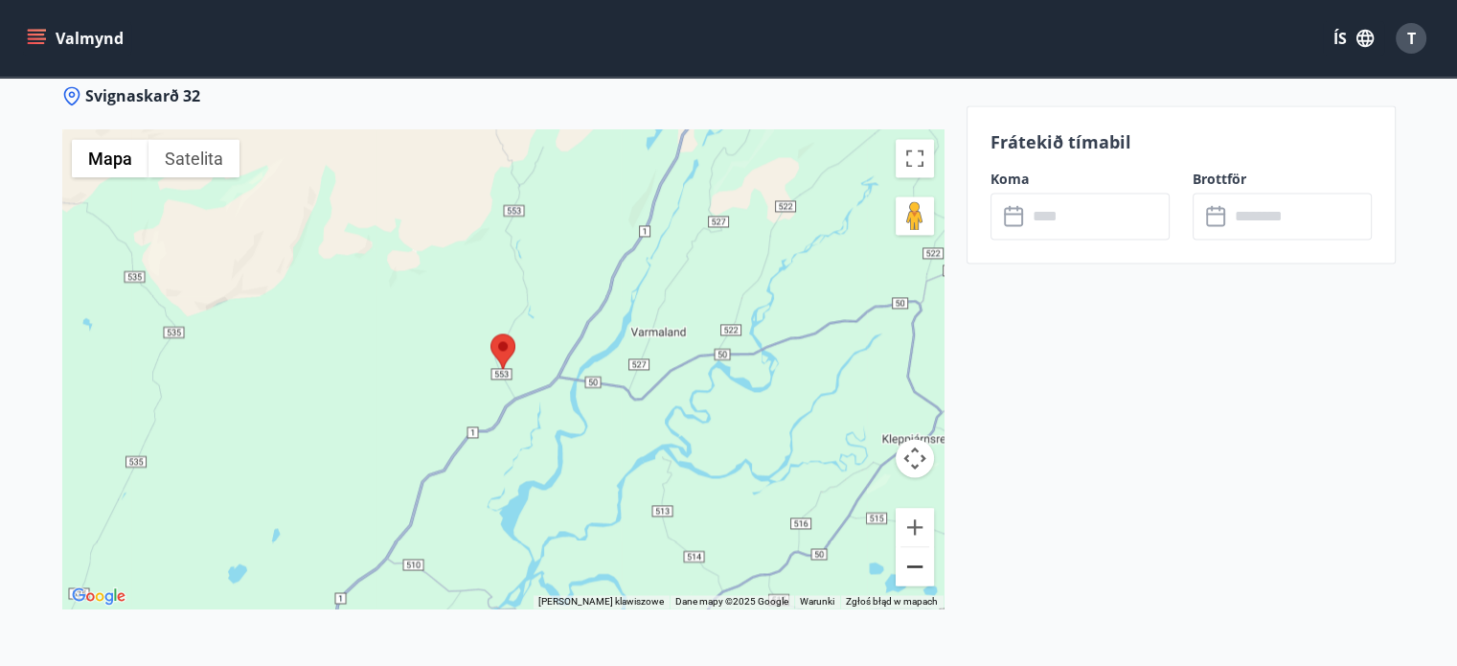
click at [920, 574] on button "Pomniejsz" at bounding box center [915, 566] width 38 height 38
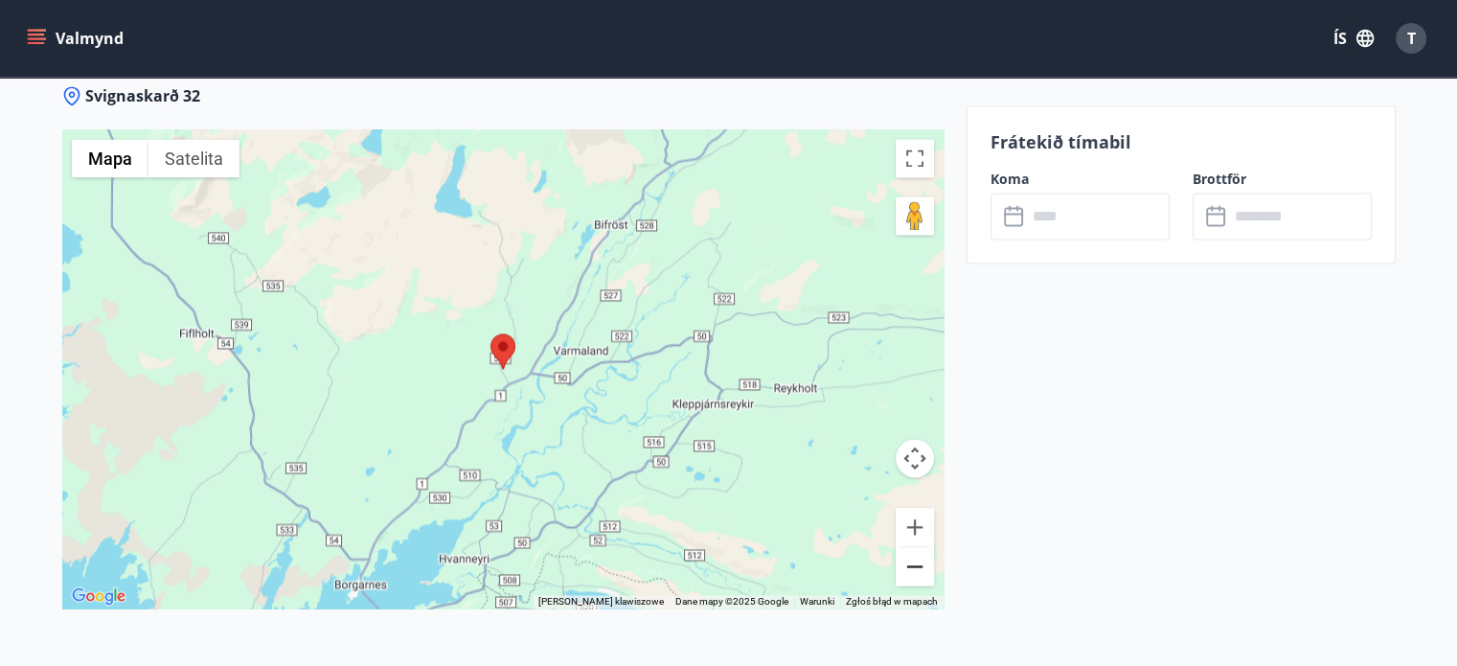
click at [920, 566] on button "Pomniejsz" at bounding box center [915, 566] width 38 height 38
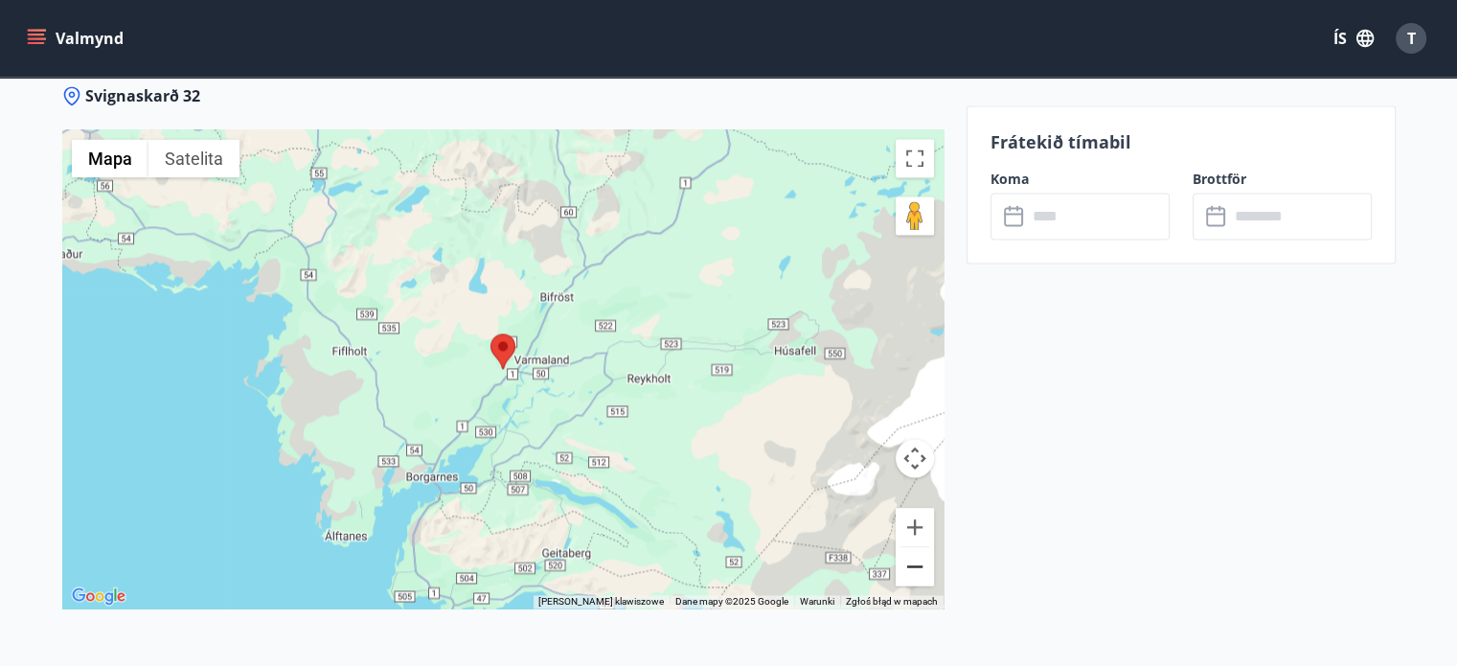
click at [920, 566] on button "Pomniejsz" at bounding box center [915, 566] width 38 height 38
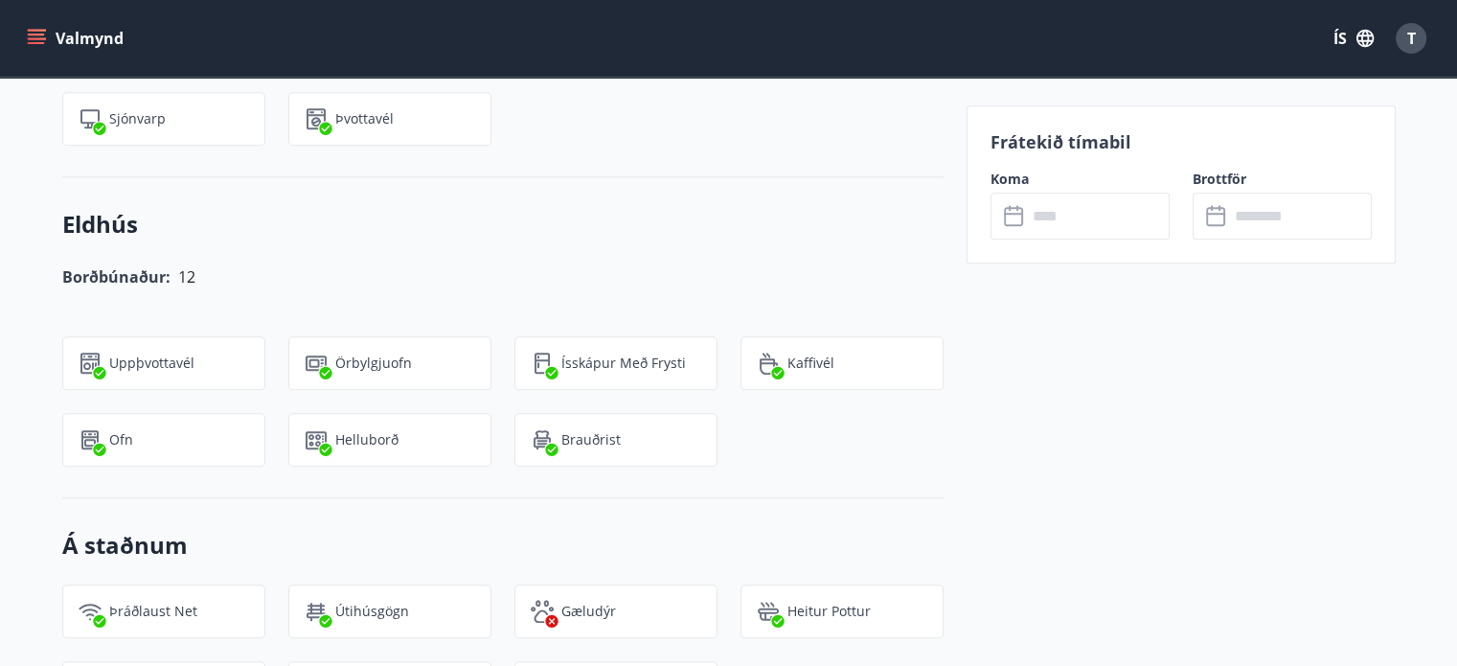
scroll to position [1799, 0]
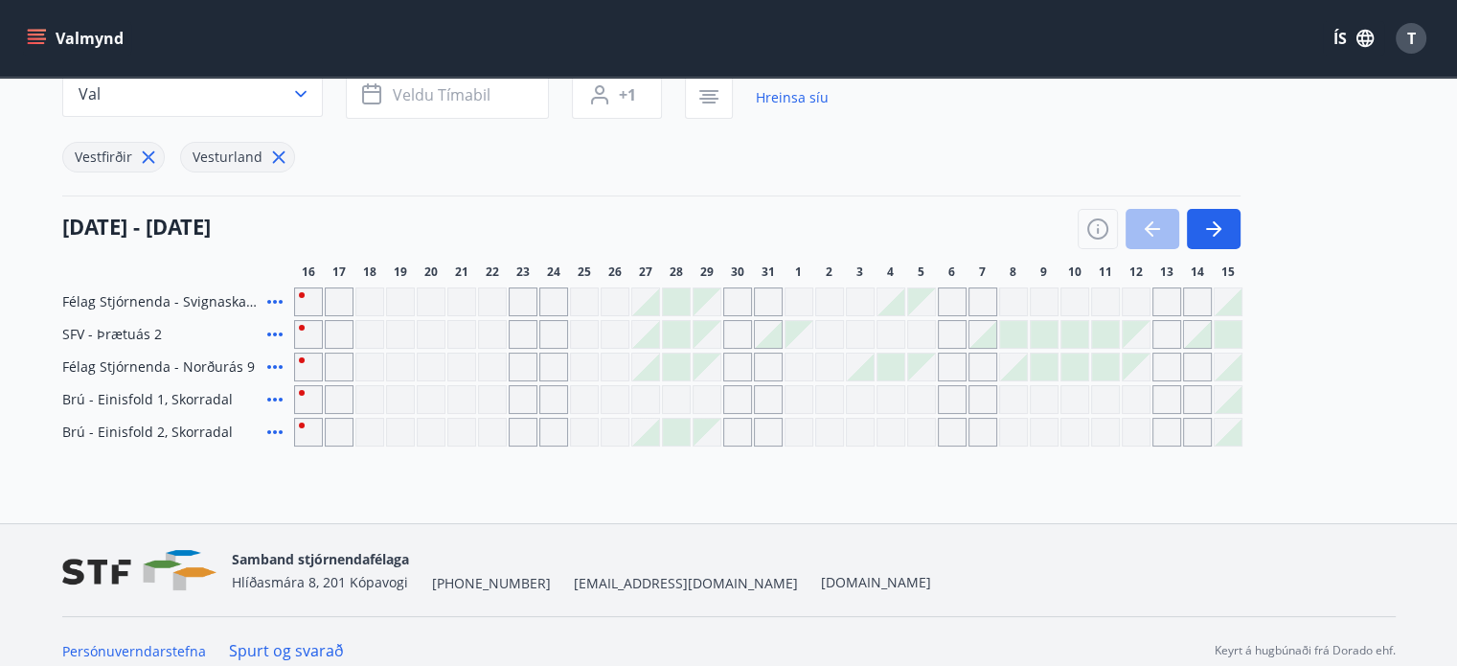
scroll to position [192, 0]
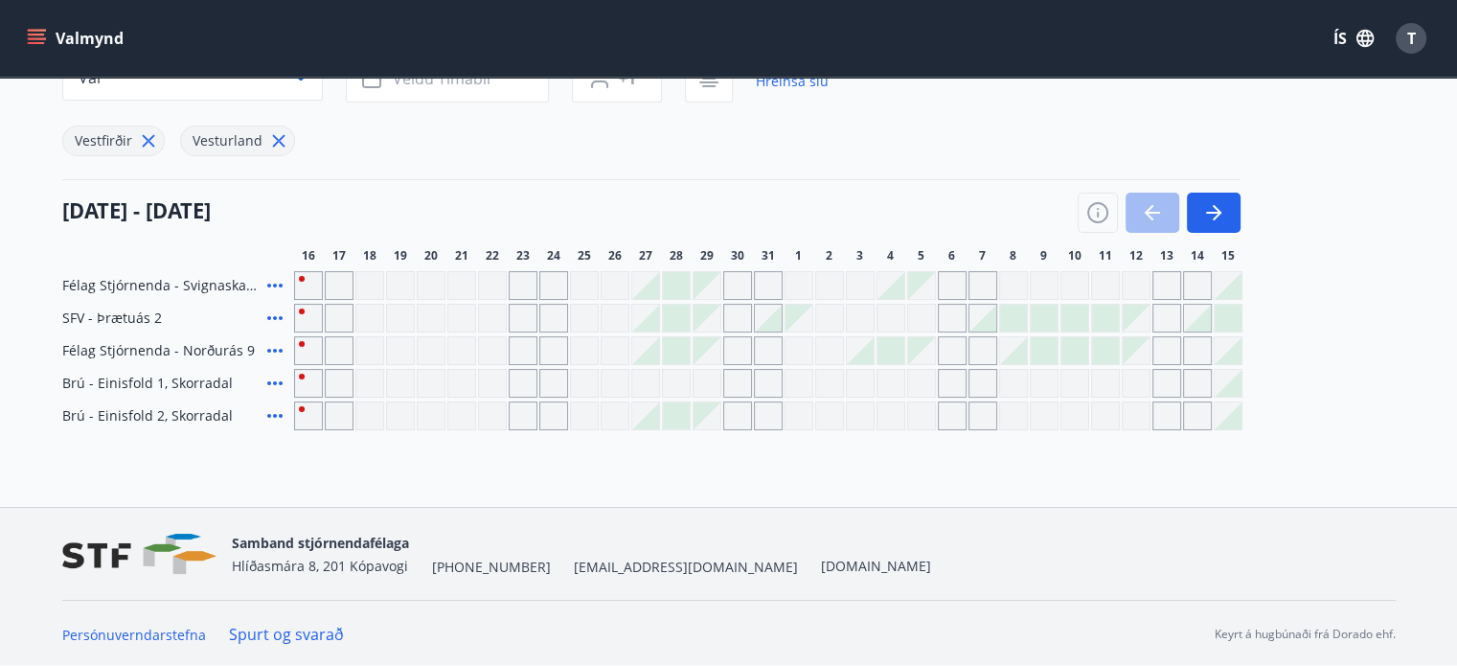
drag, startPoint x: 274, startPoint y: 329, endPoint x: 275, endPoint y: 320, distance: 9.6
click at [275, 320] on div "SFV - Þrætuás 2" at bounding box center [174, 318] width 224 height 29
click at [275, 320] on icon at bounding box center [274, 318] width 23 height 23
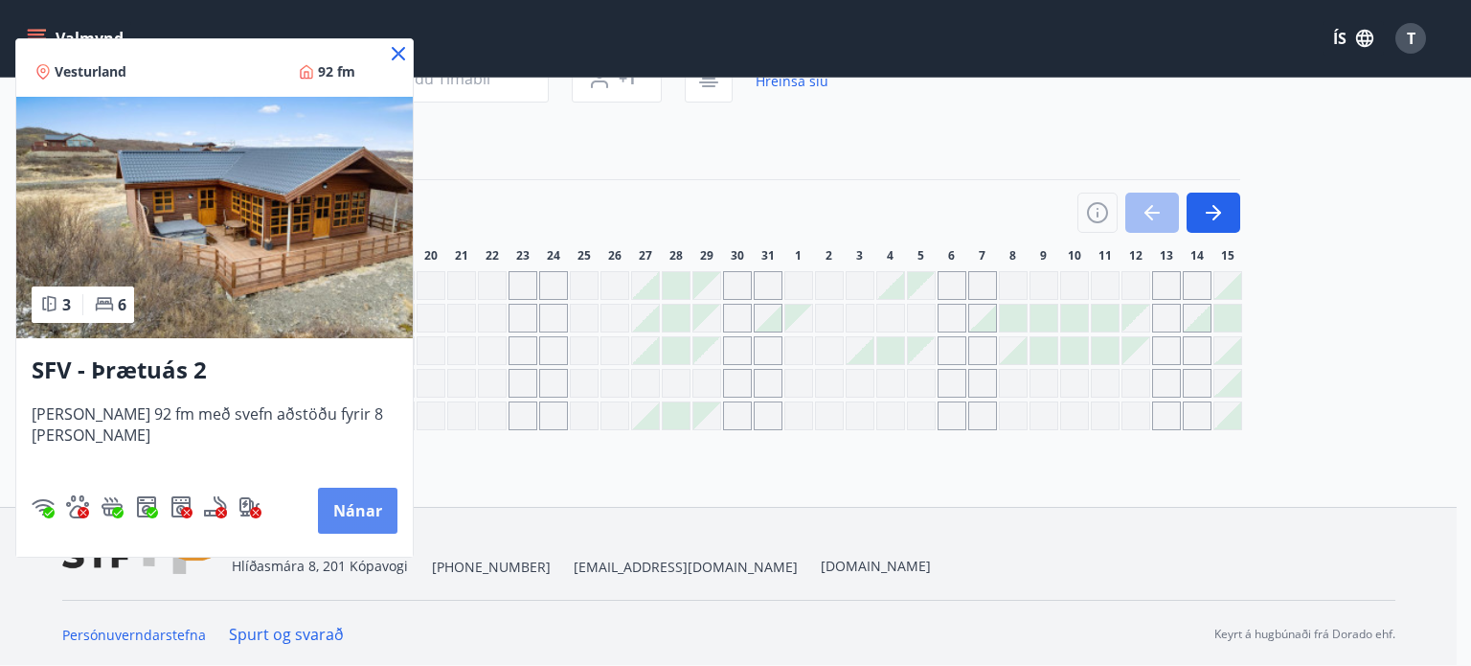
click at [335, 514] on button "Nánar" at bounding box center [357, 511] width 79 height 46
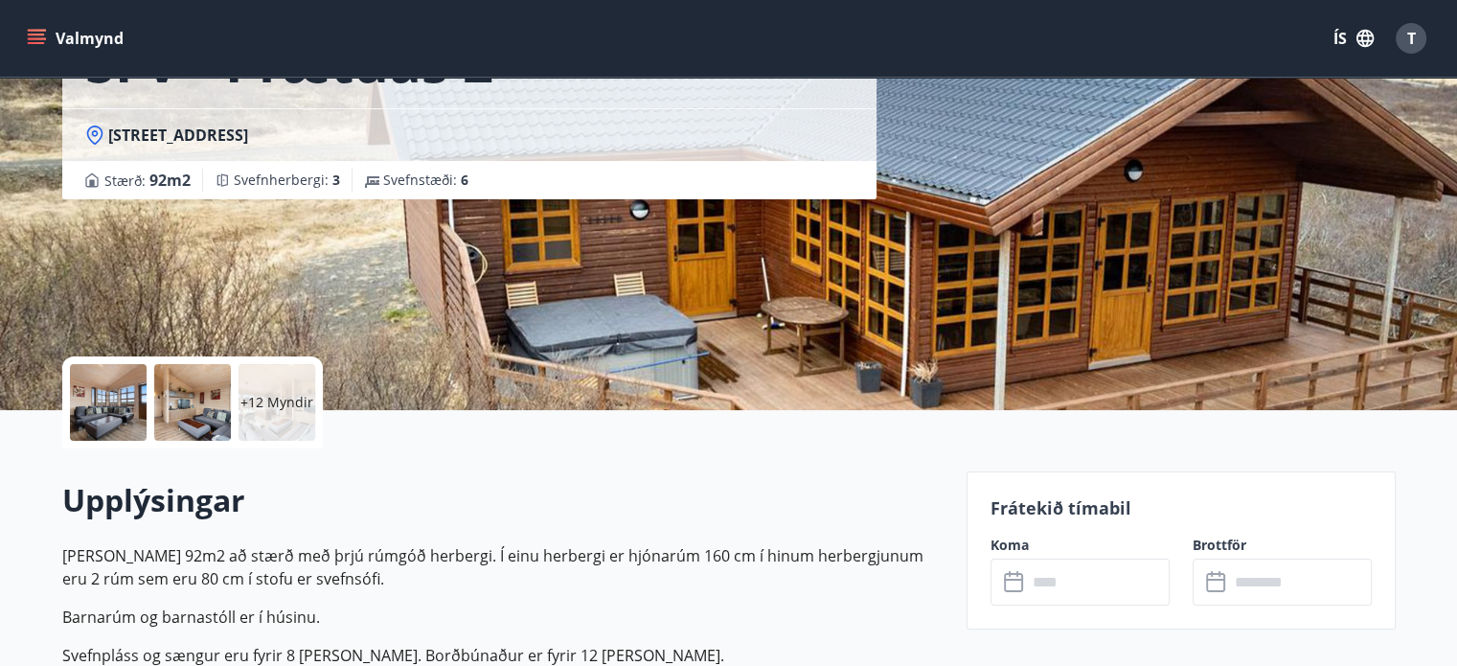
scroll to position [182, 0]
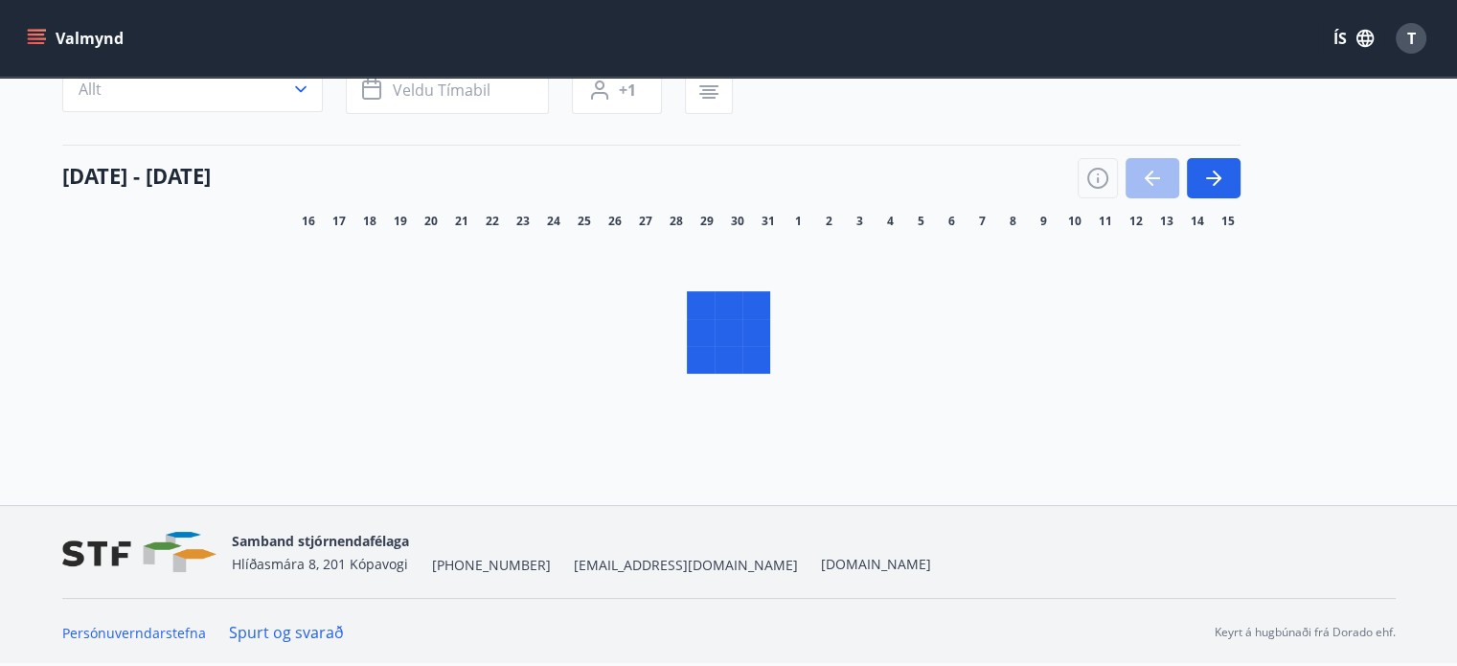
scroll to position [175, 0]
click at [1205, 192] on button "button" at bounding box center [1214, 179] width 54 height 40
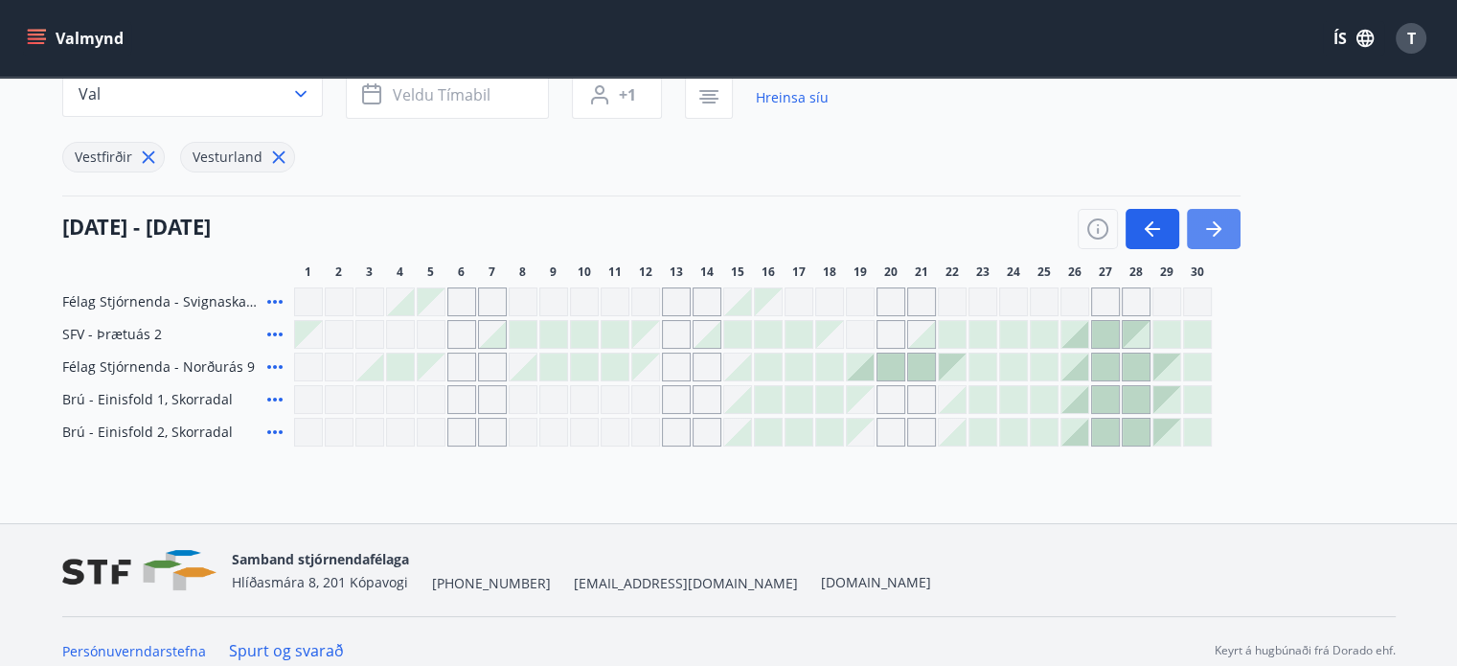
scroll to position [182, 0]
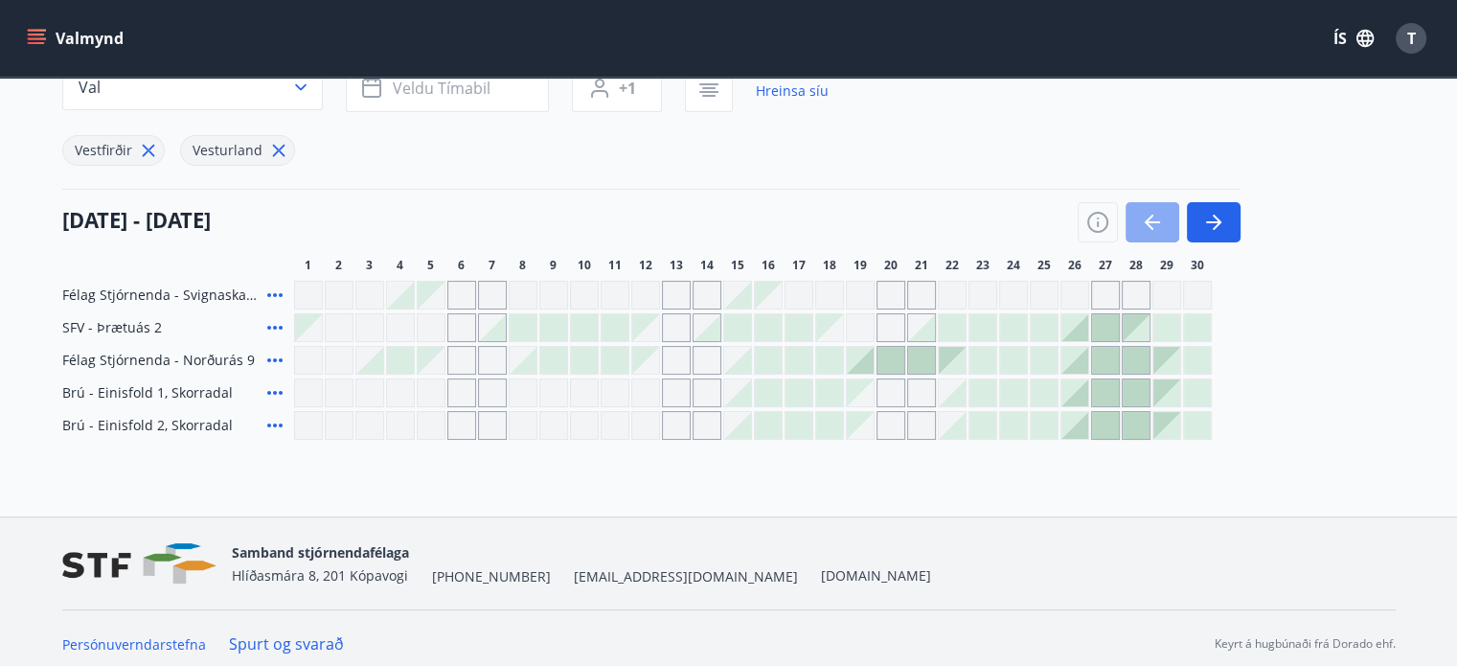
click at [1134, 217] on button "button" at bounding box center [1152, 222] width 54 height 40
